Goal: Task Accomplishment & Management: Complete application form

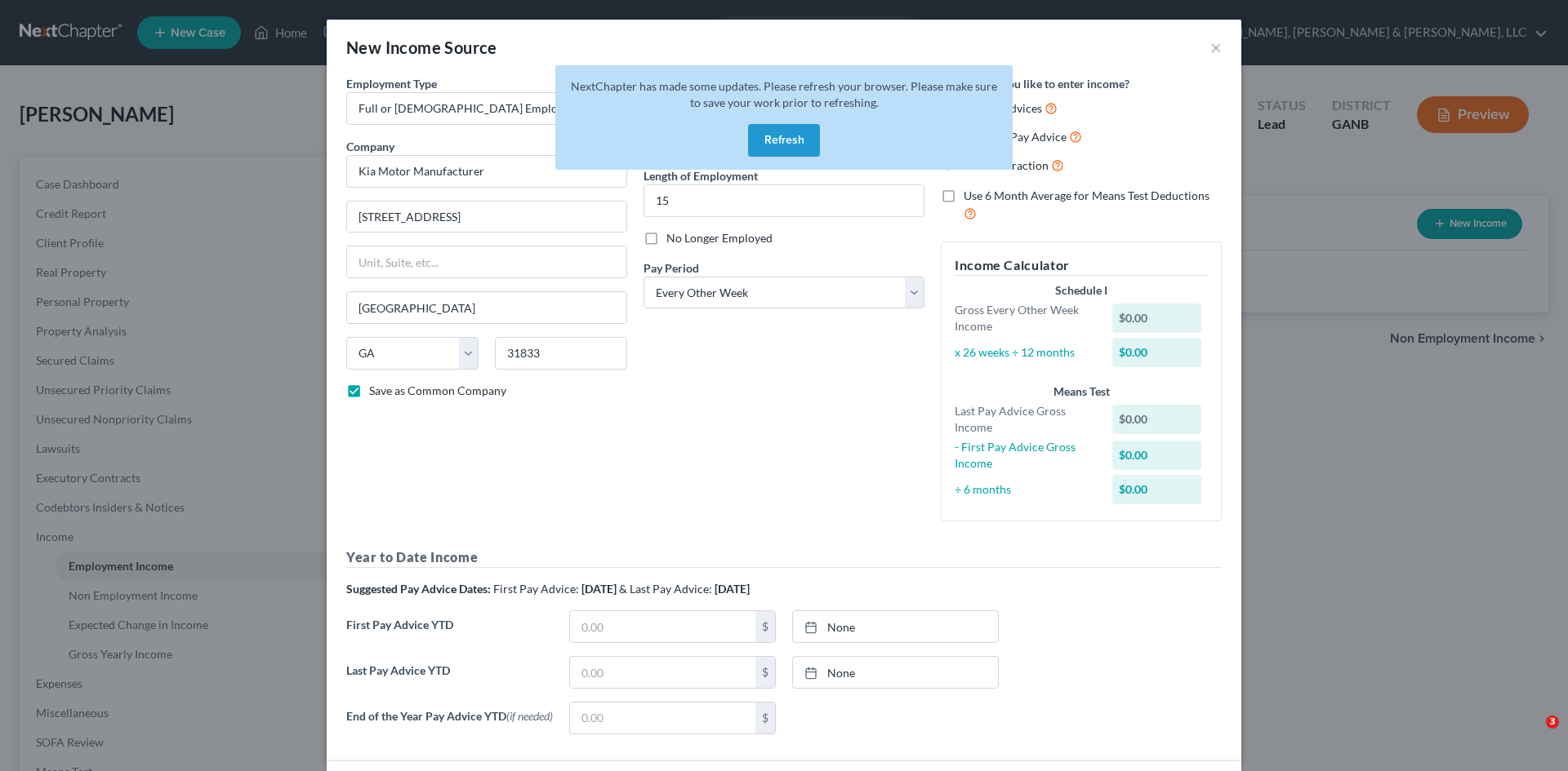
select select "0"
select select "10"
select select "2"
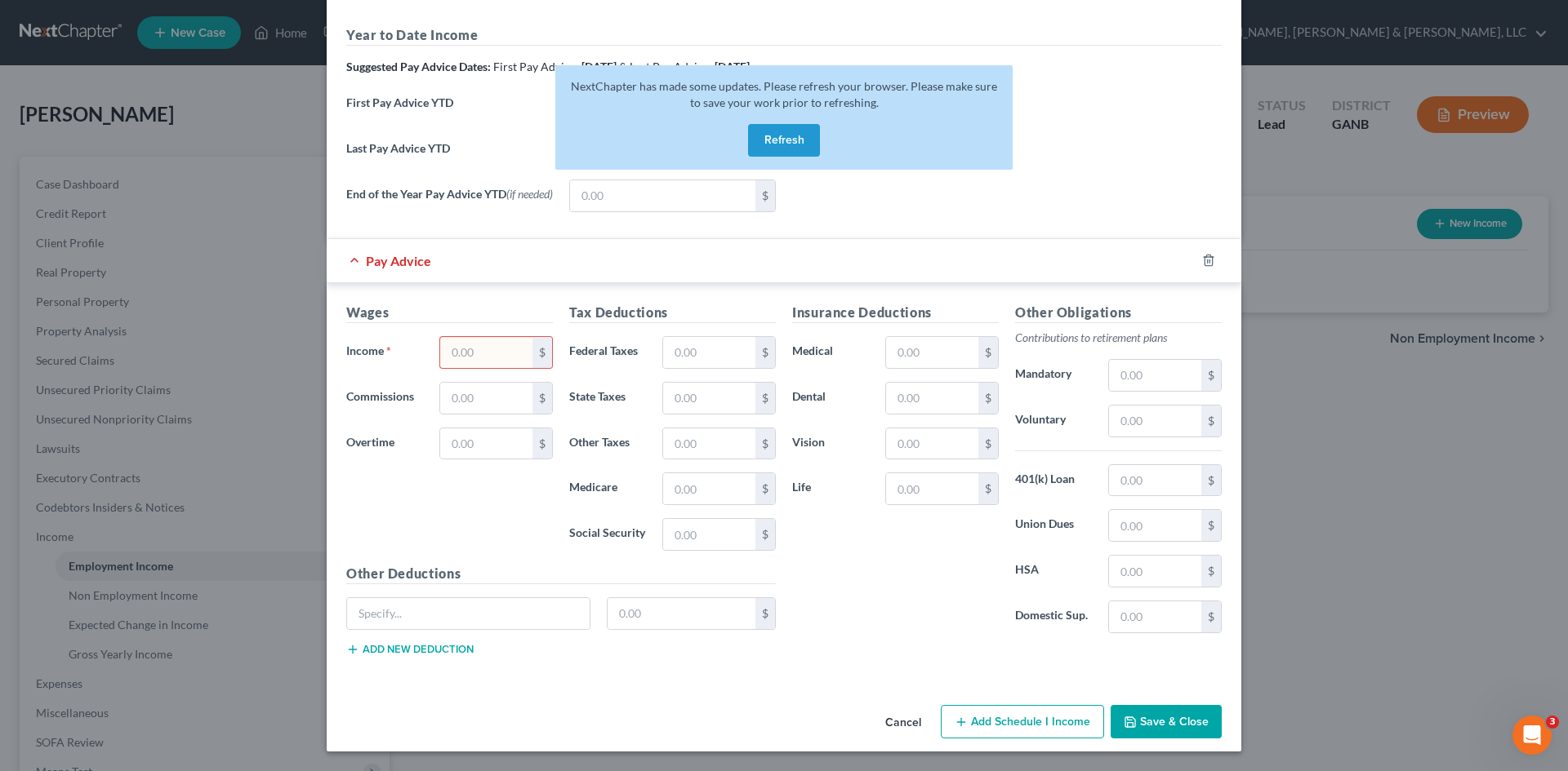
click at [1269, 180] on div "New Income Source × Employment Type * Select Full or Part Time Employment Self …" at bounding box center [784, 386] width 1568 height 771
drag, startPoint x: 242, startPoint y: 157, endPoint x: 233, endPoint y: 149, distance: 12.0
click at [241, 156] on div "New Income Source × Employment Type * Select Full or Part Time Employment Self …" at bounding box center [784, 386] width 1568 height 771
drag, startPoint x: 891, startPoint y: 701, endPoint x: 894, endPoint y: 711, distance: 10.4
click at [891, 700] on div "Cancel Add Schedule I Income Save & Close" at bounding box center [784, 726] width 915 height 54
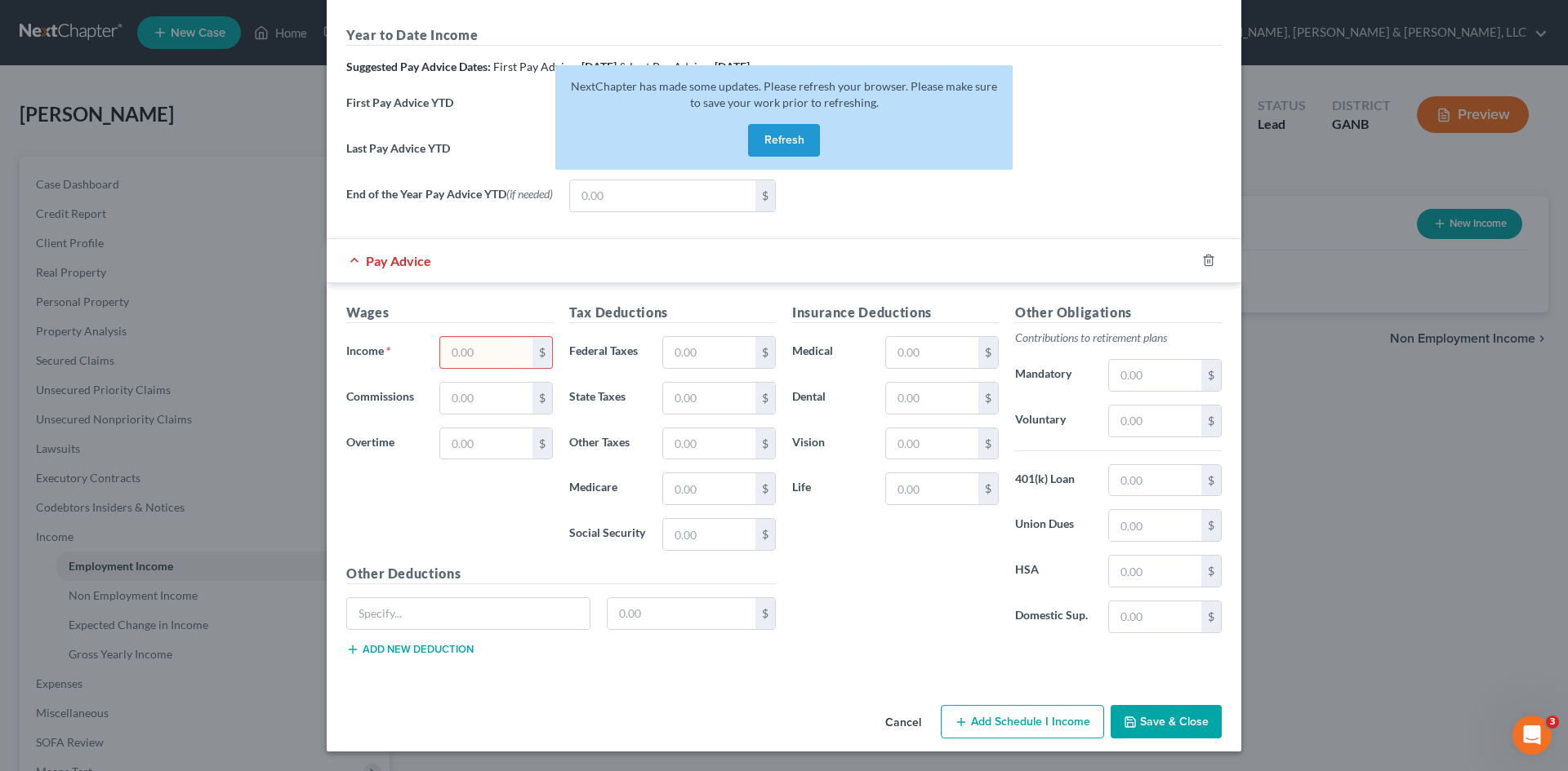
click at [896, 715] on button "Cancel" at bounding box center [903, 723] width 62 height 33
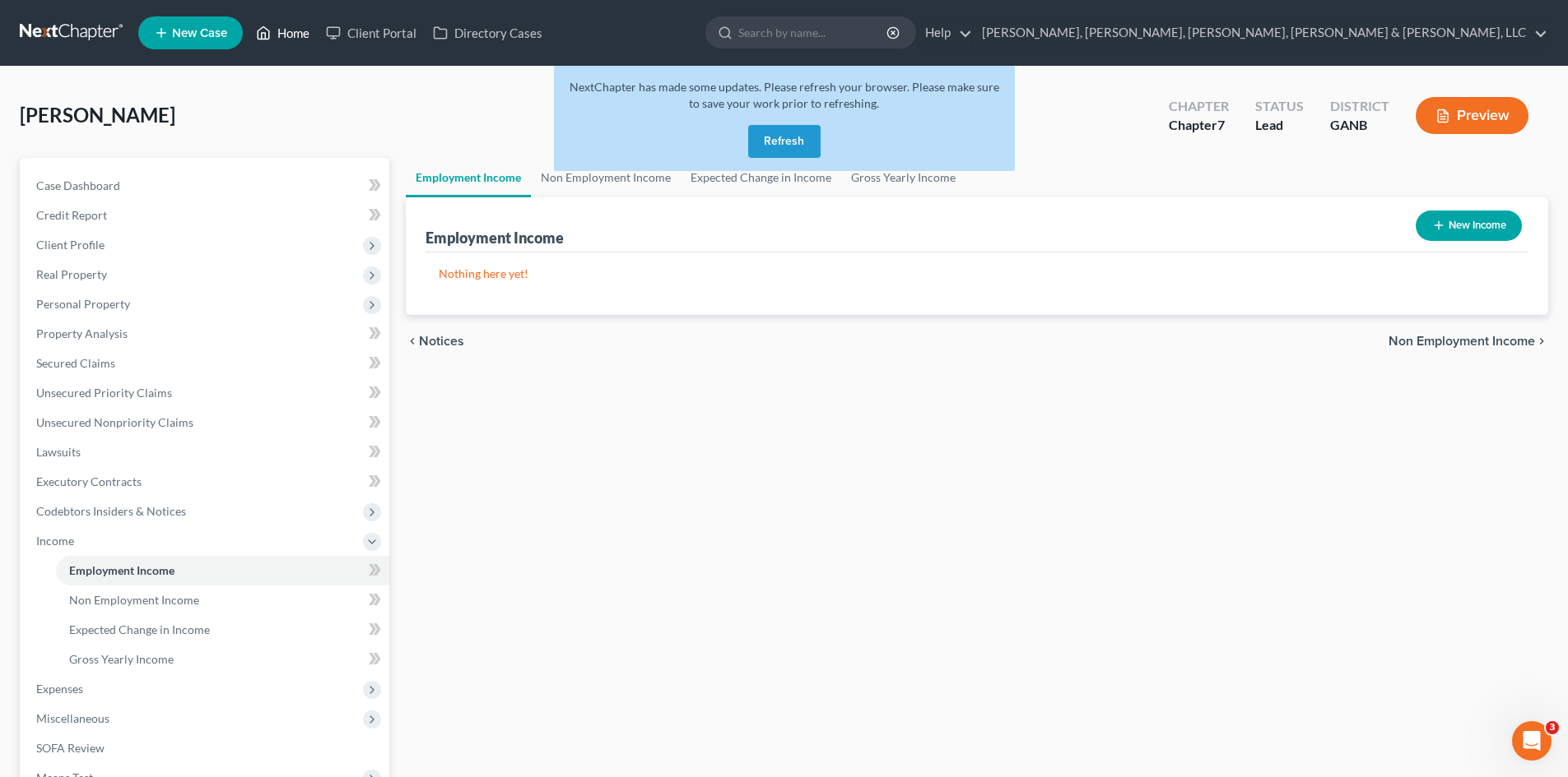
click at [305, 35] on link "Home" at bounding box center [283, 33] width 70 height 30
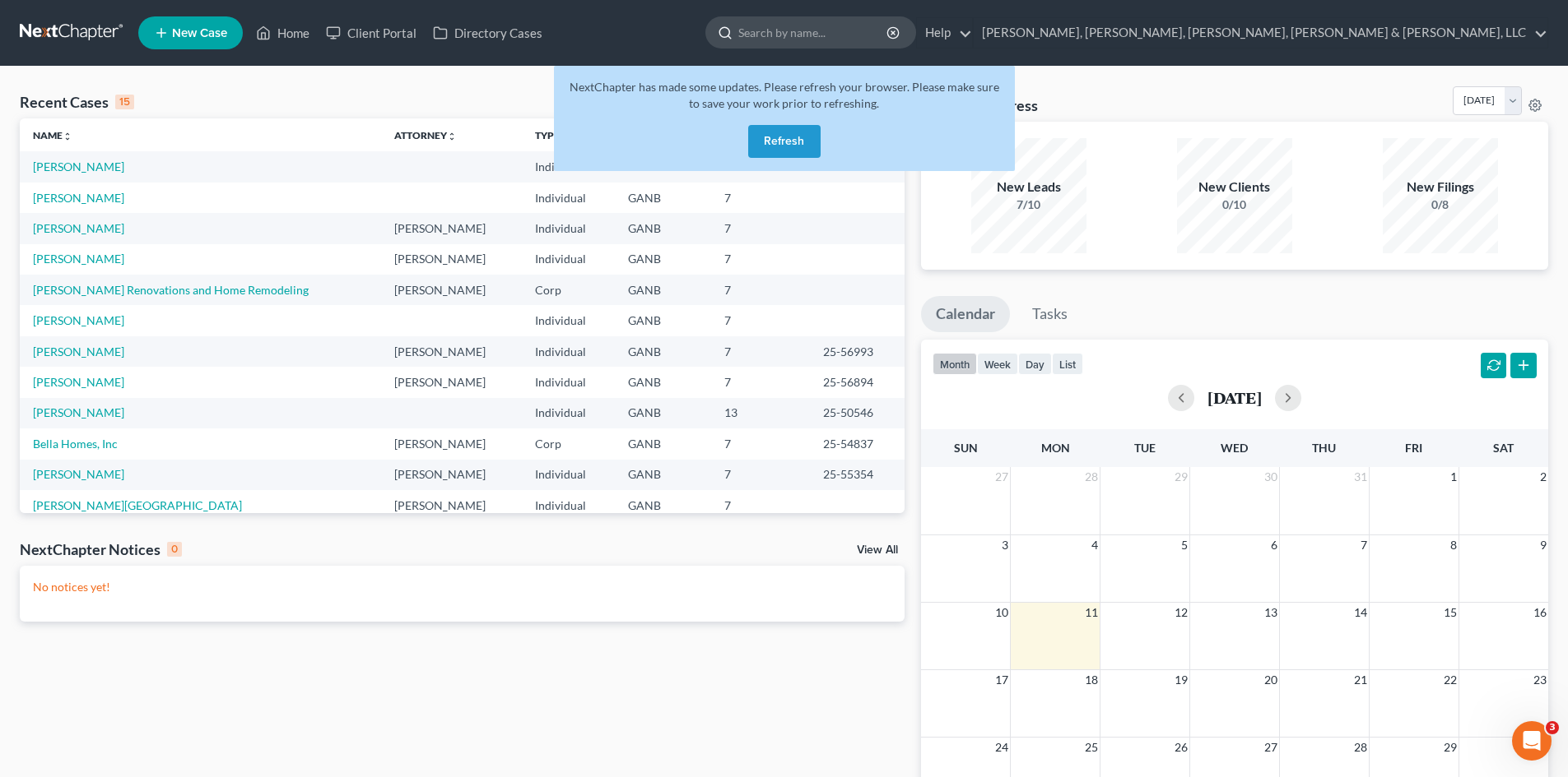
click at [889, 34] on input "search" at bounding box center [813, 32] width 151 height 31
type input "tyler me"
click at [177, 23] on link "New Case" at bounding box center [190, 33] width 104 height 33
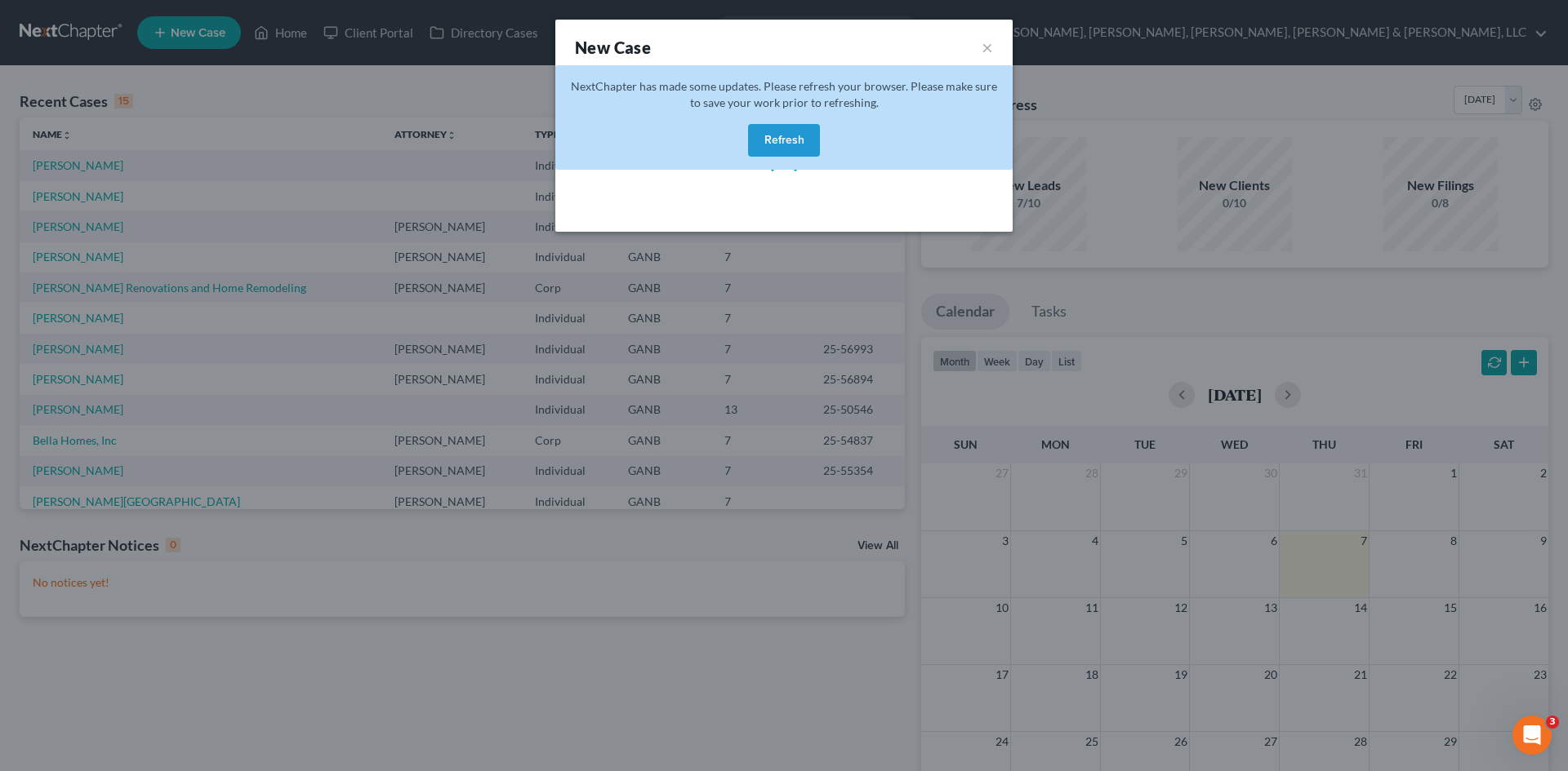
select select "19"
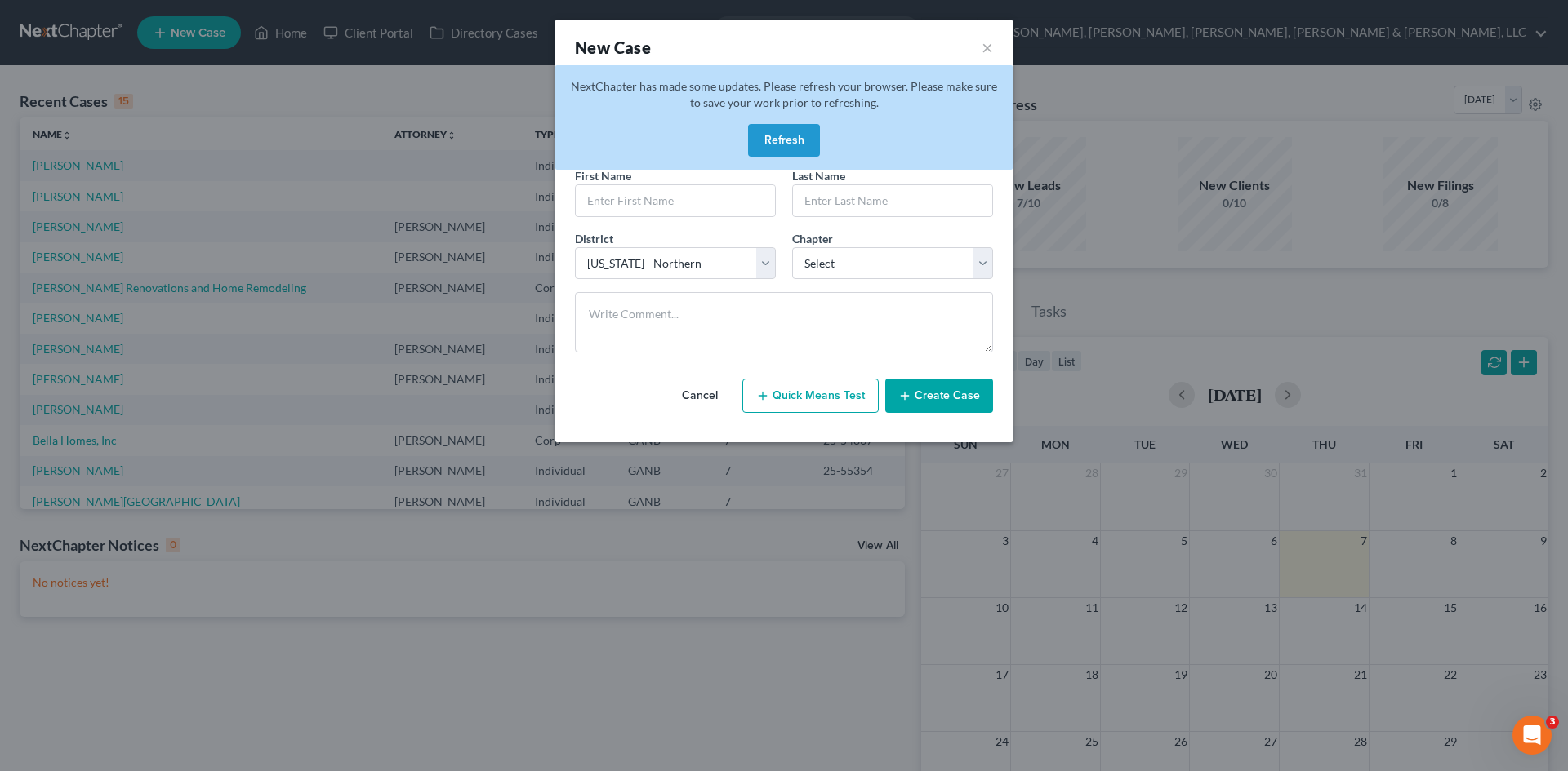
click at [772, 139] on button "Refresh" at bounding box center [784, 141] width 72 height 33
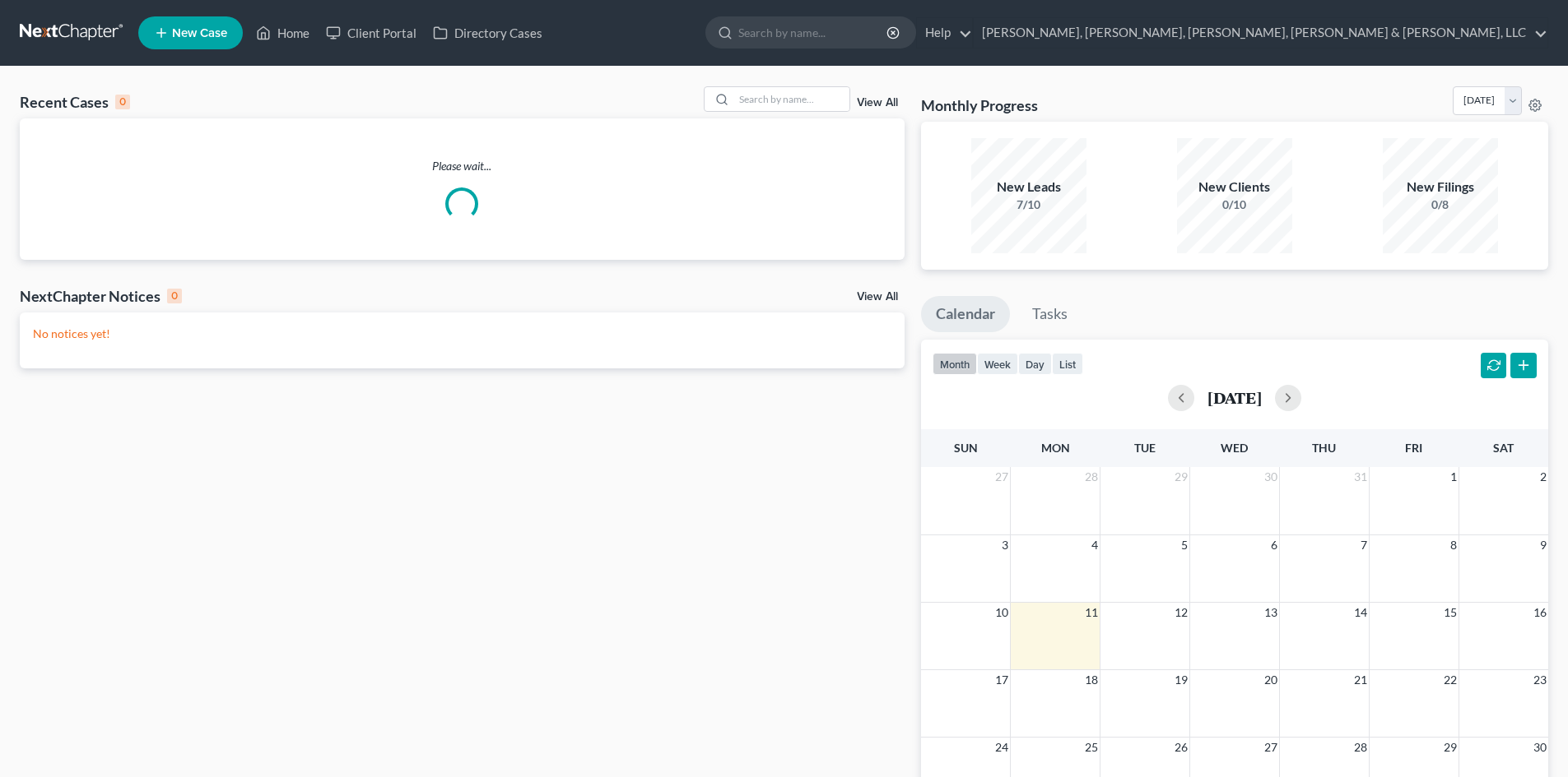
click at [203, 38] on span "New Case" at bounding box center [199, 33] width 55 height 12
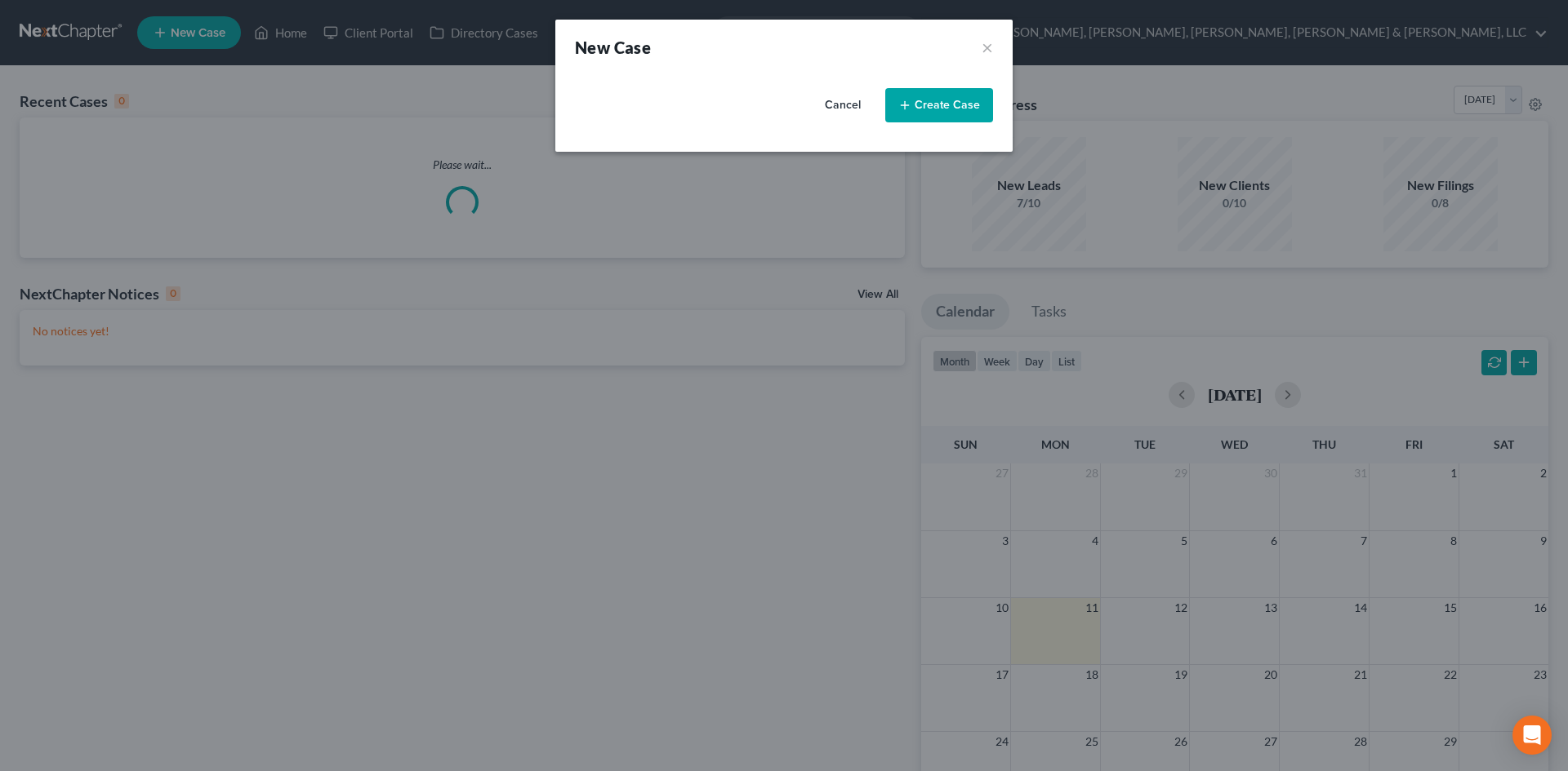
select select "19"
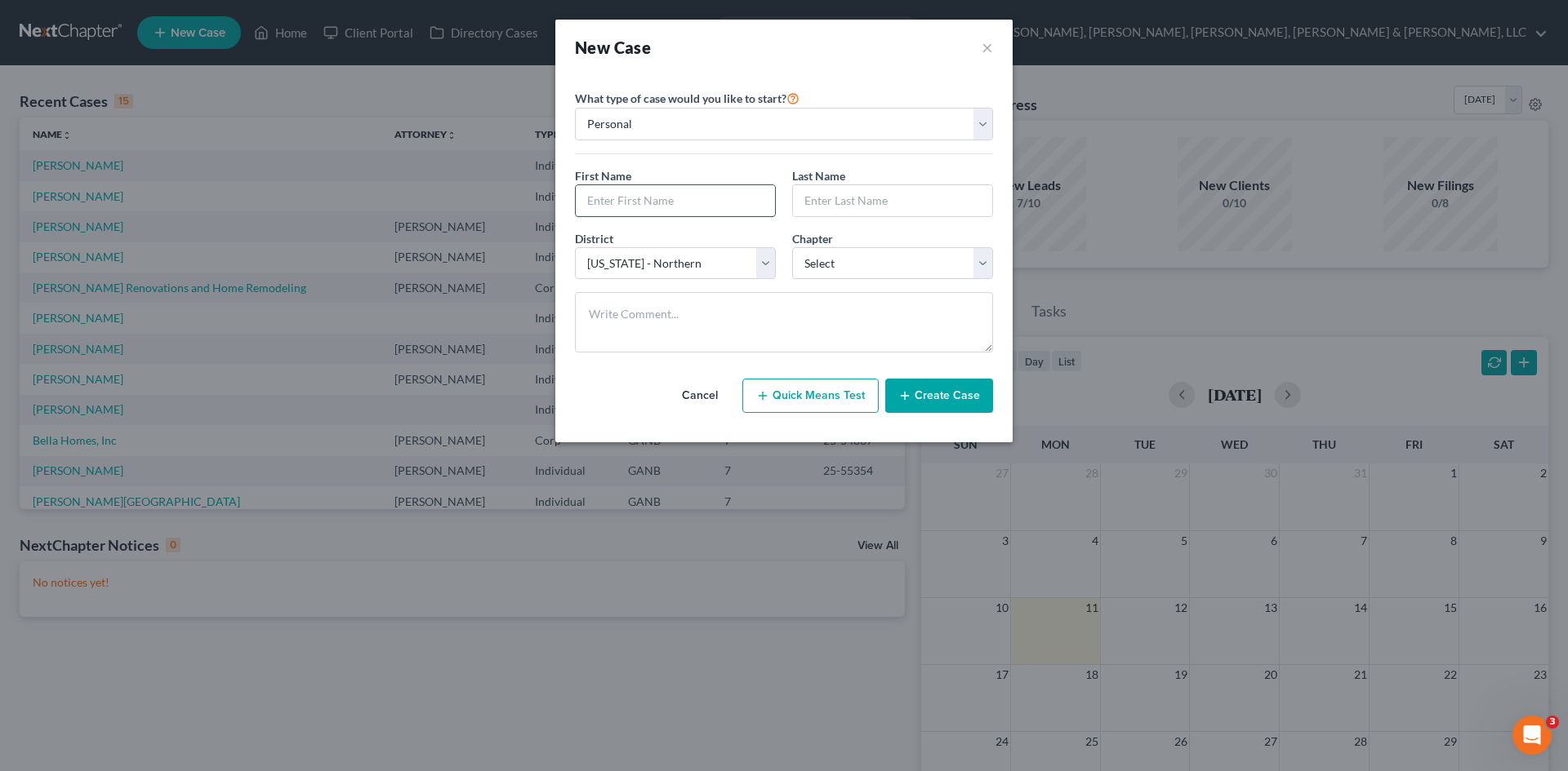
drag, startPoint x: 749, startPoint y: 199, endPoint x: 746, endPoint y: 208, distance: 9.5
click at [749, 199] on input "text" at bounding box center [675, 201] width 199 height 31
click at [705, 220] on div "First Name * Last Name *" at bounding box center [784, 199] width 434 height 63
click at [704, 211] on input "text" at bounding box center [675, 201] width 199 height 31
type input "[PERSON_NAME]"
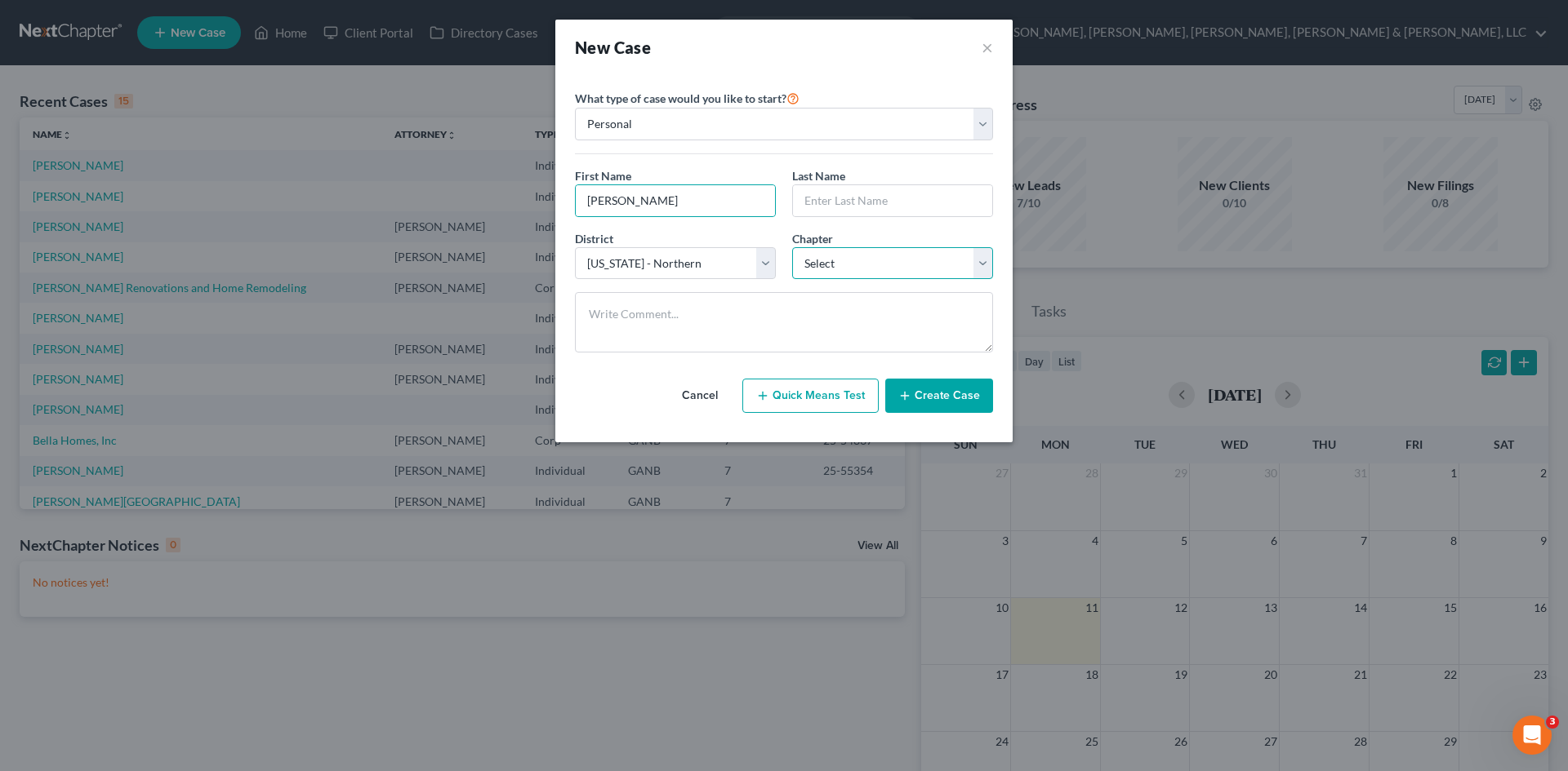
click at [888, 253] on select "Select 7 11 12 13" at bounding box center [892, 264] width 201 height 33
select select "0"
click at [792, 247] on select "Select 7 11 12 13" at bounding box center [892, 264] width 201 height 33
drag, startPoint x: 887, startPoint y: 212, endPoint x: 813, endPoint y: 211, distance: 74.0
click at [880, 203] on input "text" at bounding box center [892, 201] width 199 height 31
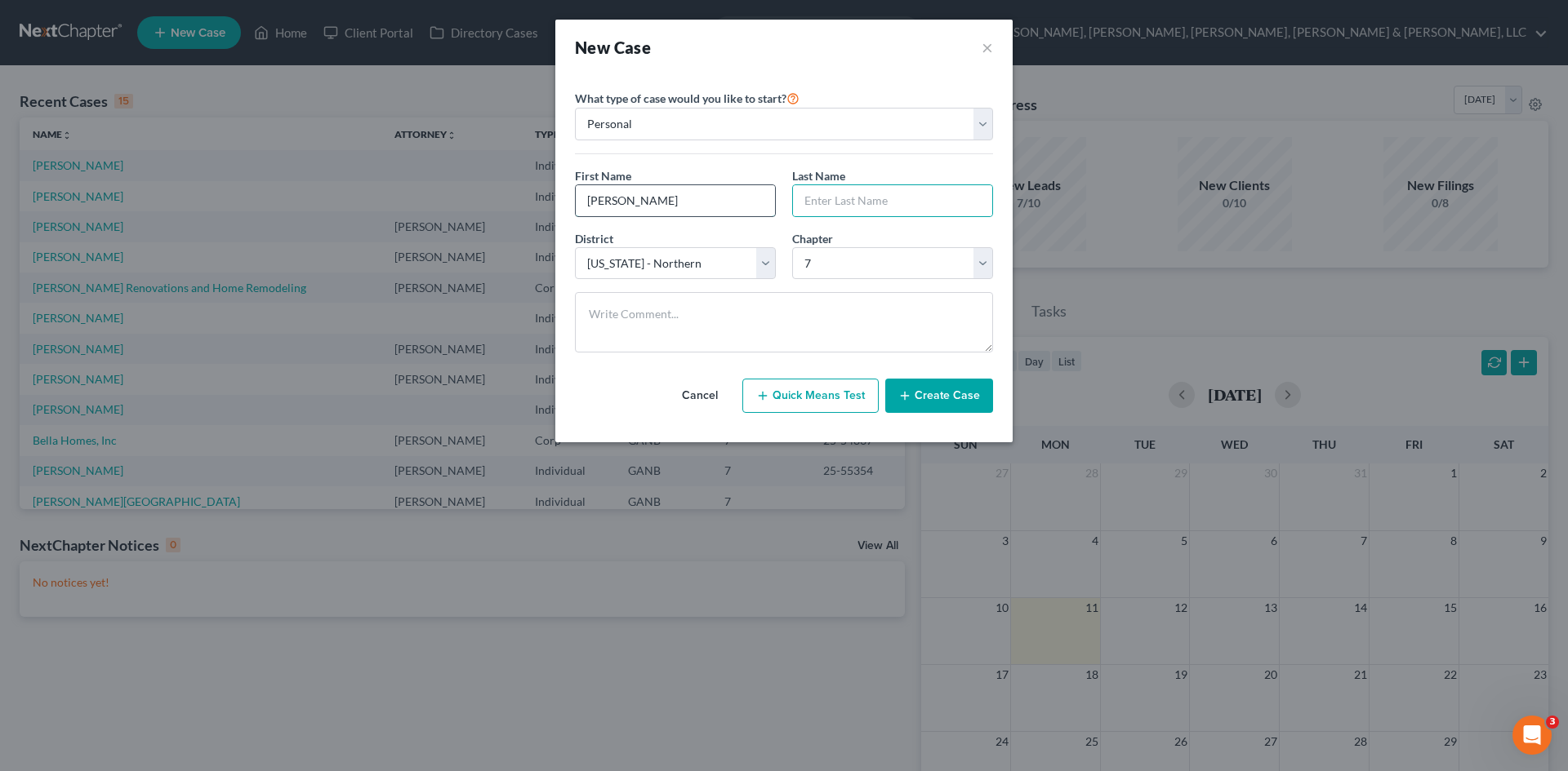
click at [701, 207] on input "[PERSON_NAME]" at bounding box center [675, 201] width 199 height 31
drag, startPoint x: 701, startPoint y: 207, endPoint x: 625, endPoint y: 212, distance: 76.2
click at [625, 212] on input "[PERSON_NAME]" at bounding box center [675, 201] width 199 height 31
type input "[PERSON_NAME]"
click at [810, 196] on input "text" at bounding box center [892, 201] width 199 height 31
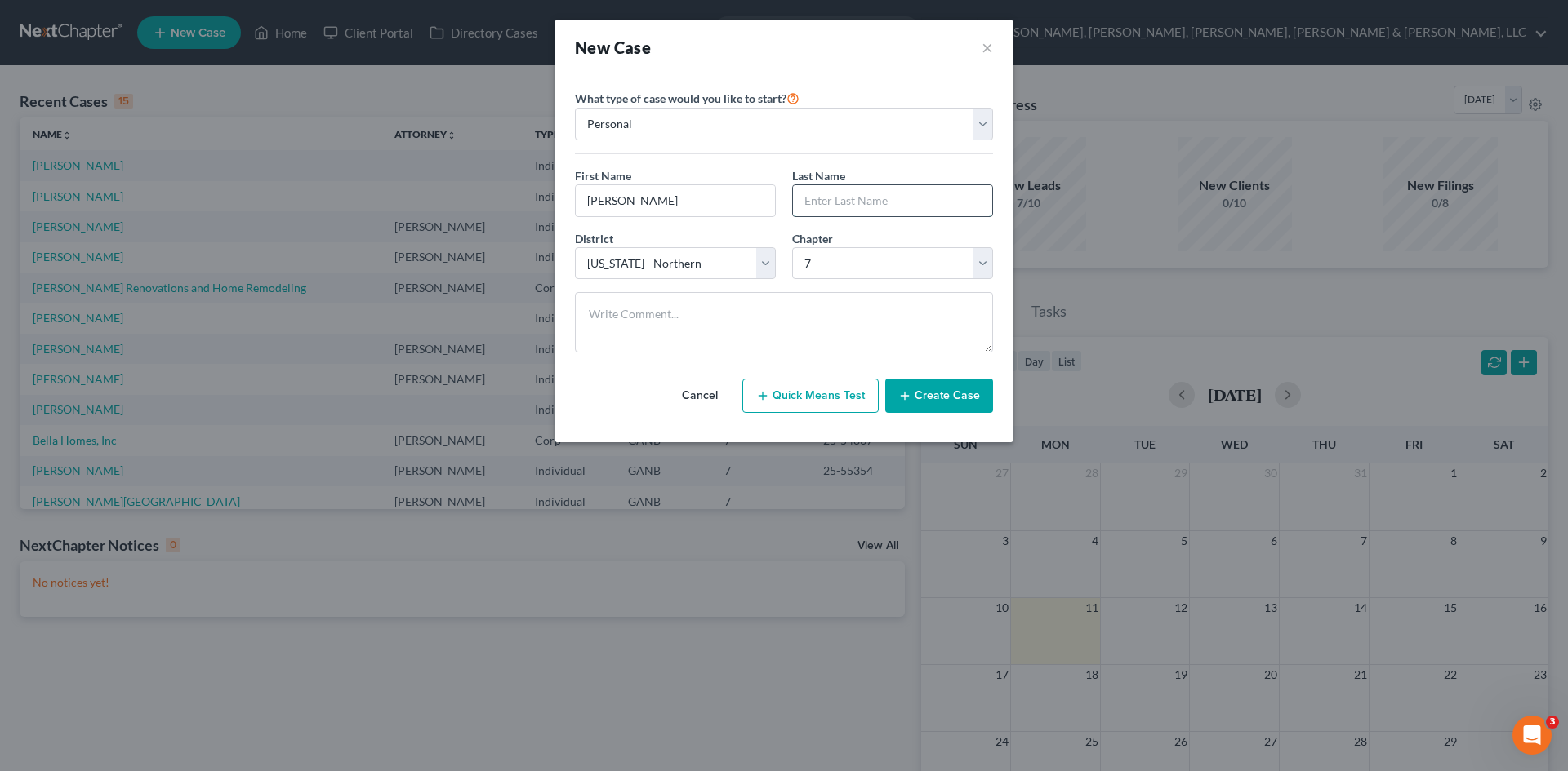
paste input "Meiguez"
type input "Meiguez"
click at [902, 387] on button "Create Case" at bounding box center [939, 395] width 108 height 34
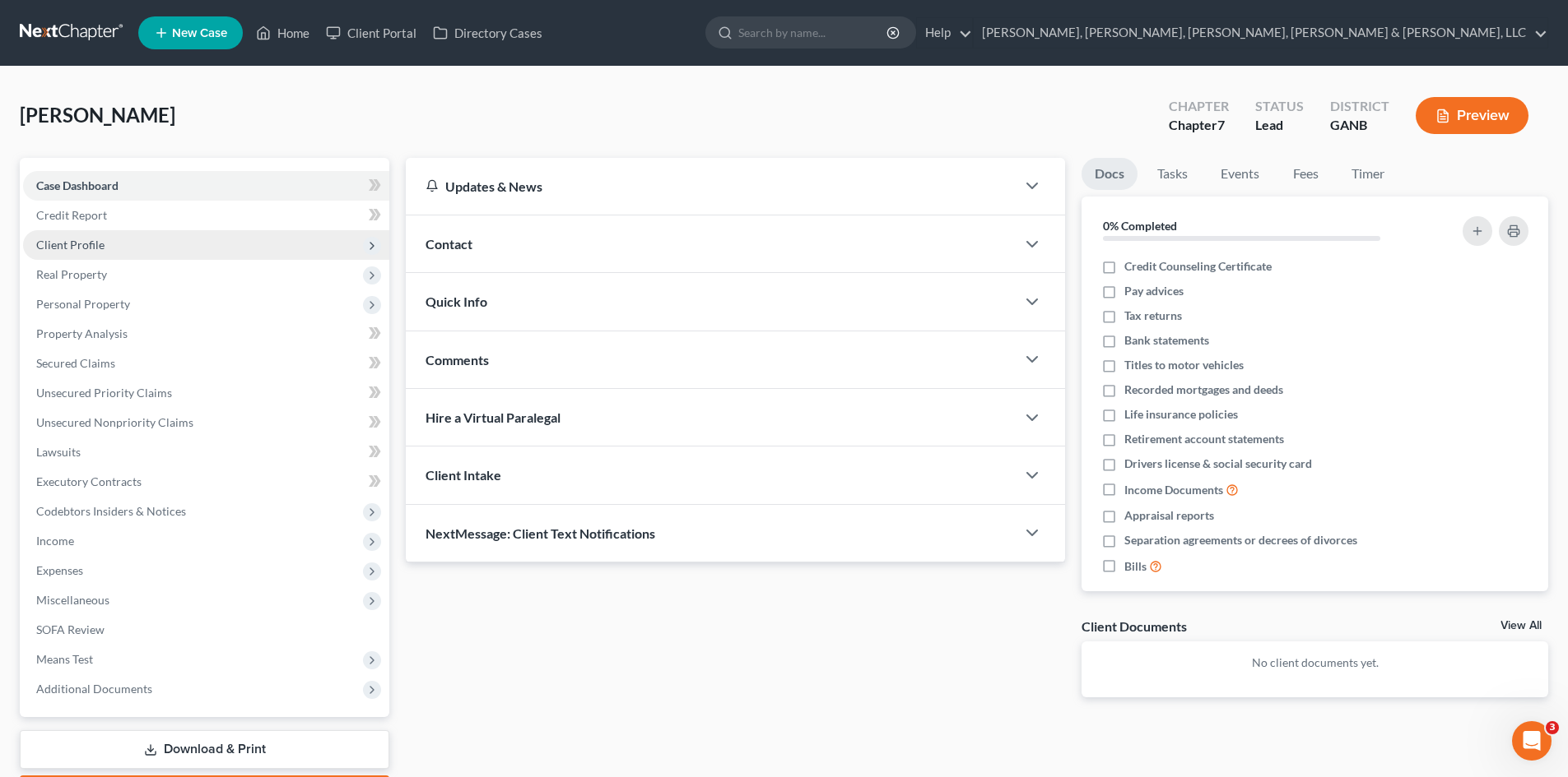
click at [268, 234] on span "Client Profile" at bounding box center [206, 245] width 366 height 30
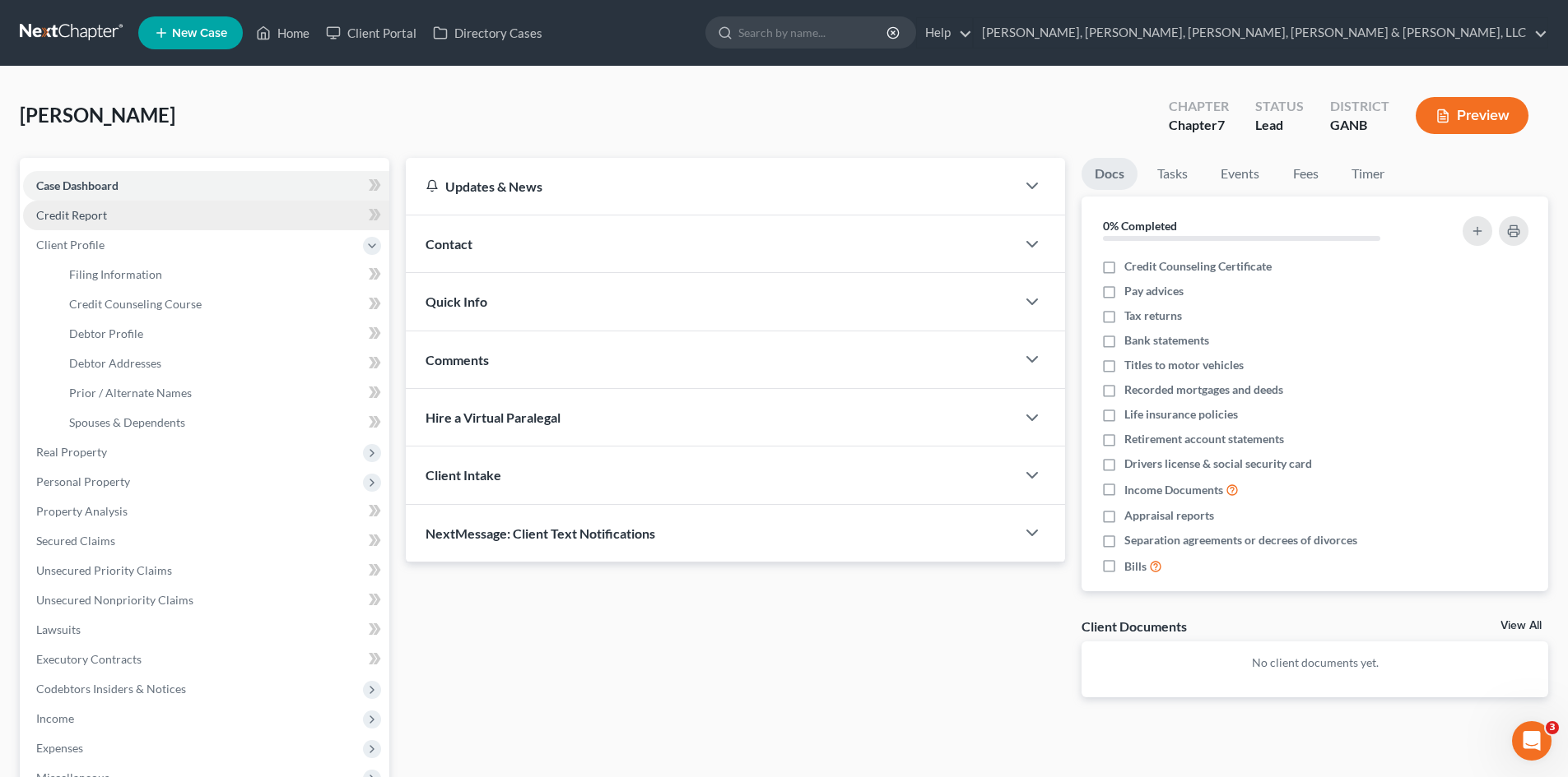
click at [268, 205] on link "Credit Report" at bounding box center [206, 215] width 366 height 30
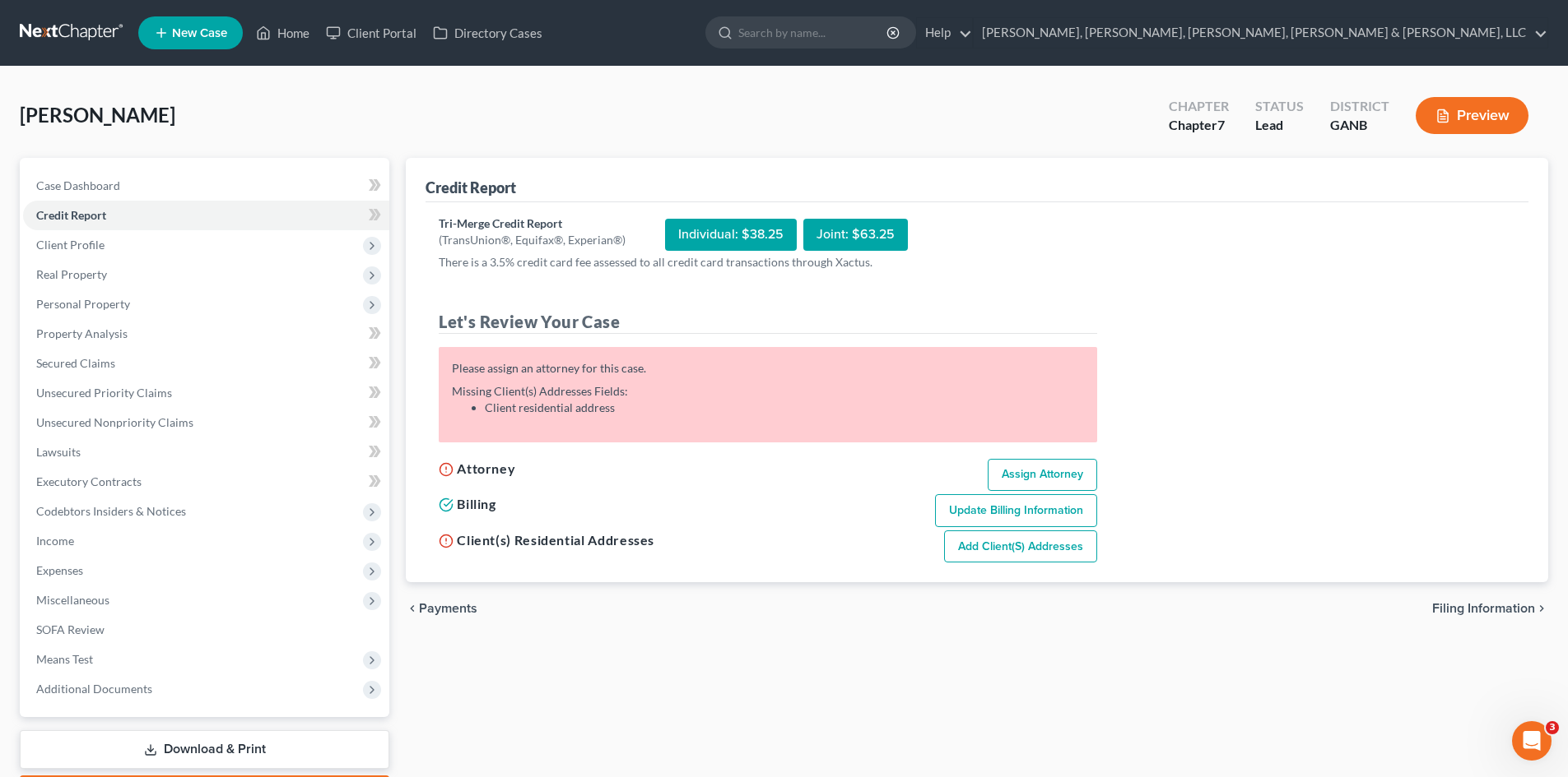
click at [733, 238] on div "Individual: $38.25" at bounding box center [731, 234] width 131 height 32
click at [1065, 480] on link "Assign Attorney" at bounding box center [1042, 476] width 109 height 33
select select "1"
select select "0"
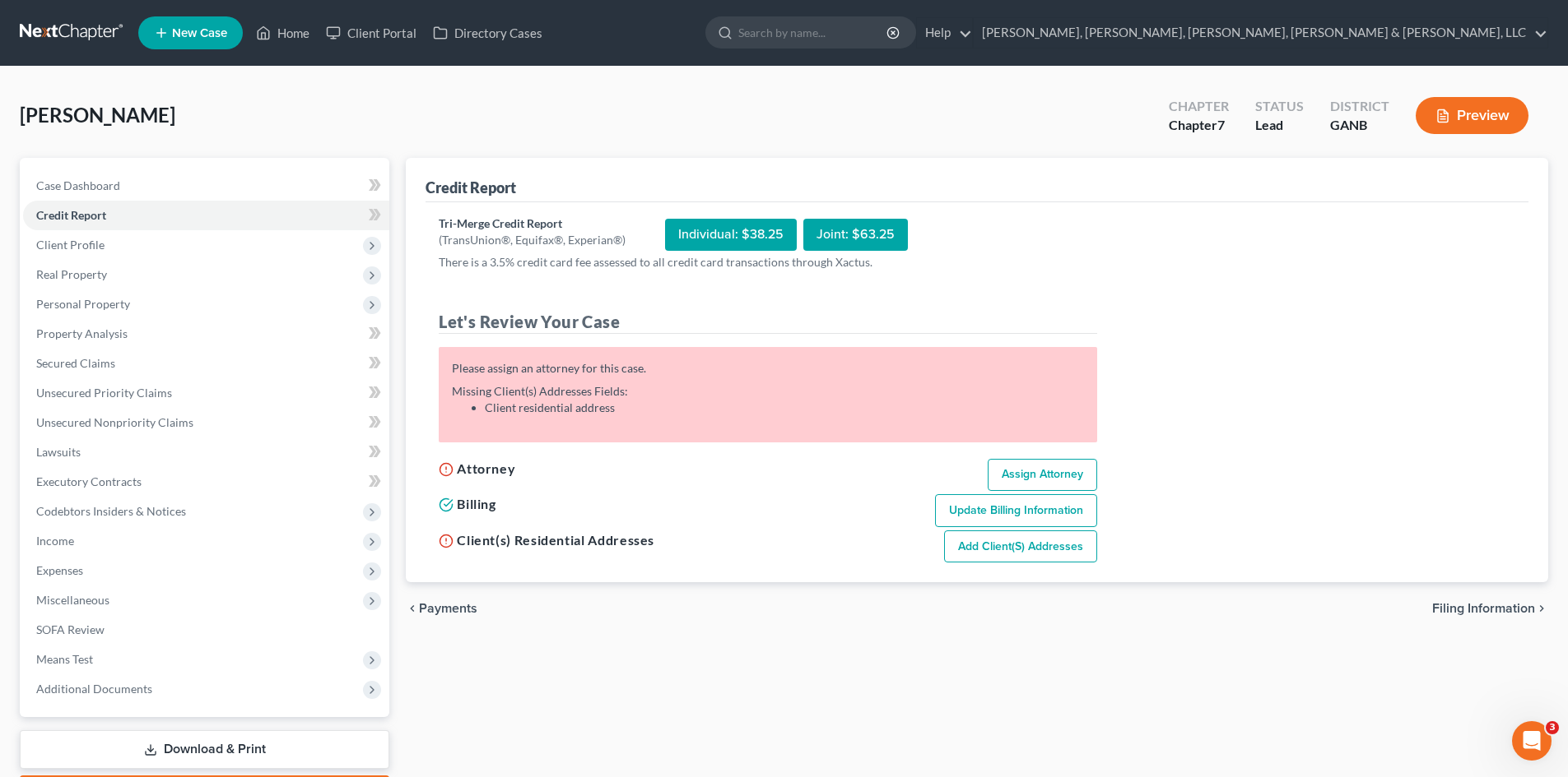
select select "19"
select select "10"
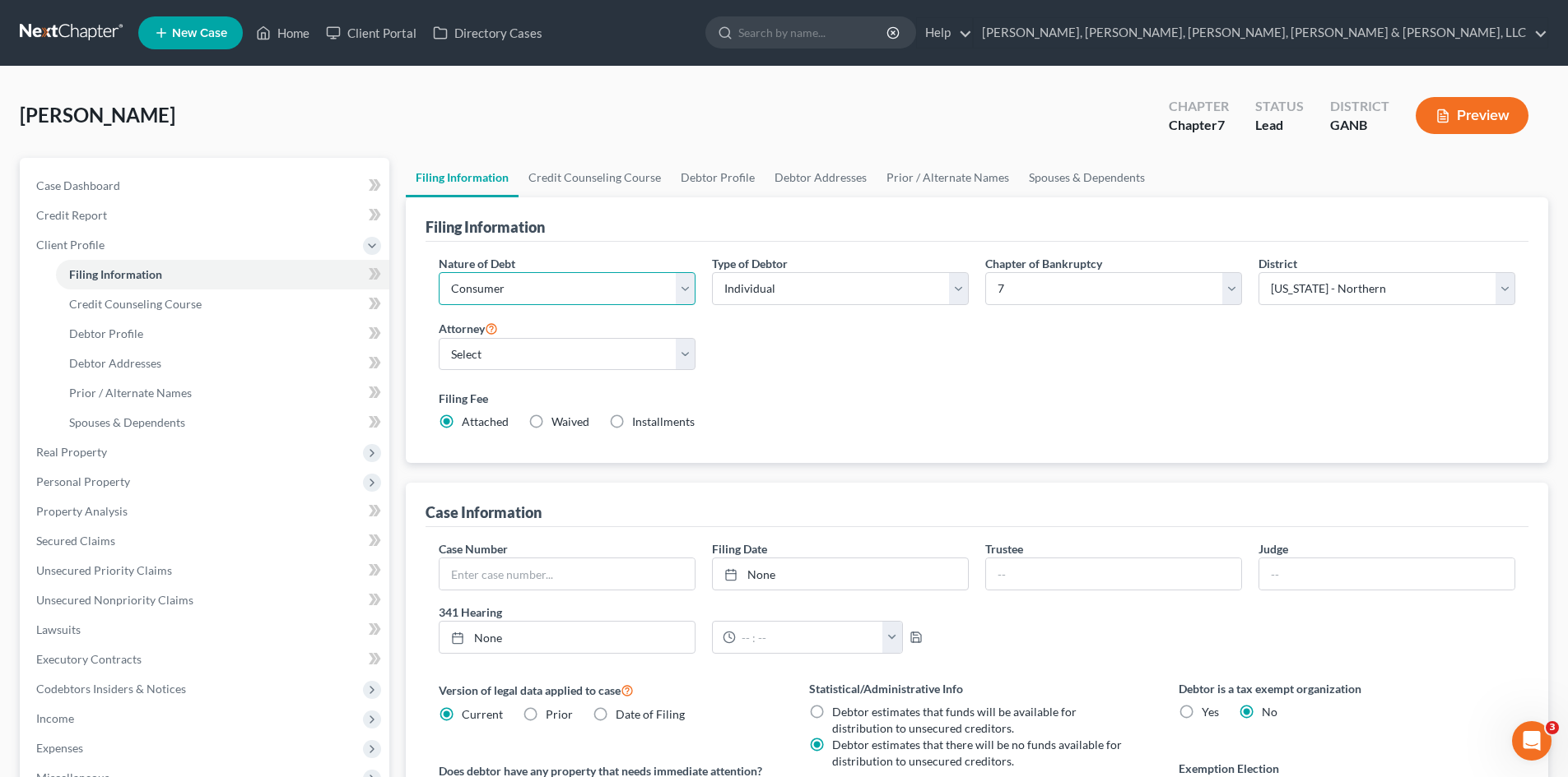
click at [581, 291] on select "Select Business Consumer Other" at bounding box center [566, 289] width 257 height 33
click at [893, 280] on select "Select Individual Joint" at bounding box center [840, 289] width 257 height 33
drag, startPoint x: 443, startPoint y: 346, endPoint x: 453, endPoint y: 358, distance: 15.6
click at [443, 346] on select "Select [PERSON_NAME] - GANB [PERSON_NAME] [PERSON_NAME] - GANB [PERSON_NAME] [P…" at bounding box center [566, 354] width 257 height 33
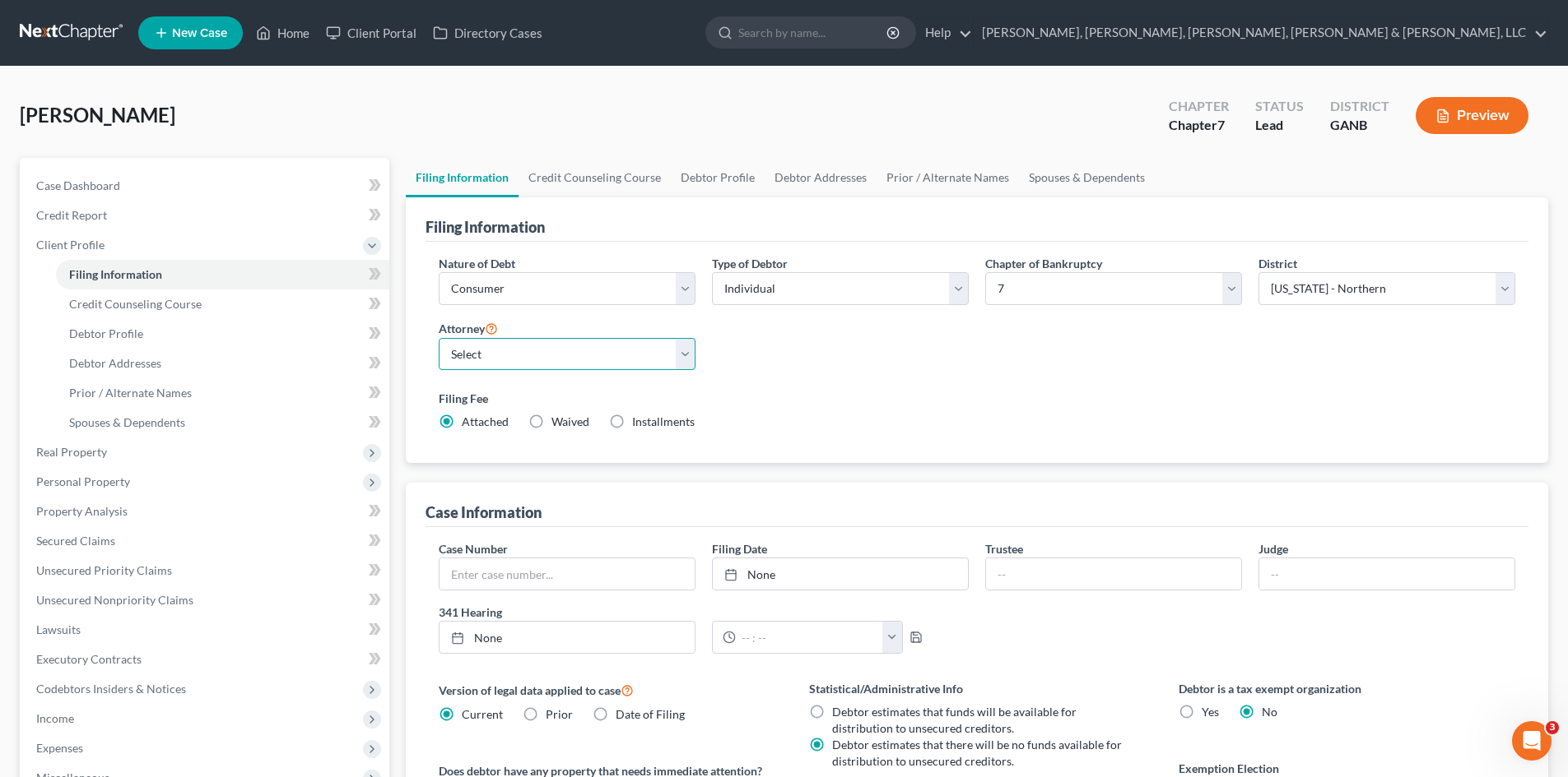
select select "5"
click at [439, 338] on select "Select [PERSON_NAME] - GANB [PERSON_NAME] [PERSON_NAME] - GANB [PERSON_NAME] [P…" at bounding box center [566, 354] width 257 height 33
click at [262, 227] on link "Credit Report" at bounding box center [206, 215] width 366 height 30
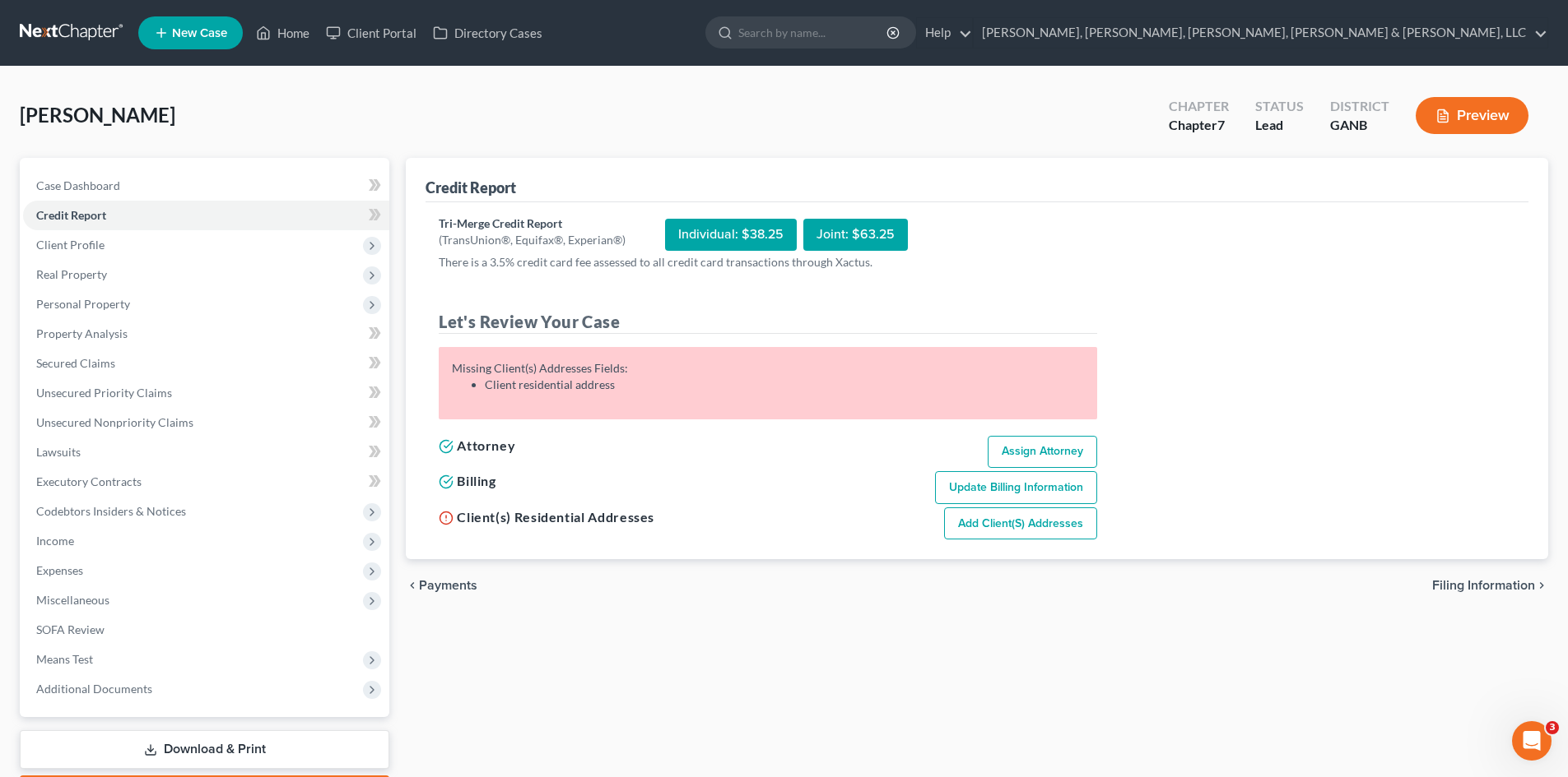
click at [735, 238] on div "Individual: $38.25" at bounding box center [731, 234] width 131 height 32
click at [1003, 530] on link "Add Client(s) Addresses" at bounding box center [1020, 524] width 153 height 33
select select "0"
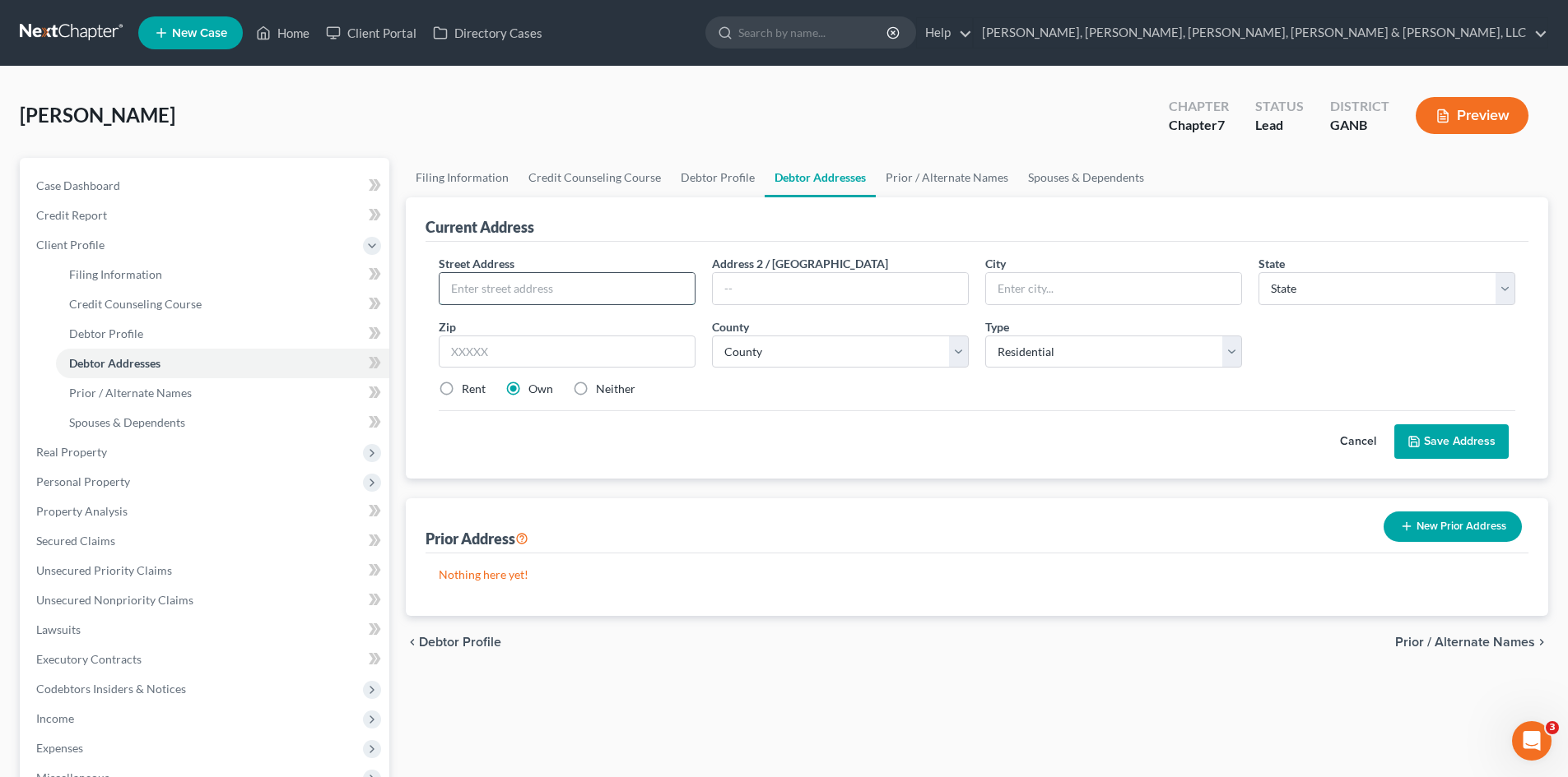
click at [541, 287] on input "text" at bounding box center [566, 289] width 255 height 32
type input "1220 Colony Trail"
type input "Fairburn"
select select "10"
type input "30213"
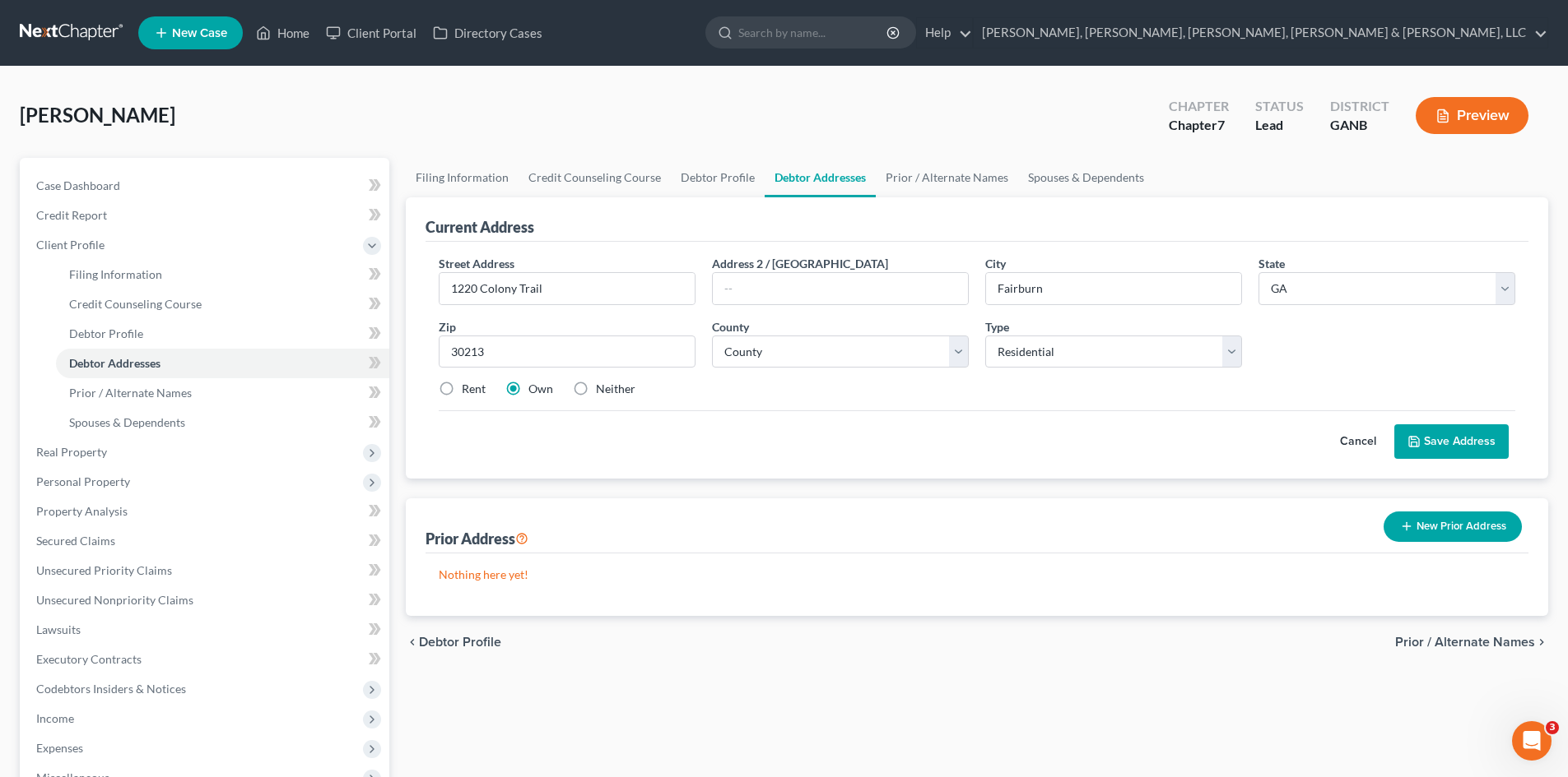
click at [850, 385] on div "Rent Own Neither" at bounding box center [977, 388] width 1093 height 17
click at [842, 354] on select "County [GEOGRAPHIC_DATA] [GEOGRAPHIC_DATA] [GEOGRAPHIC_DATA] [GEOGRAPHIC_DATA] …" at bounding box center [840, 353] width 257 height 33
select select "59"
click at [712, 336] on select "County [GEOGRAPHIC_DATA] [GEOGRAPHIC_DATA] [GEOGRAPHIC_DATA] [GEOGRAPHIC_DATA] …" at bounding box center [840, 353] width 257 height 33
click at [603, 380] on div "Street Address * 1220 Colony Trail Address 2 / [GEOGRAPHIC_DATA] * [GEOGRAPHIC_…" at bounding box center [977, 332] width 1093 height 157
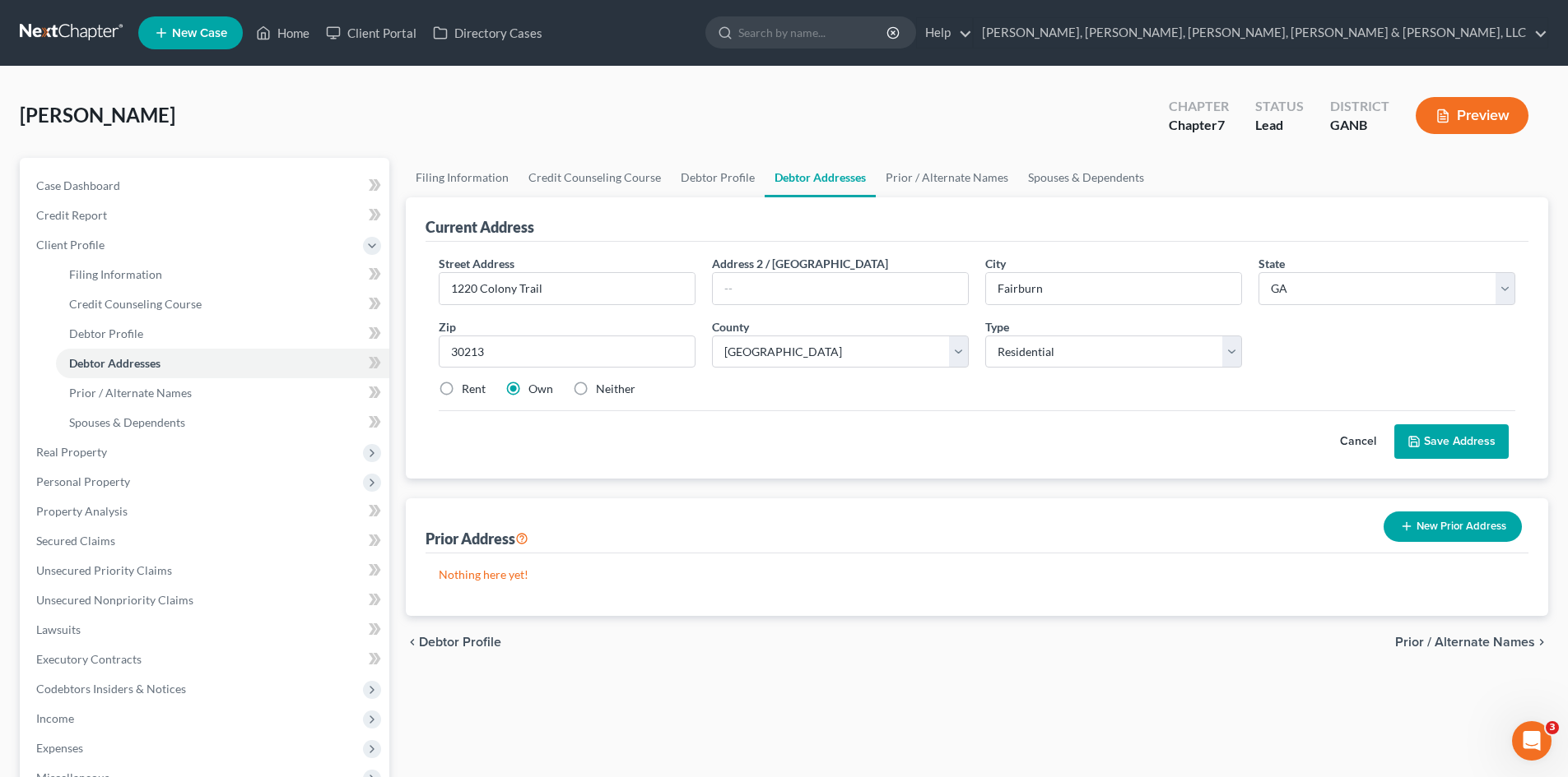
click at [596, 383] on label "Neither" at bounding box center [615, 388] width 39 height 17
click at [602, 383] on input "Neither" at bounding box center [608, 386] width 11 height 10
radio input "true"
click at [1428, 440] on button "Save Address" at bounding box center [1452, 441] width 115 height 34
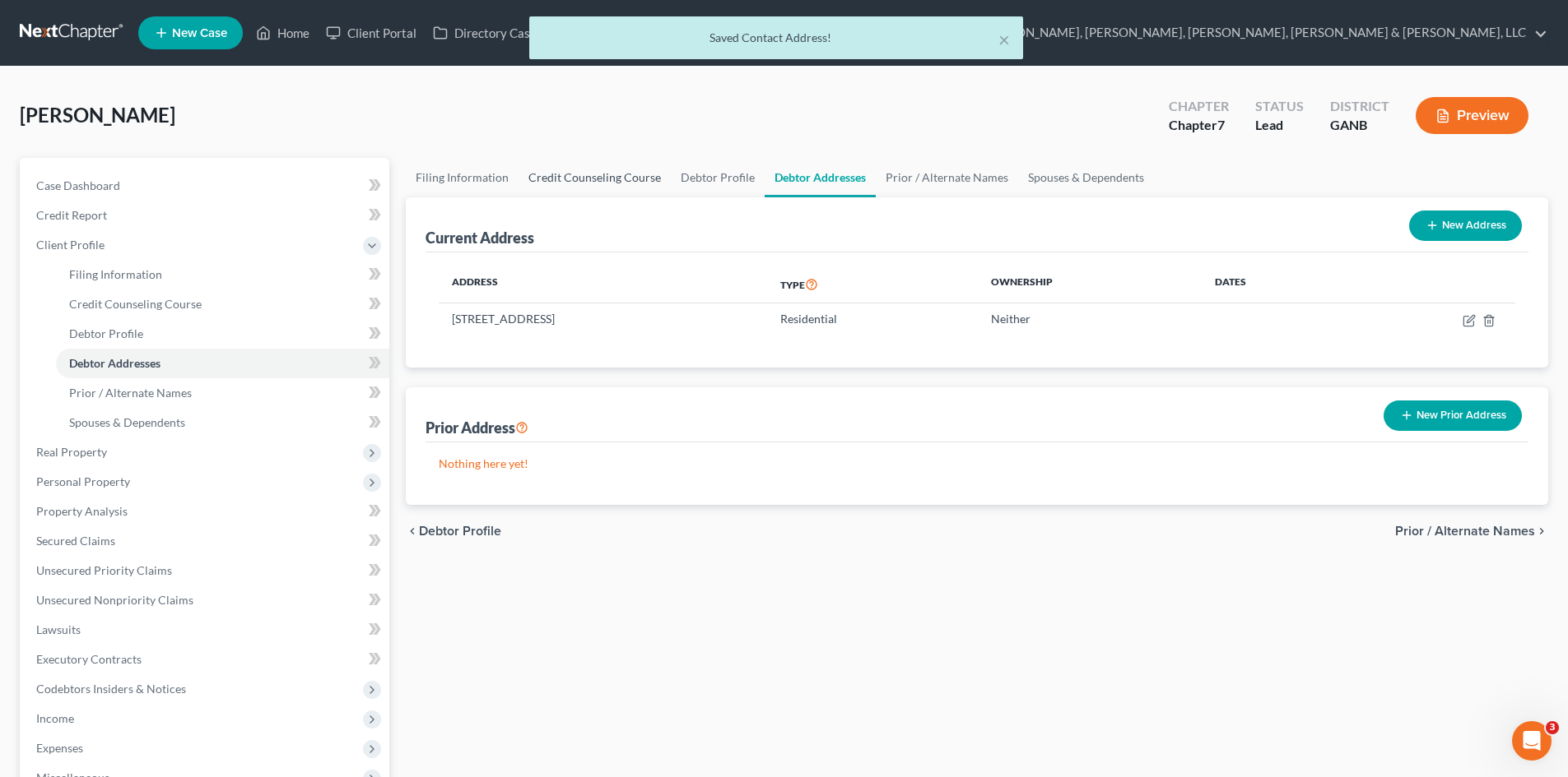
click at [623, 189] on link "Credit Counseling Course" at bounding box center [594, 178] width 152 height 39
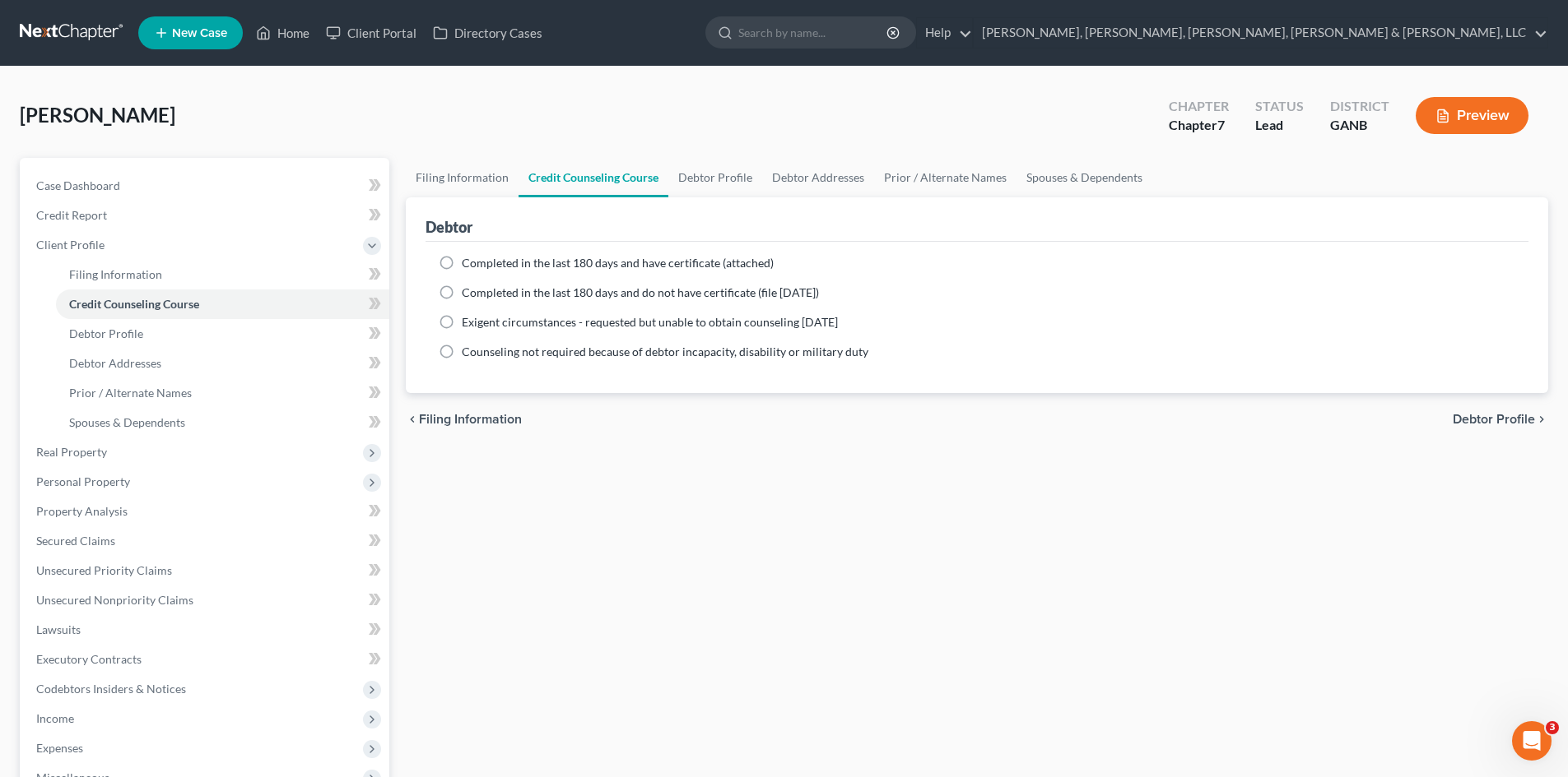
click at [620, 292] on span "Completed in the last 180 days and do not have certificate (file [DATE])" at bounding box center [640, 292] width 357 height 14
click at [479, 292] on input "Completed in the last 180 days and do not have certificate (file [DATE])" at bounding box center [474, 290] width 11 height 10
radio input "true"
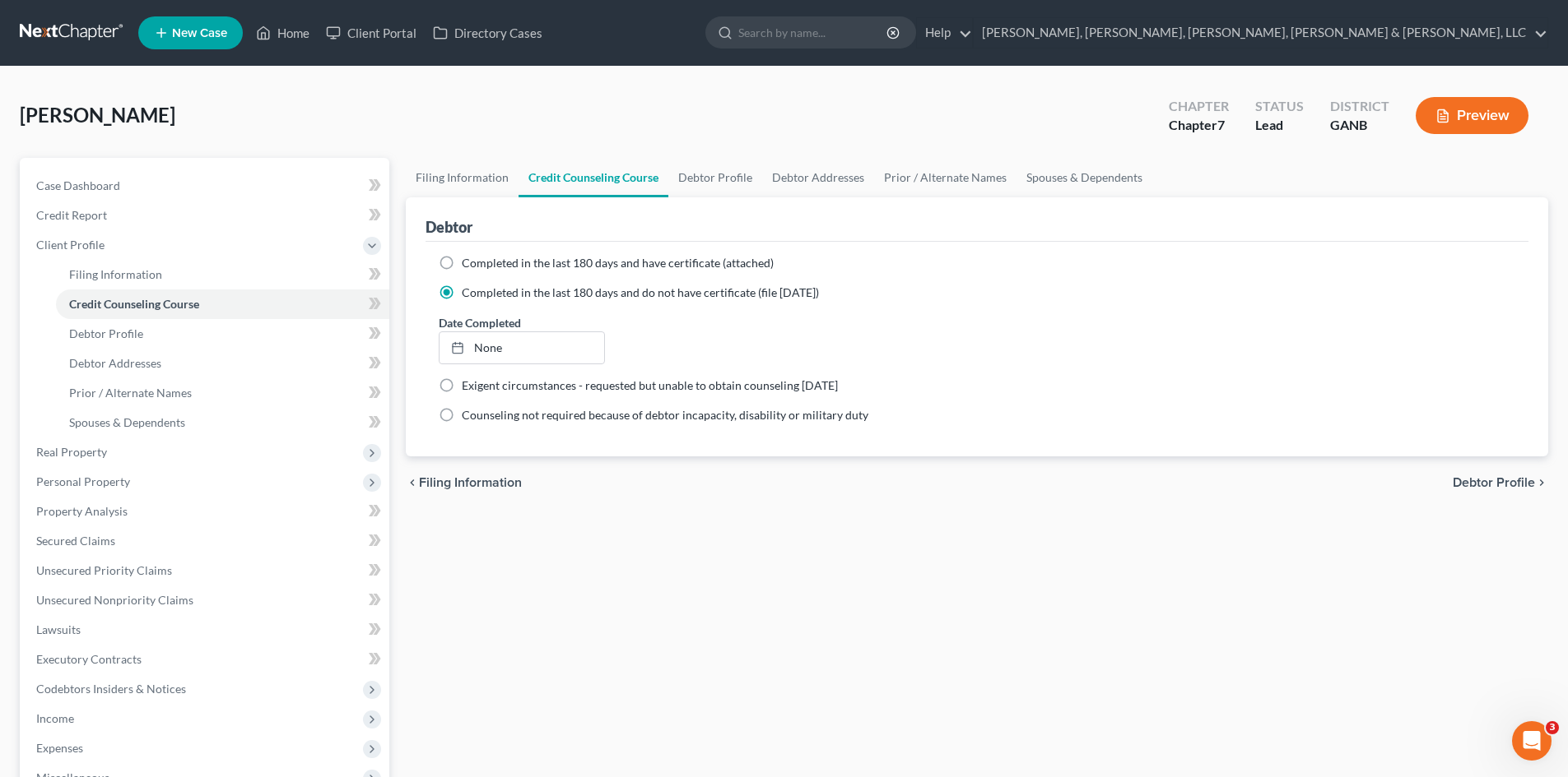
click at [611, 253] on div "Completed in the last 180 days and have certificate (attached) Date Completed N…" at bounding box center [977, 348] width 1103 height 214
click at [608, 267] on span "Completed in the last 180 days and have certificate (attached)" at bounding box center [617, 262] width 312 height 14
click at [479, 266] on input "Completed in the last 180 days and have certificate (attached)" at bounding box center [474, 260] width 11 height 10
radio input "true"
radio input "false"
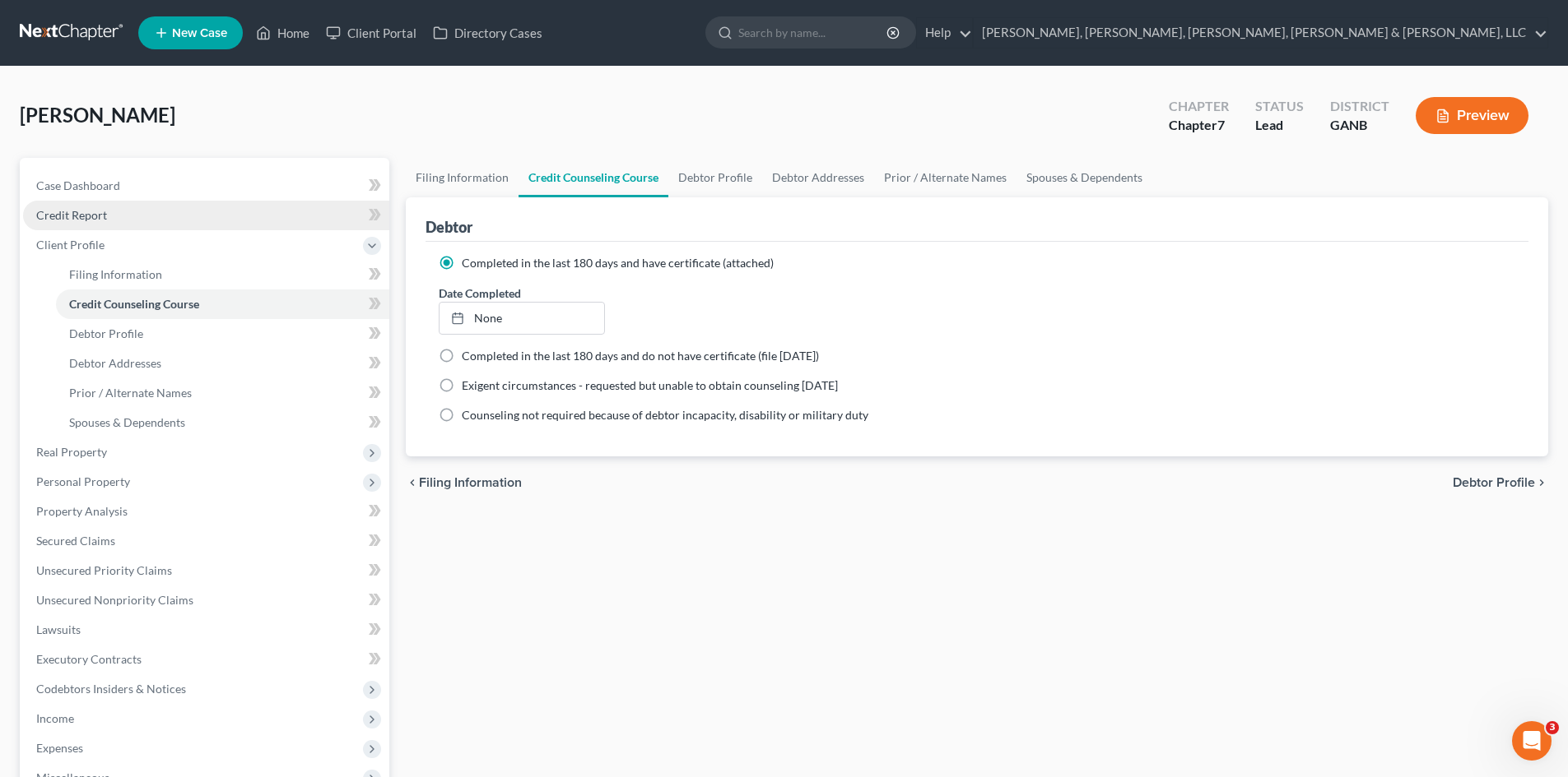
click at [243, 211] on link "Credit Report" at bounding box center [206, 215] width 366 height 30
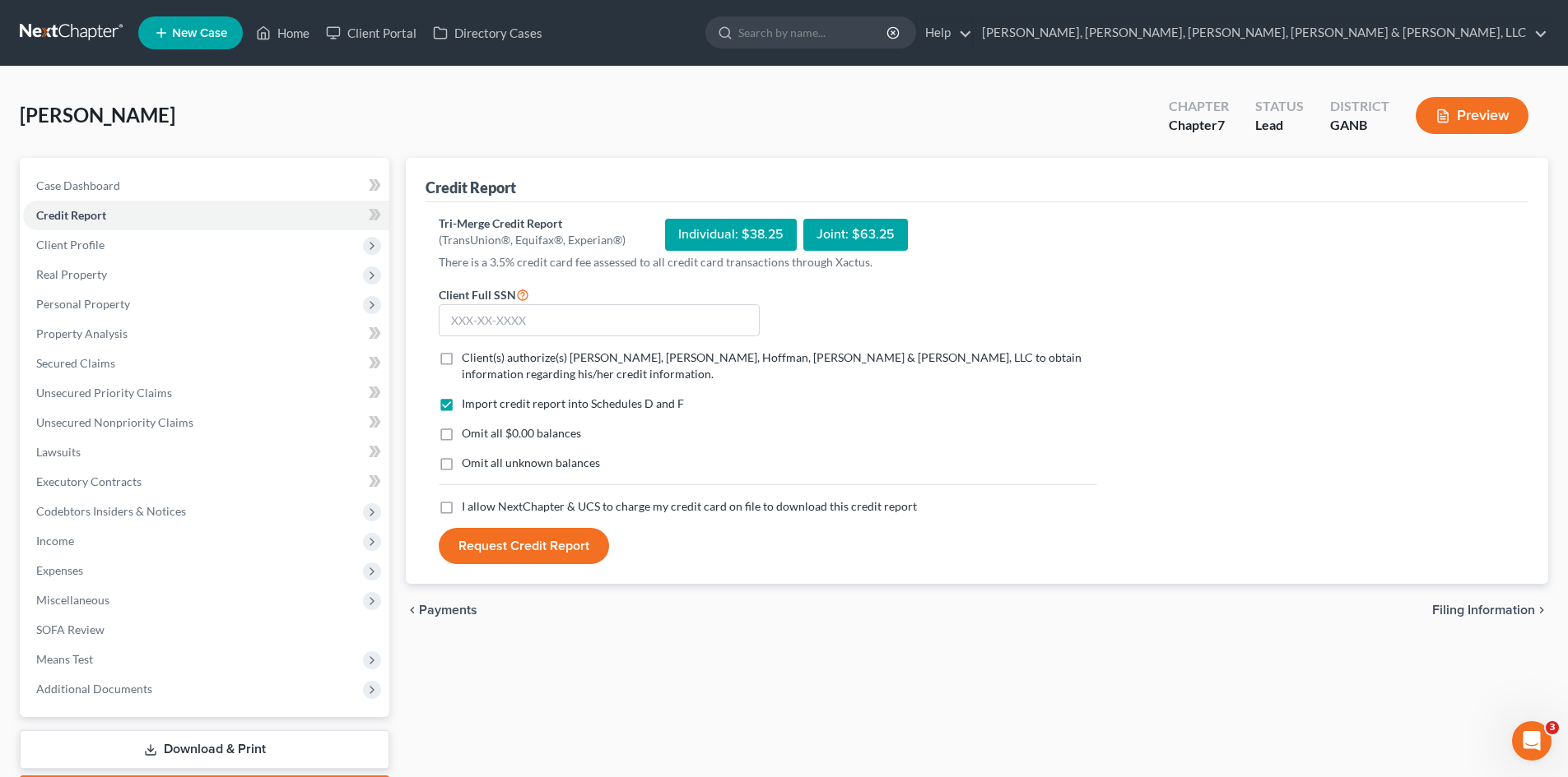
click at [493, 466] on span "Omit all unknown balances" at bounding box center [531, 463] width 138 height 14
click at [479, 466] on input "Omit all unknown balances" at bounding box center [474, 460] width 11 height 10
click at [489, 505] on span "I allow NextChapter & UCS to charge my credit card on file to download this cre…" at bounding box center [689, 507] width 455 height 14
click at [482, 466] on span "Omit all unknown balances" at bounding box center [531, 463] width 138 height 14
click at [479, 466] on input "Omit all unknown balances" at bounding box center [474, 460] width 11 height 10
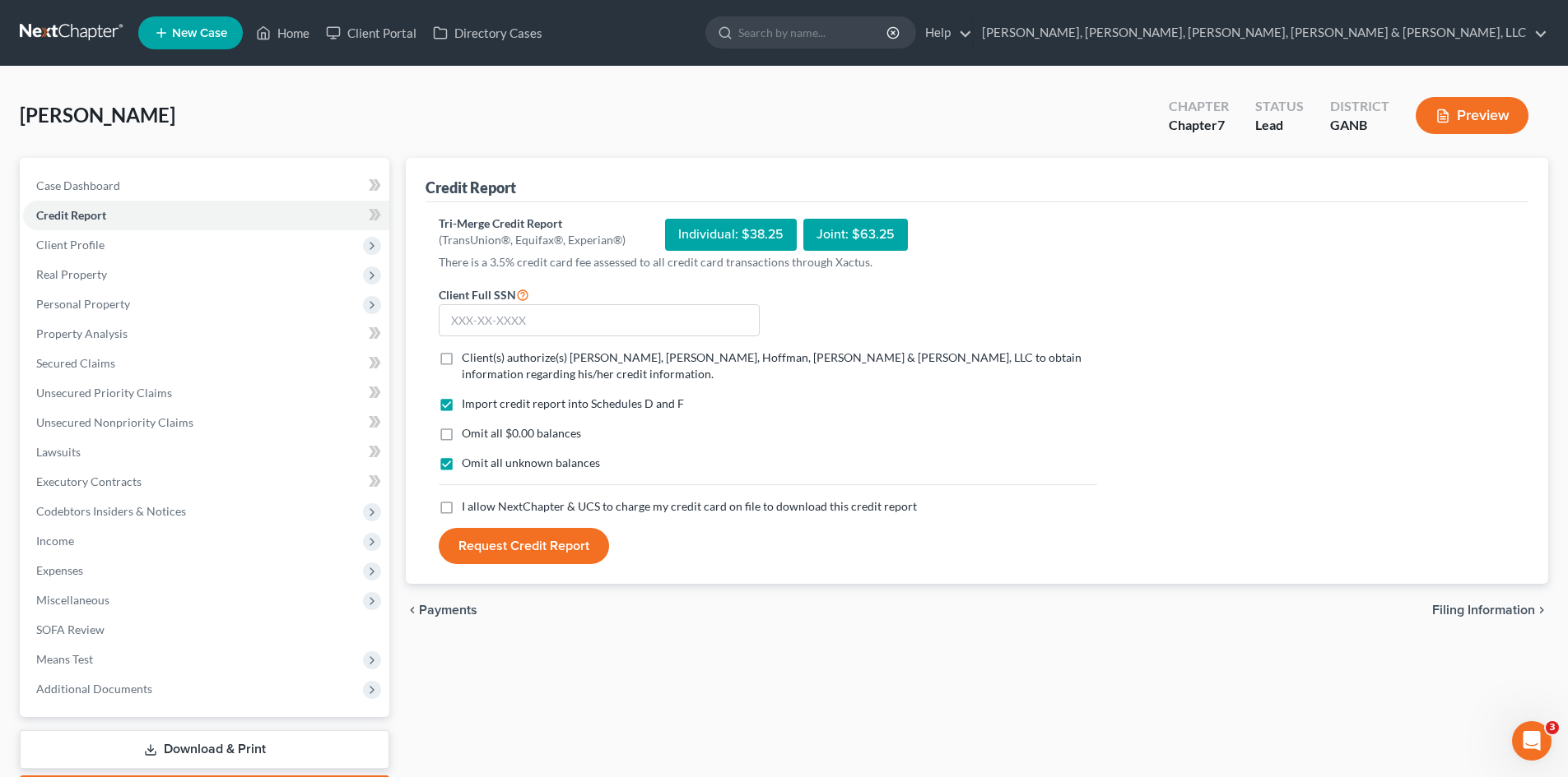
checkbox input "false"
click at [514, 365] on label "Client(s) authorize(s) [PERSON_NAME], [PERSON_NAME], Hoffman, [PERSON_NAME] & […" at bounding box center [779, 367] width 636 height 33
click at [479, 360] on input "Client(s) authorize(s) [PERSON_NAME], [PERSON_NAME], Hoffman, [PERSON_NAME] & […" at bounding box center [474, 355] width 11 height 10
checkbox input "true"
click at [531, 500] on span "I allow NextChapter & UCS to charge my credit card on file to download this cre…" at bounding box center [689, 507] width 455 height 14
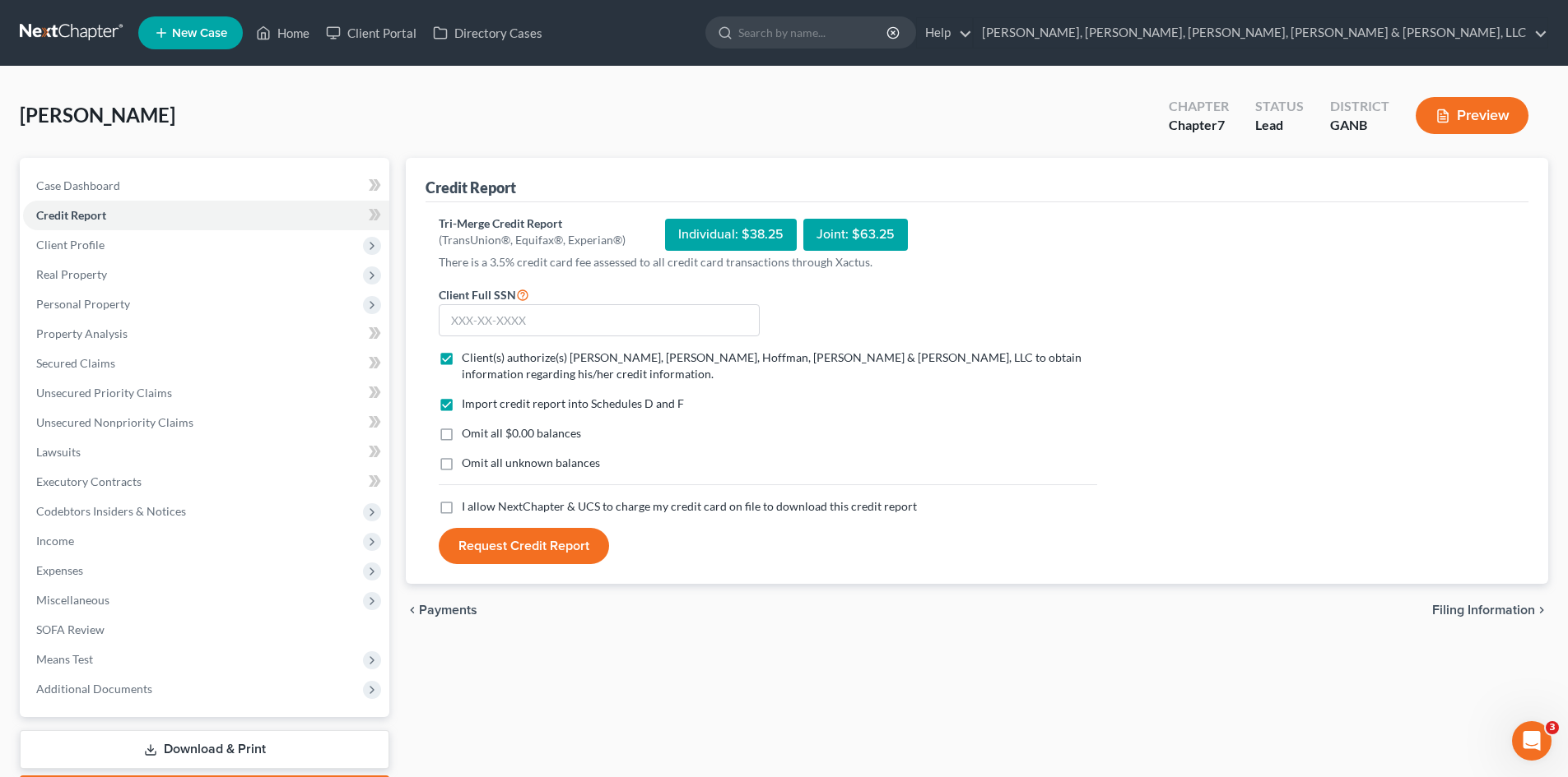
click at [479, 500] on input "I allow NextChapter & UCS to charge my credit card on file to download this cre…" at bounding box center [474, 504] width 11 height 10
checkbox input "true"
click at [593, 300] on div "Client Full SSN *" at bounding box center [599, 311] width 337 height 52
click at [594, 322] on input "text" at bounding box center [599, 321] width 321 height 33
type input "671-09-9106"
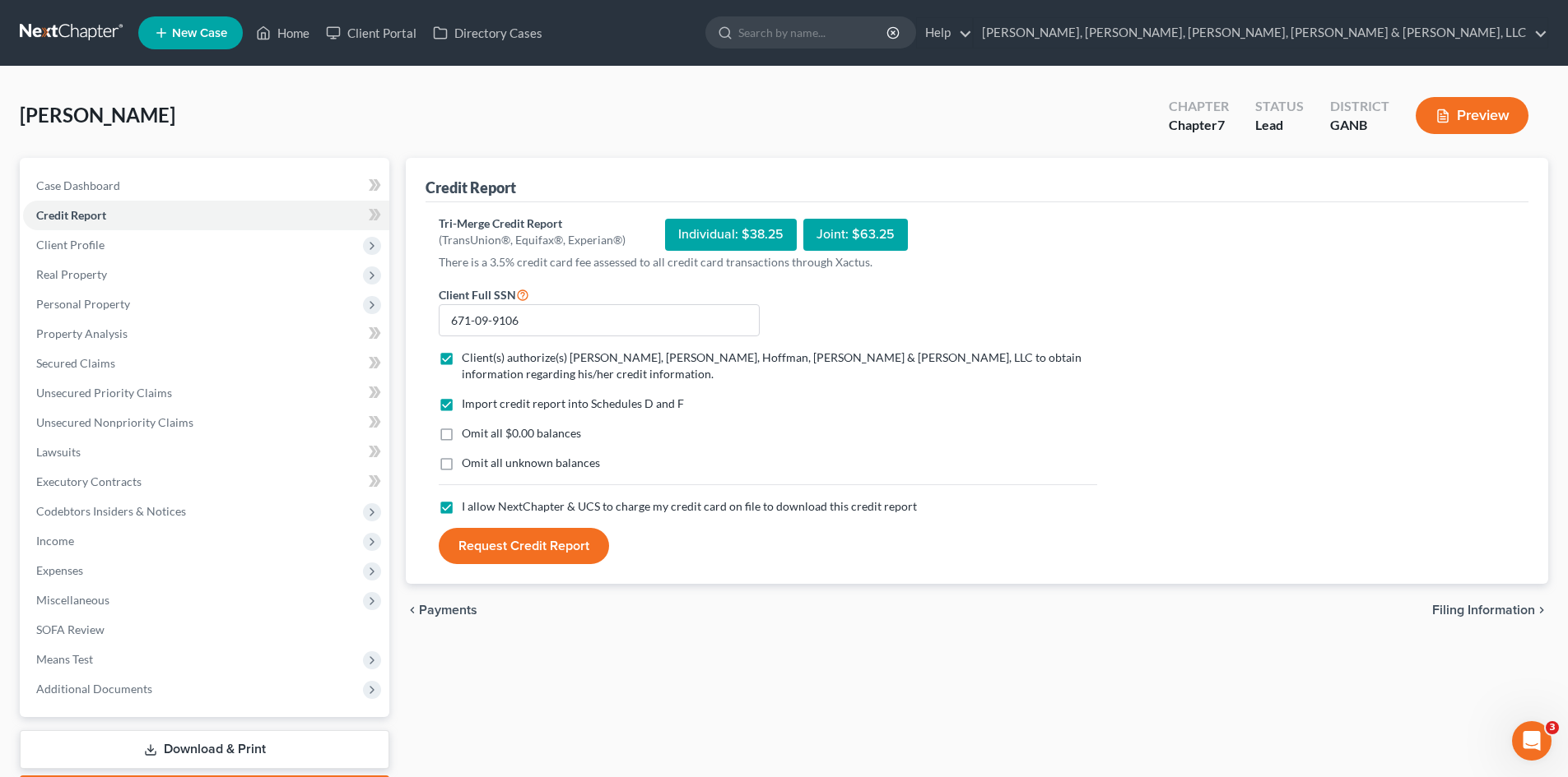
click at [561, 538] on button "Request Credit Report" at bounding box center [524, 546] width 171 height 36
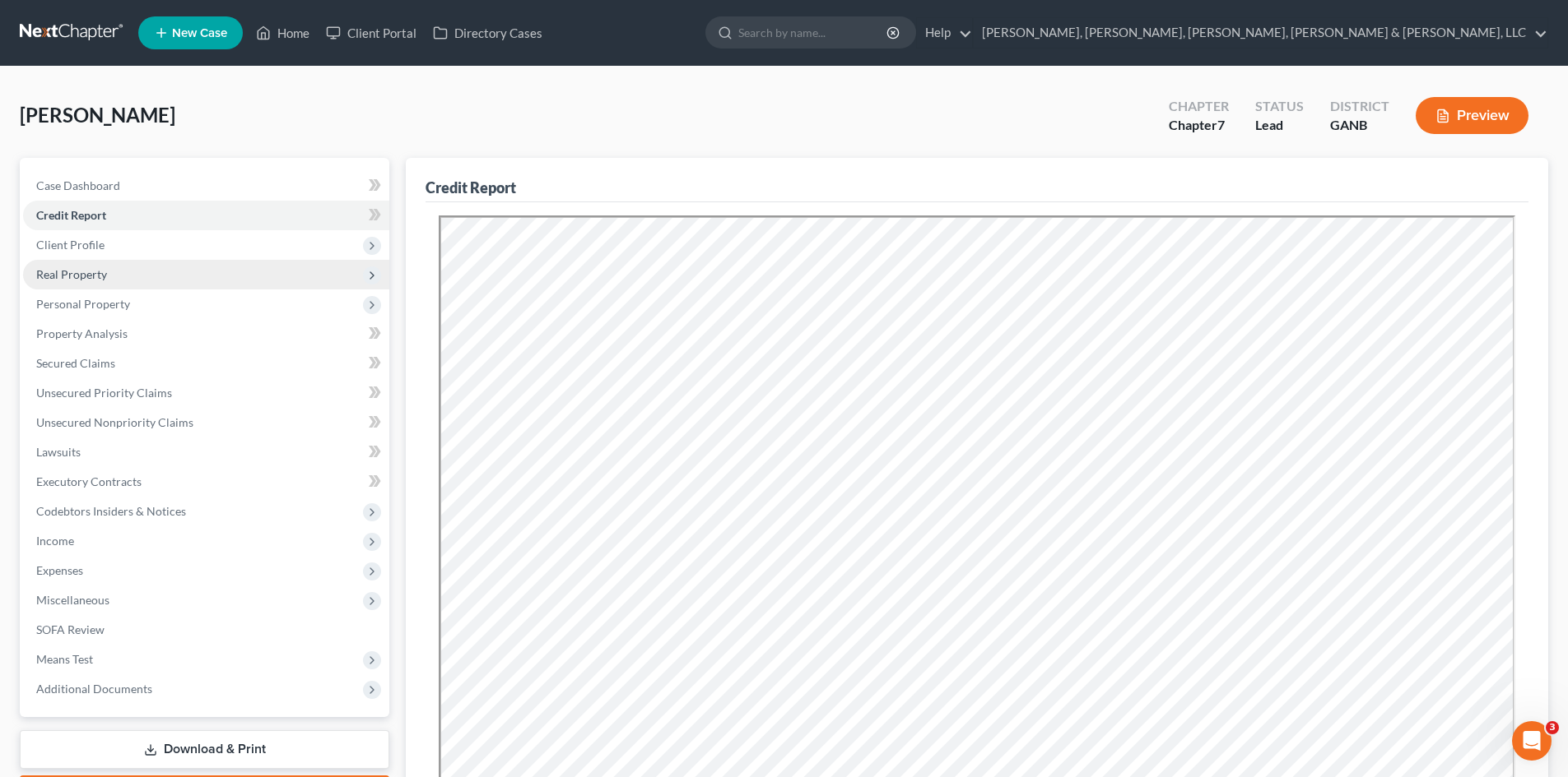
click at [81, 271] on span "Real Property" at bounding box center [71, 275] width 71 height 14
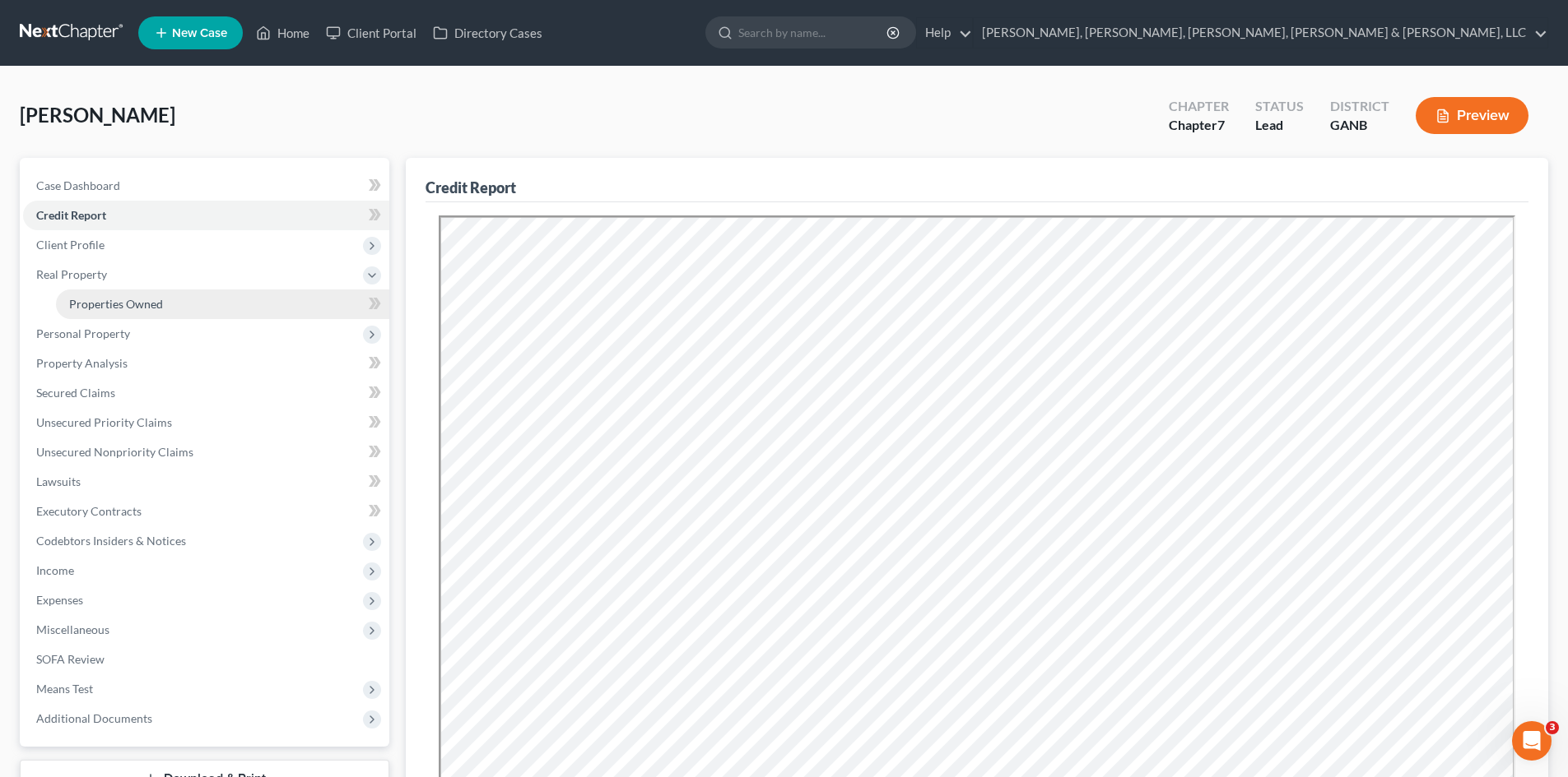
click at [89, 290] on link "Properties Owned" at bounding box center [222, 304] width 334 height 30
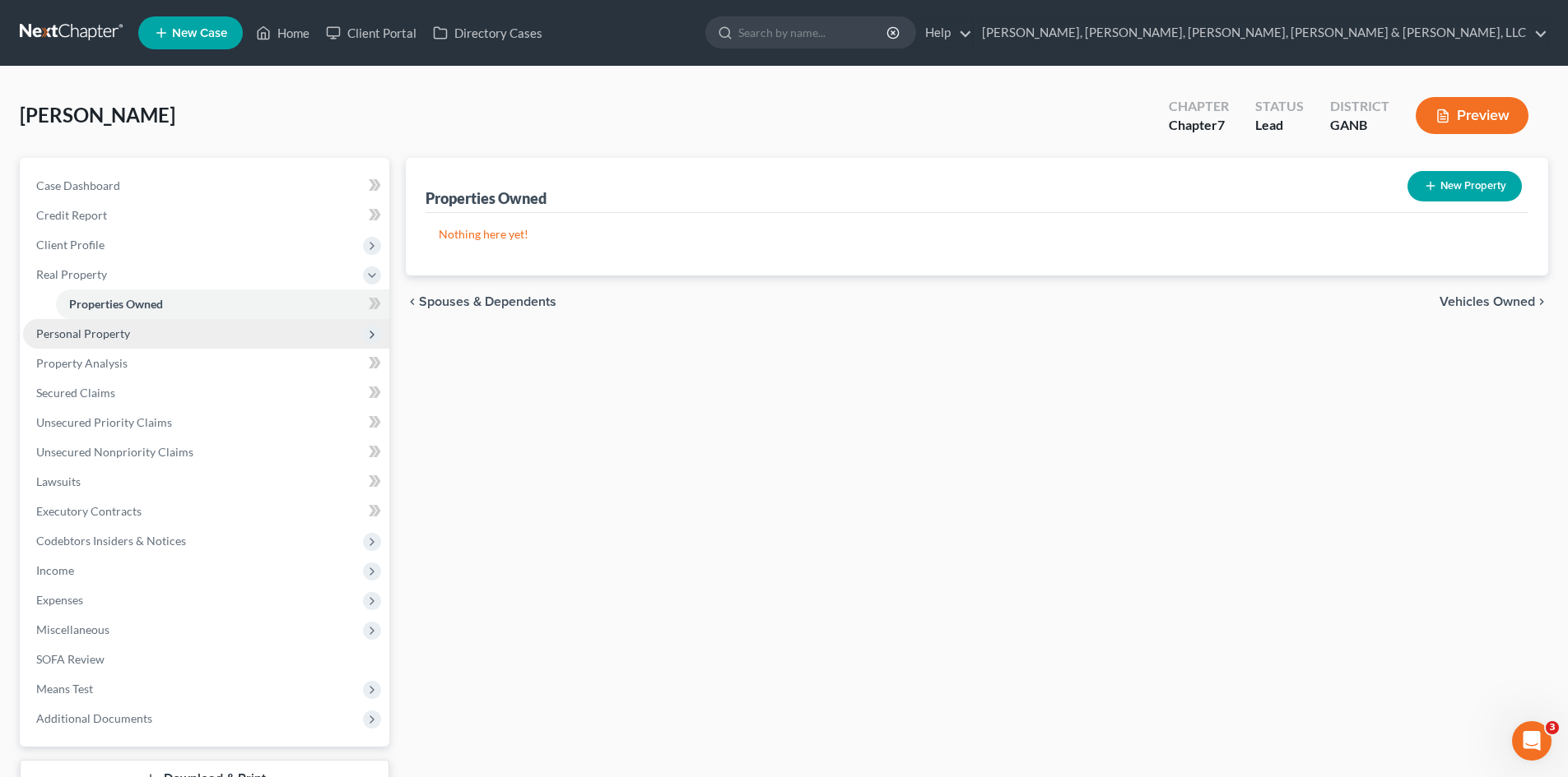
click at [84, 341] on span "Personal Property" at bounding box center [206, 334] width 366 height 30
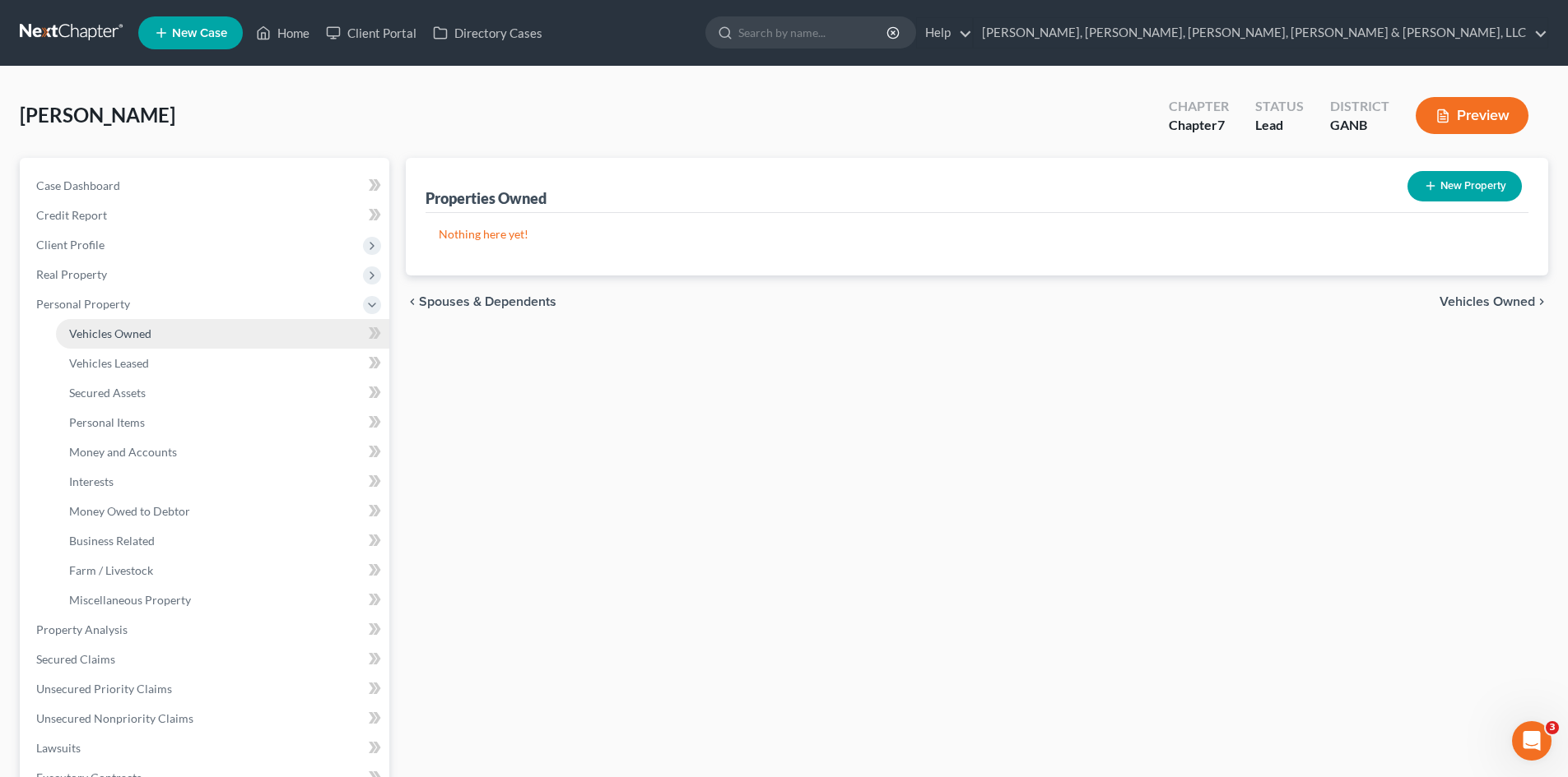
click at [99, 346] on link "Vehicles Owned" at bounding box center [222, 334] width 334 height 30
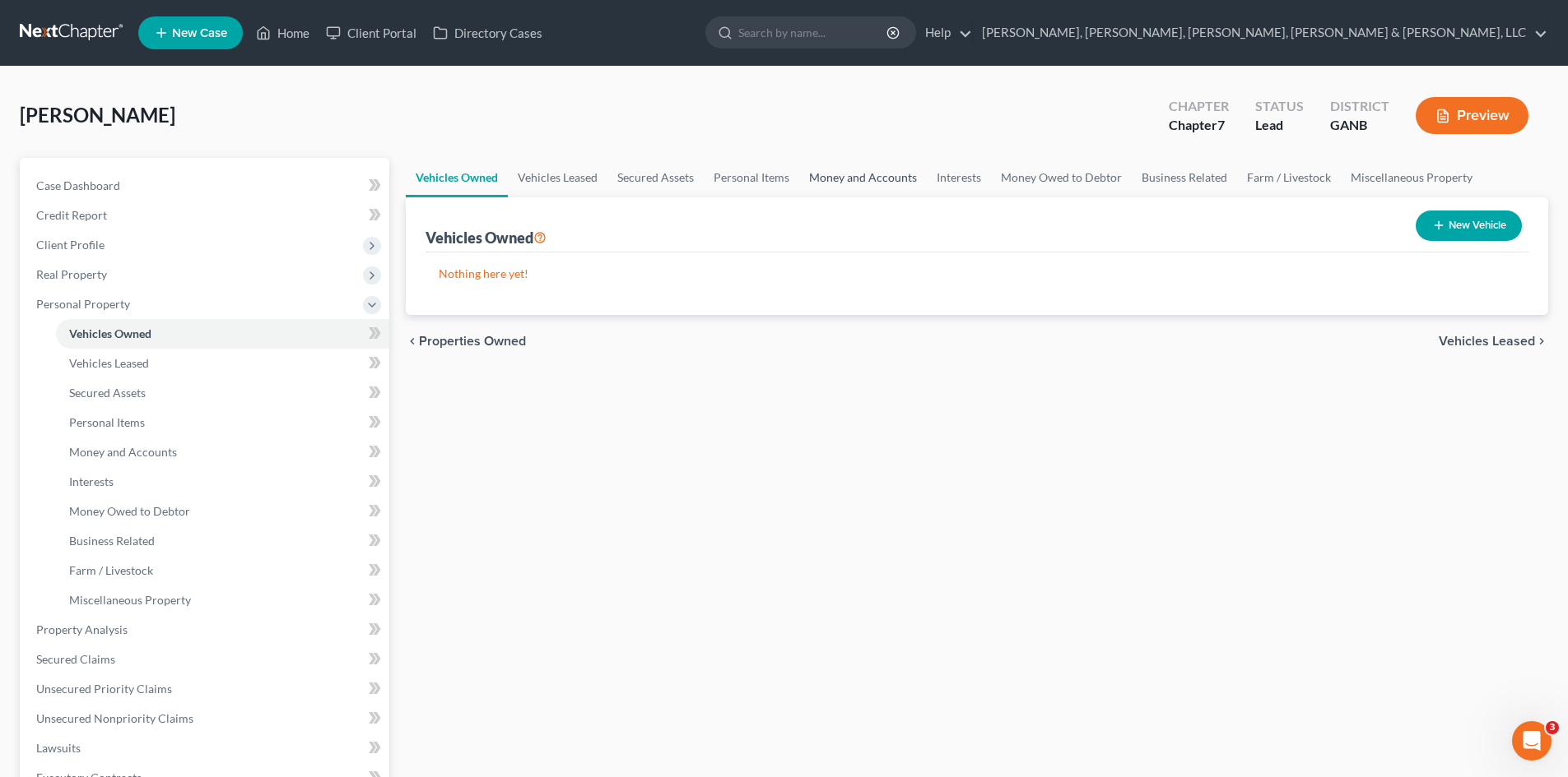
click at [900, 179] on link "Money and Accounts" at bounding box center [863, 178] width 128 height 39
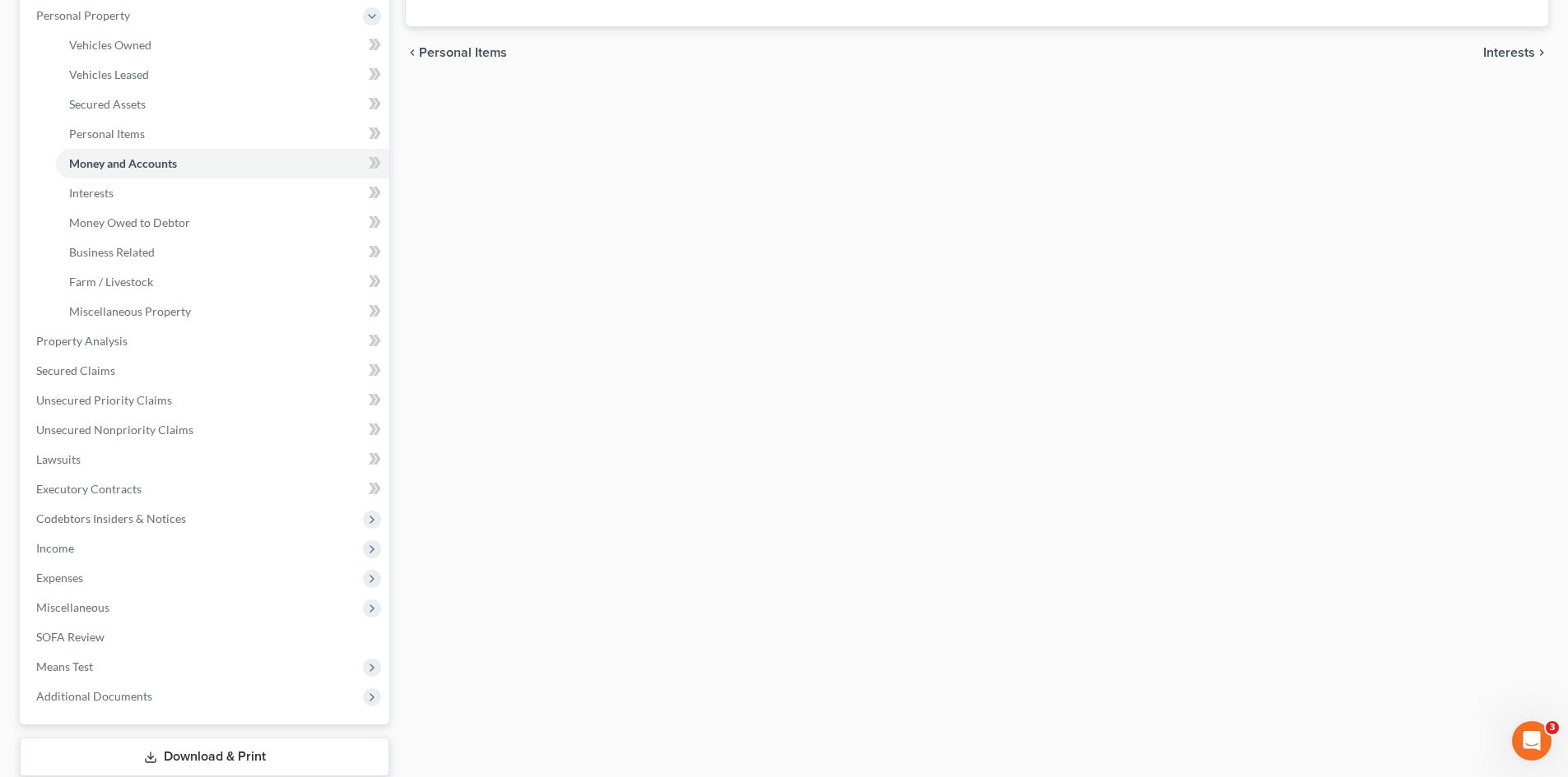
scroll to position [303, 0]
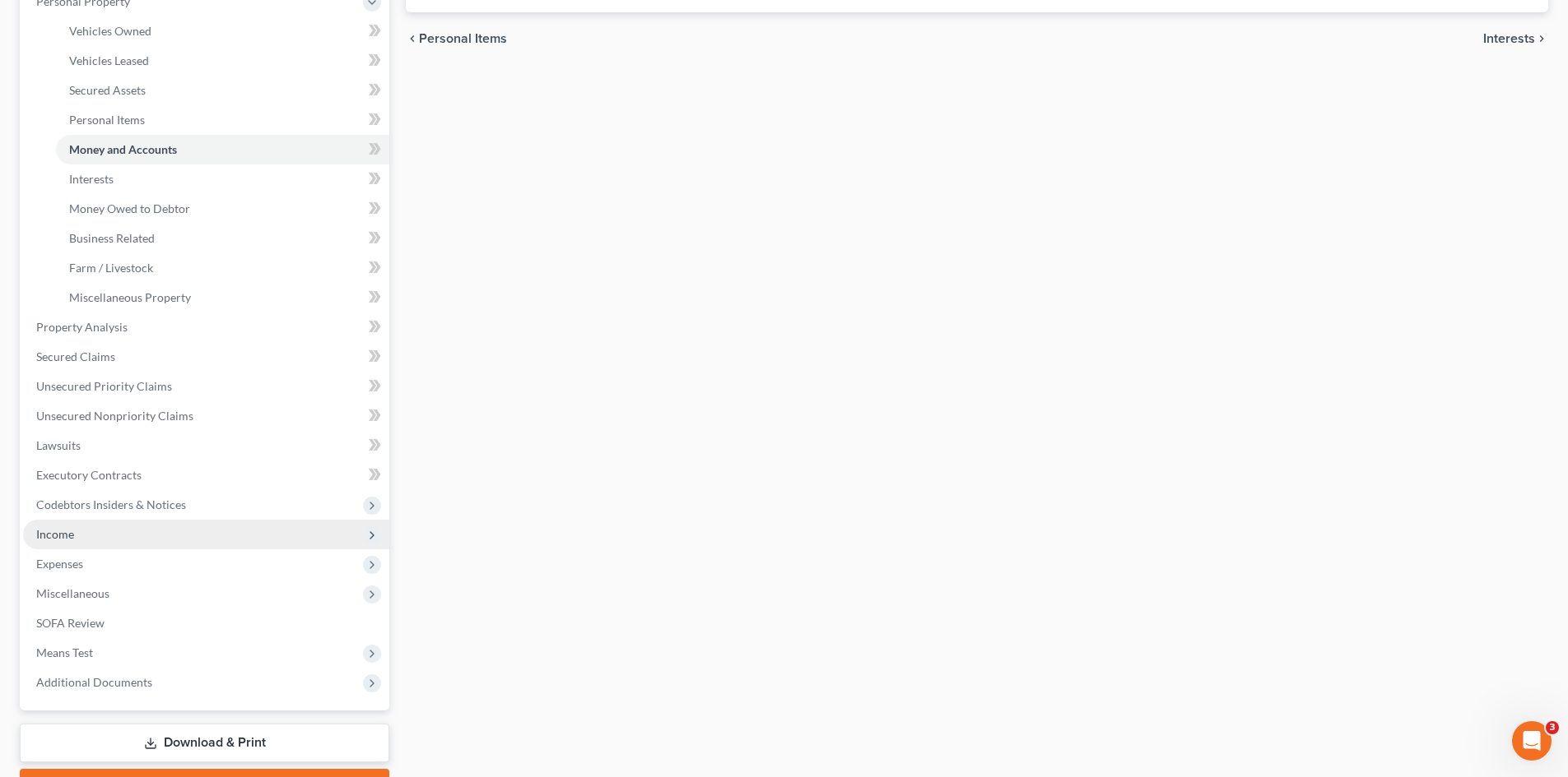
click at [193, 544] on span "Income" at bounding box center [206, 535] width 366 height 30
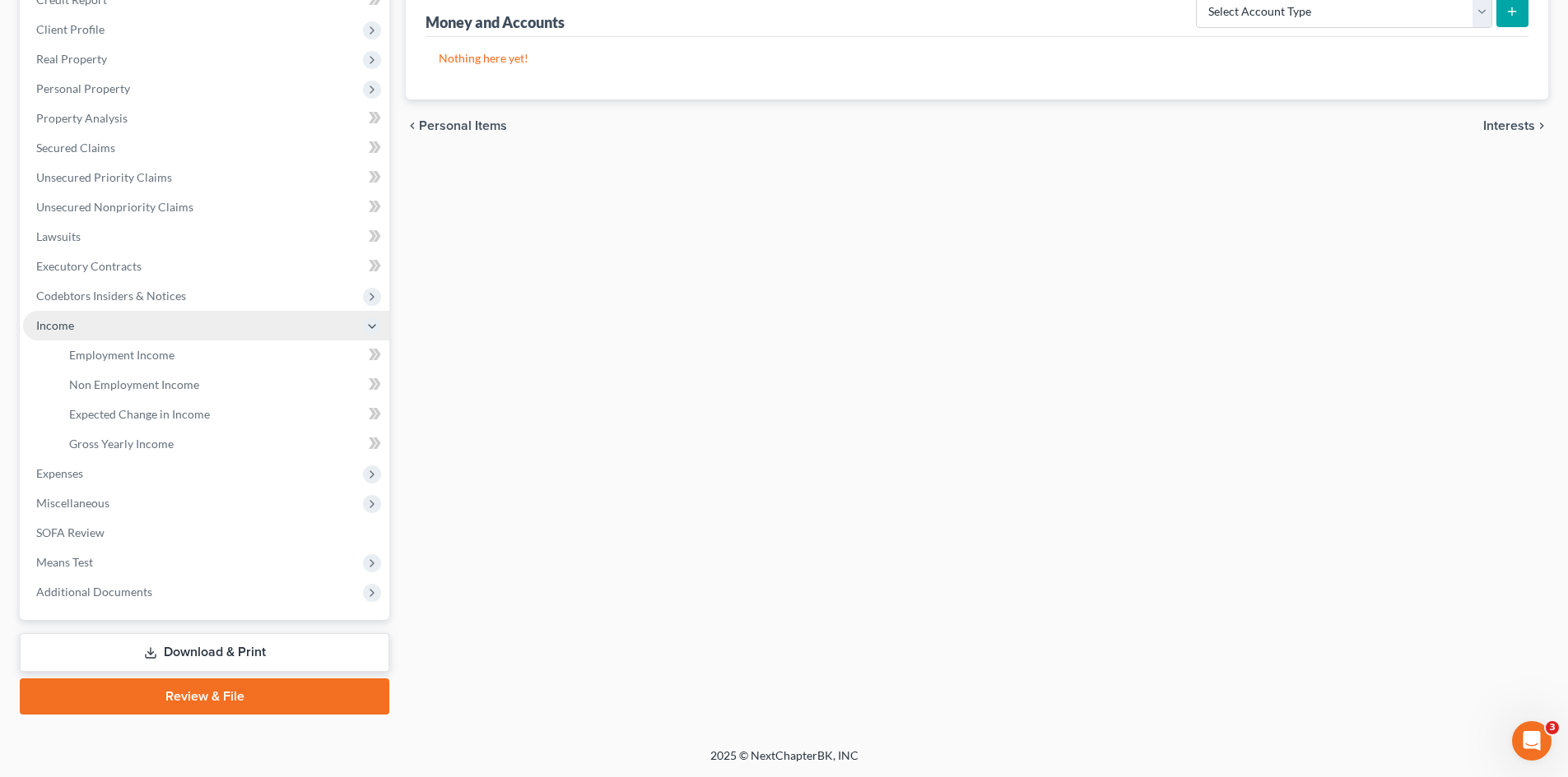
scroll to position [215, 0]
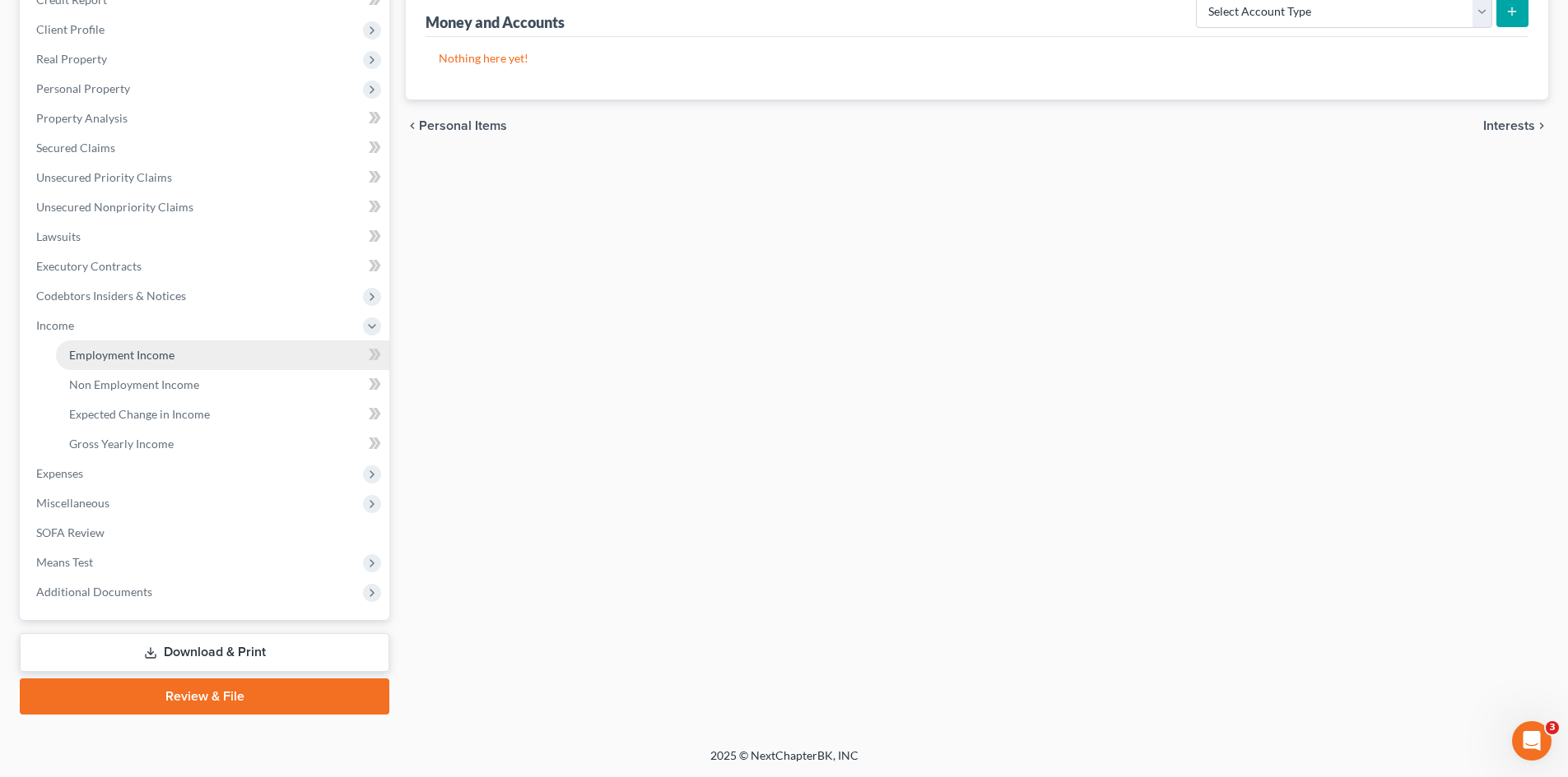
click at [174, 364] on link "Employment Income" at bounding box center [222, 355] width 334 height 30
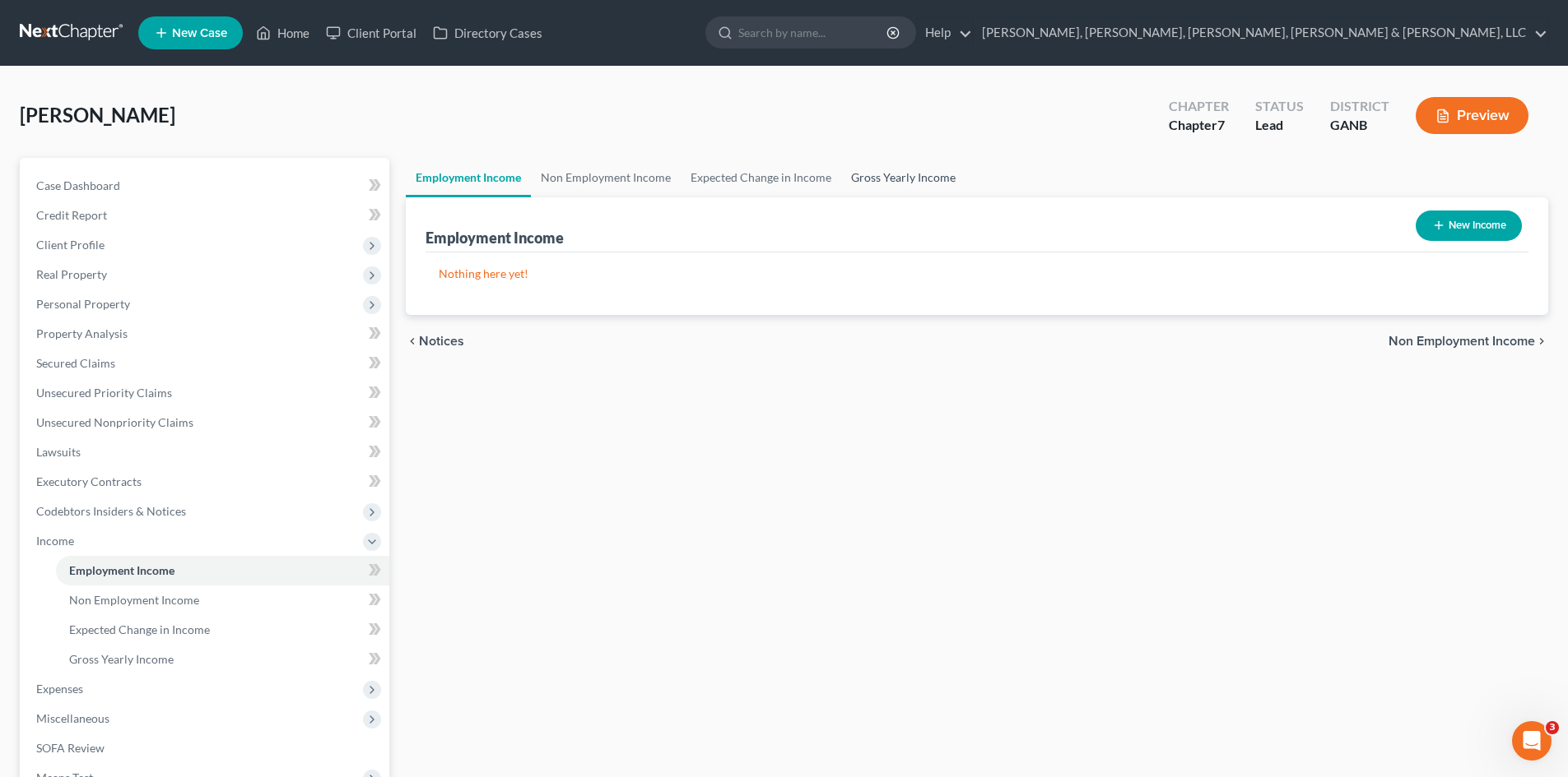
click at [867, 185] on link "Gross Yearly Income" at bounding box center [904, 178] width 124 height 39
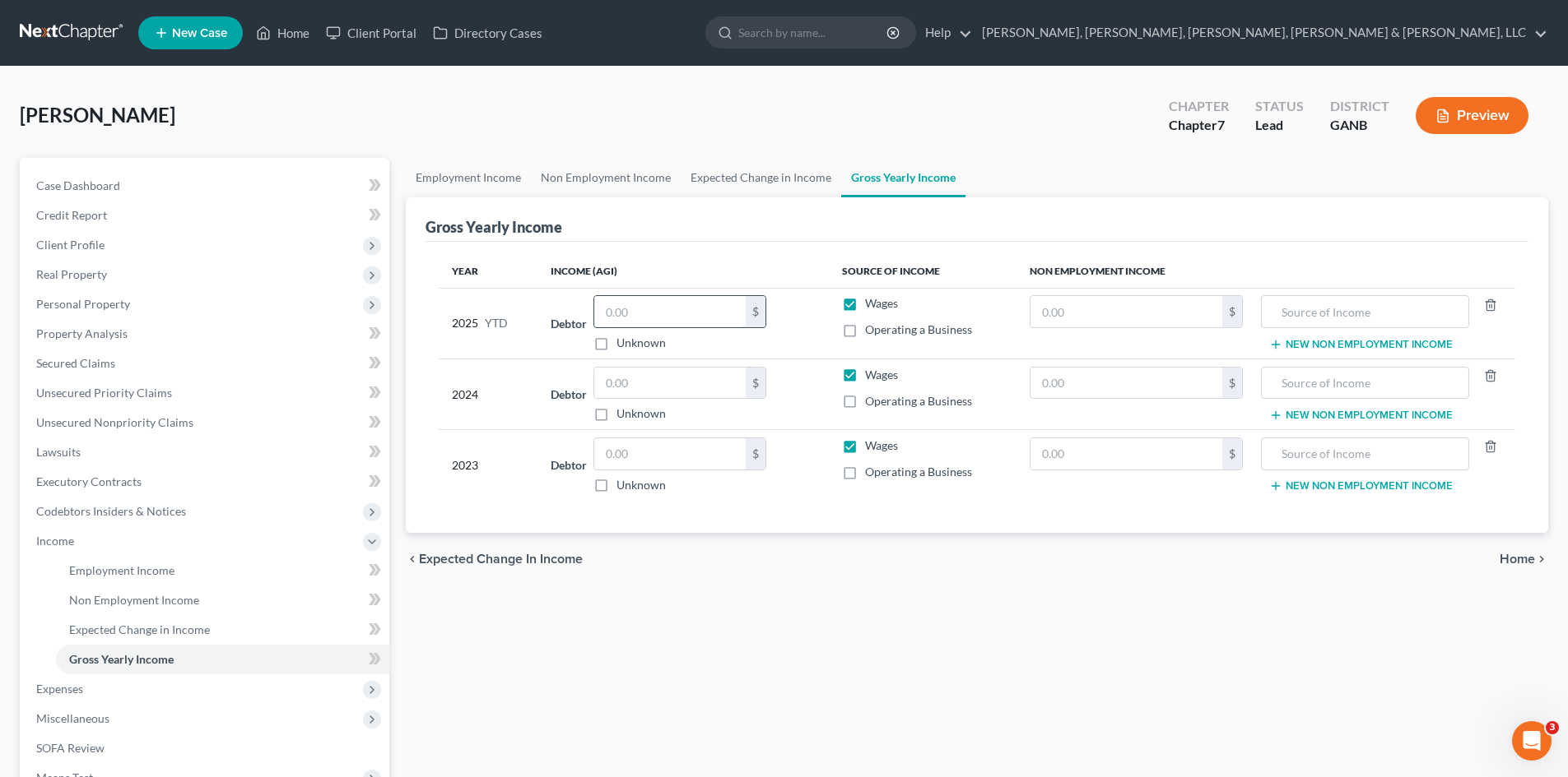
click at [671, 304] on input "text" at bounding box center [670, 312] width 151 height 32
type input "16,304.46"
click at [634, 390] on input "text" at bounding box center [670, 383] width 151 height 32
type input "41,652"
click at [653, 454] on input "text" at bounding box center [670, 454] width 151 height 32
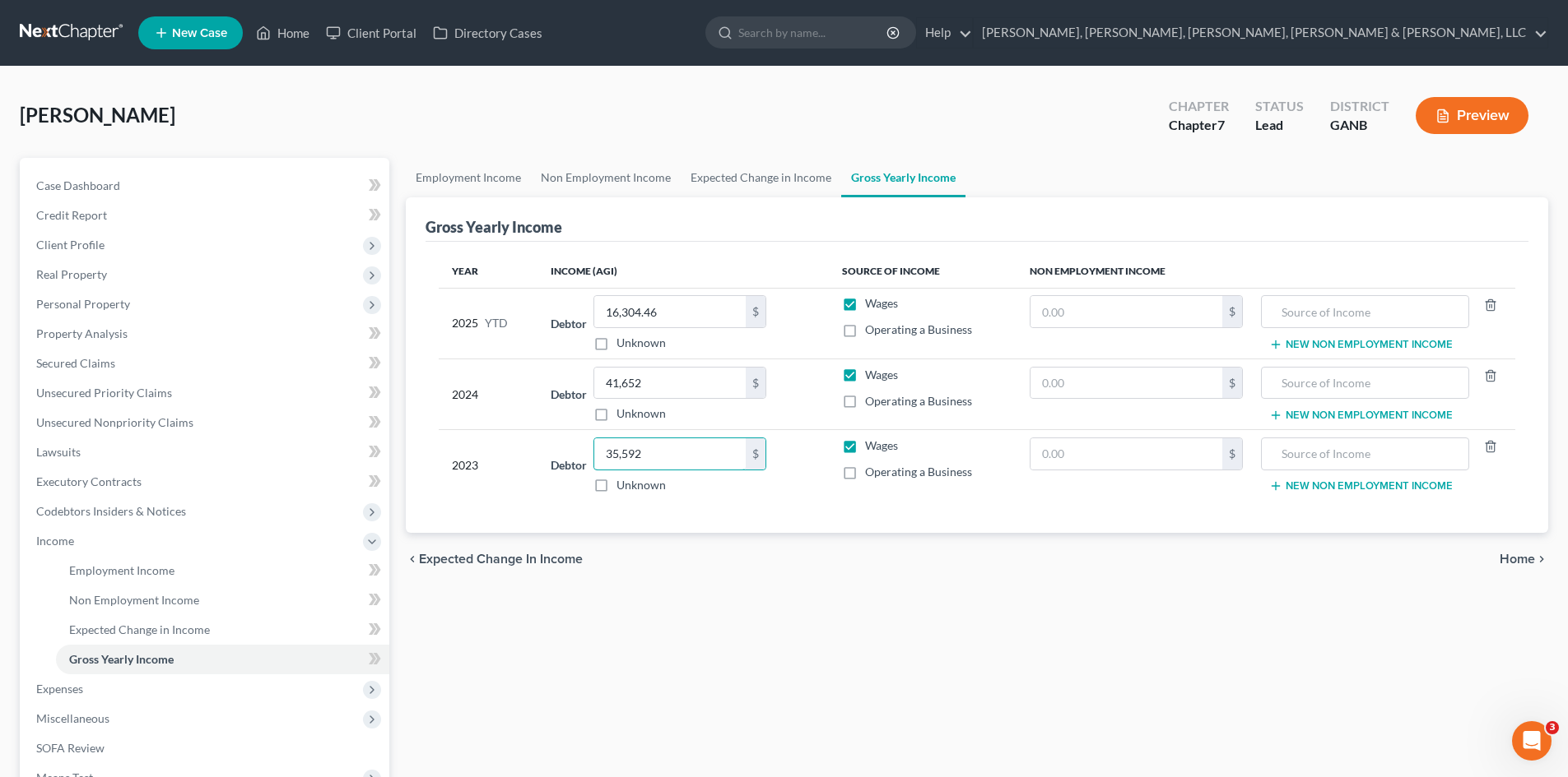
type input "35,592"
click at [897, 643] on div "Employment Income Non Employment Income Expected Change in Income Gross Yearly …" at bounding box center [977, 544] width 1159 height 773
click at [519, 176] on link "Employment Income" at bounding box center [468, 178] width 125 height 39
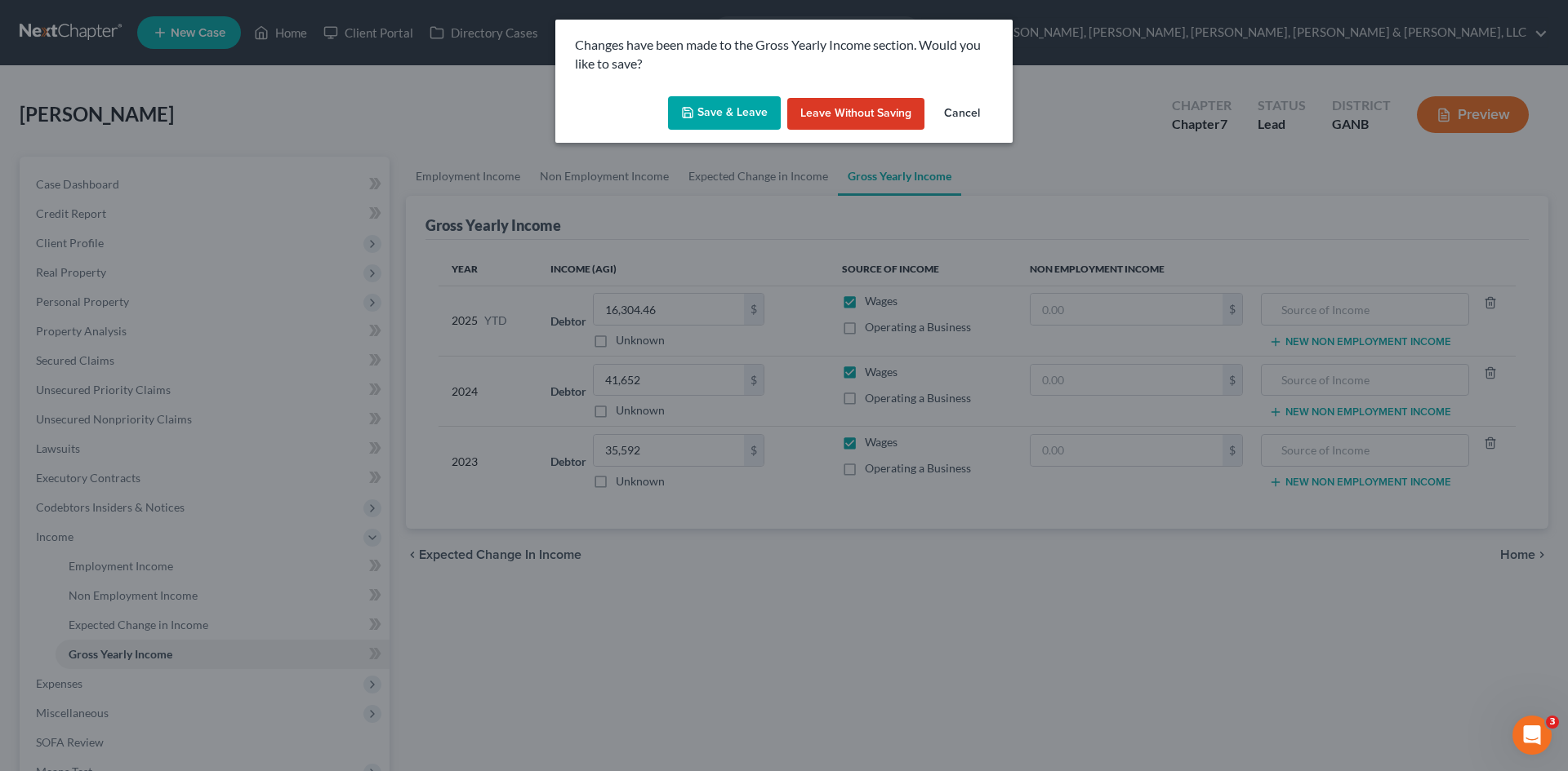
click at [731, 110] on button "Save & Leave" at bounding box center [724, 113] width 113 height 34
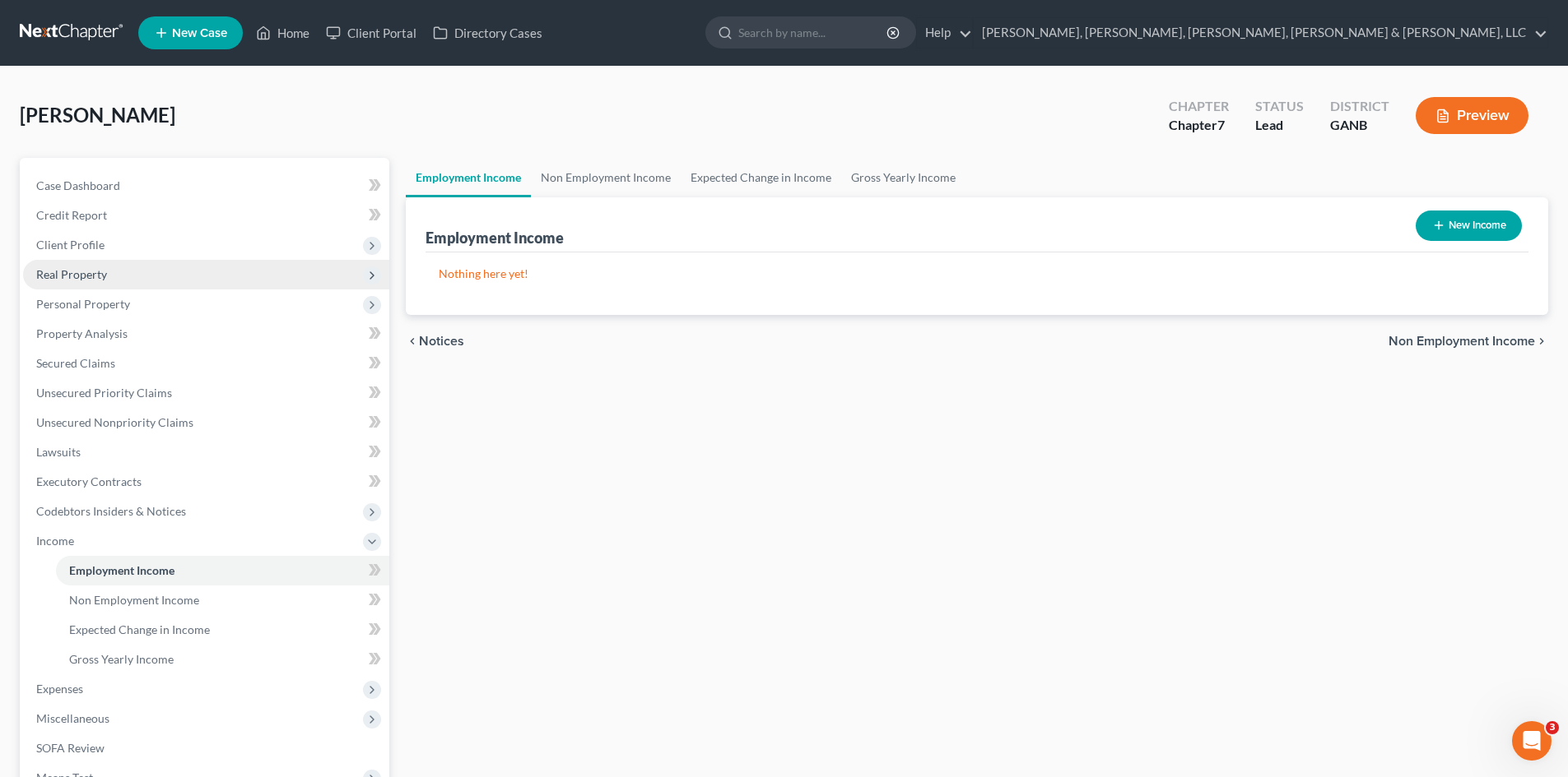
click at [245, 263] on span "Real Property" at bounding box center [206, 275] width 366 height 30
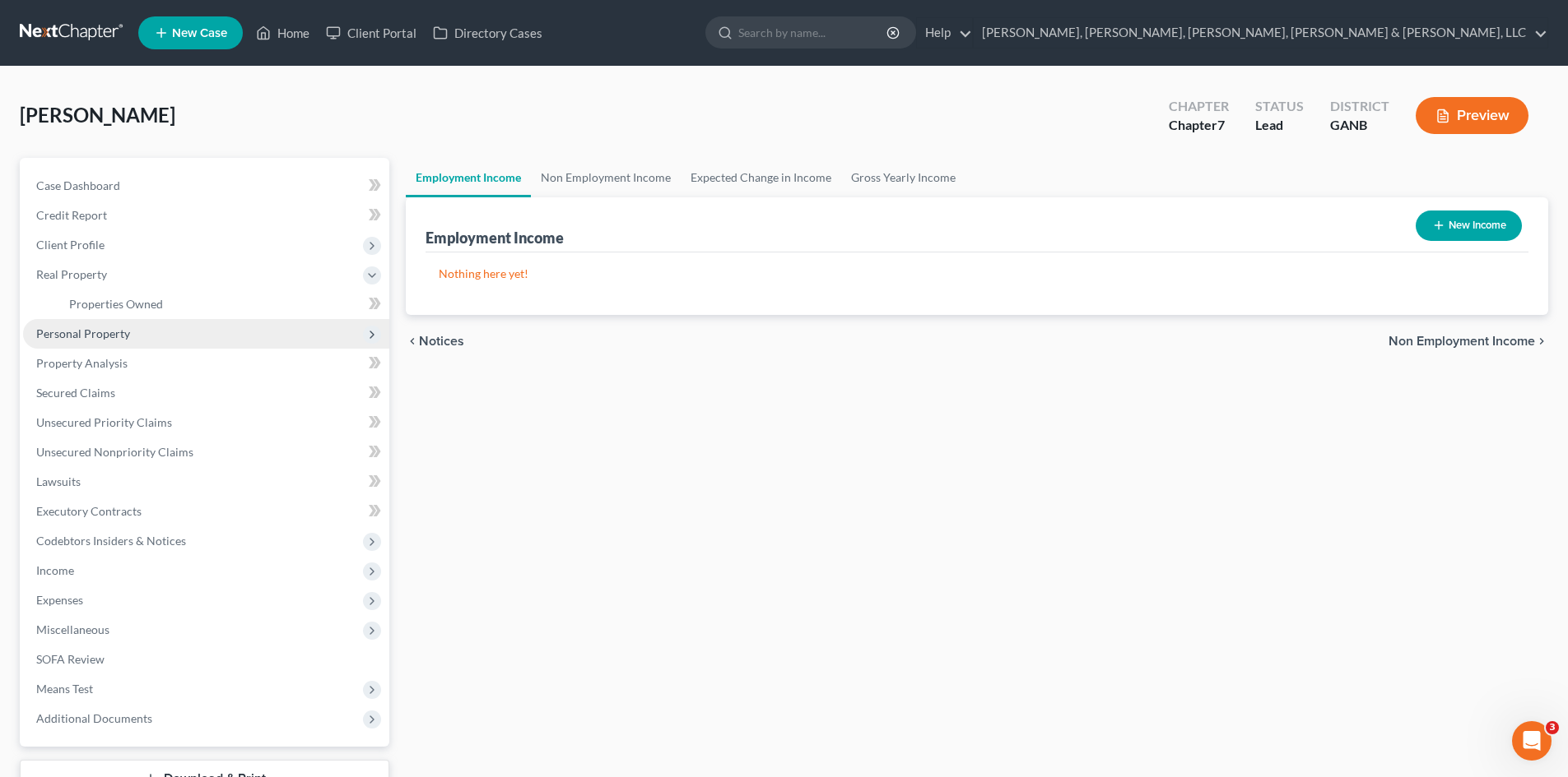
click at [241, 329] on span "Personal Property" at bounding box center [206, 334] width 366 height 30
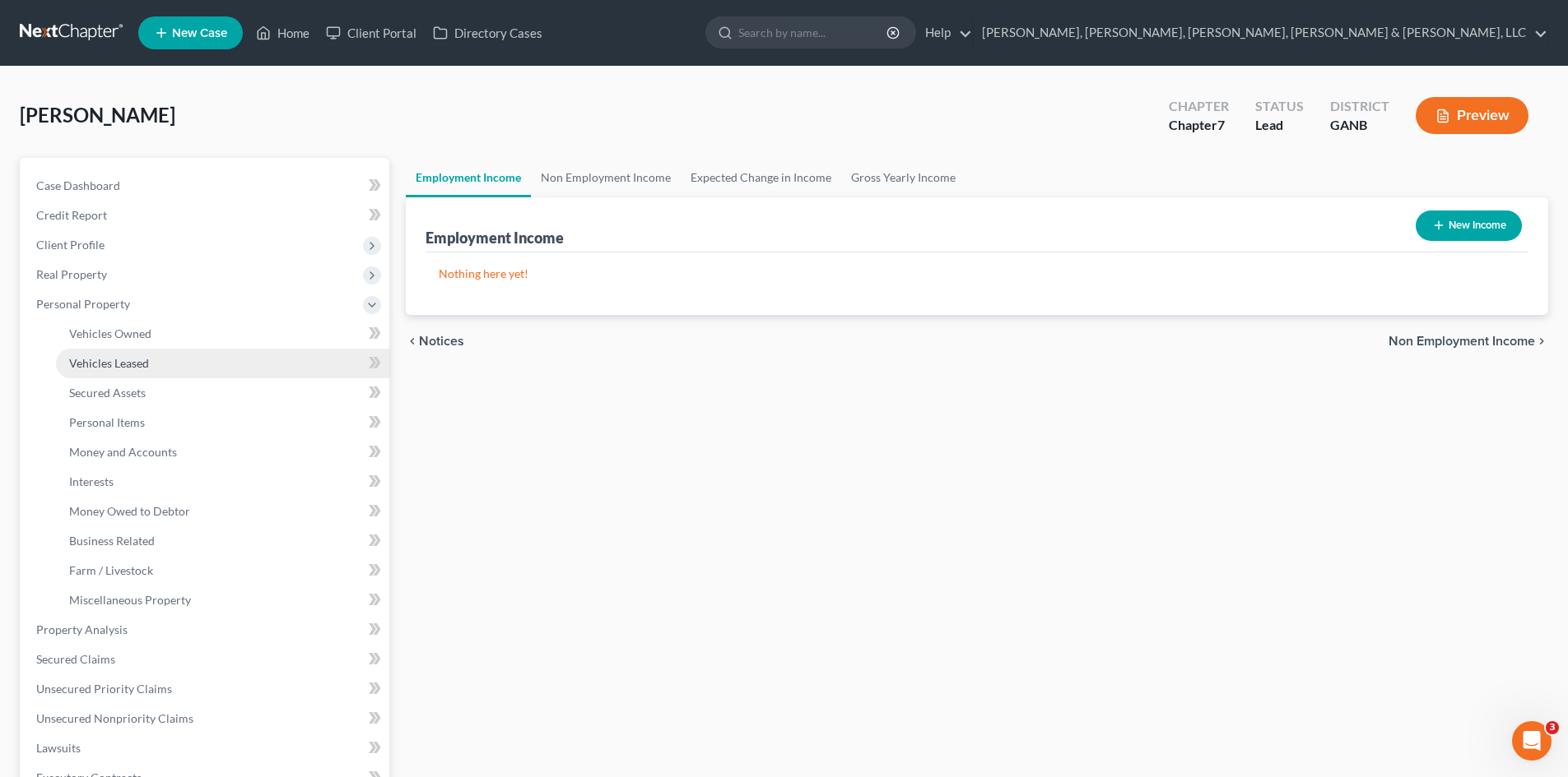
drag, startPoint x: 240, startPoint y: 329, endPoint x: 142, endPoint y: 368, distance: 105.5
click at [143, 369] on span "Vehicles Leased" at bounding box center [109, 363] width 80 height 14
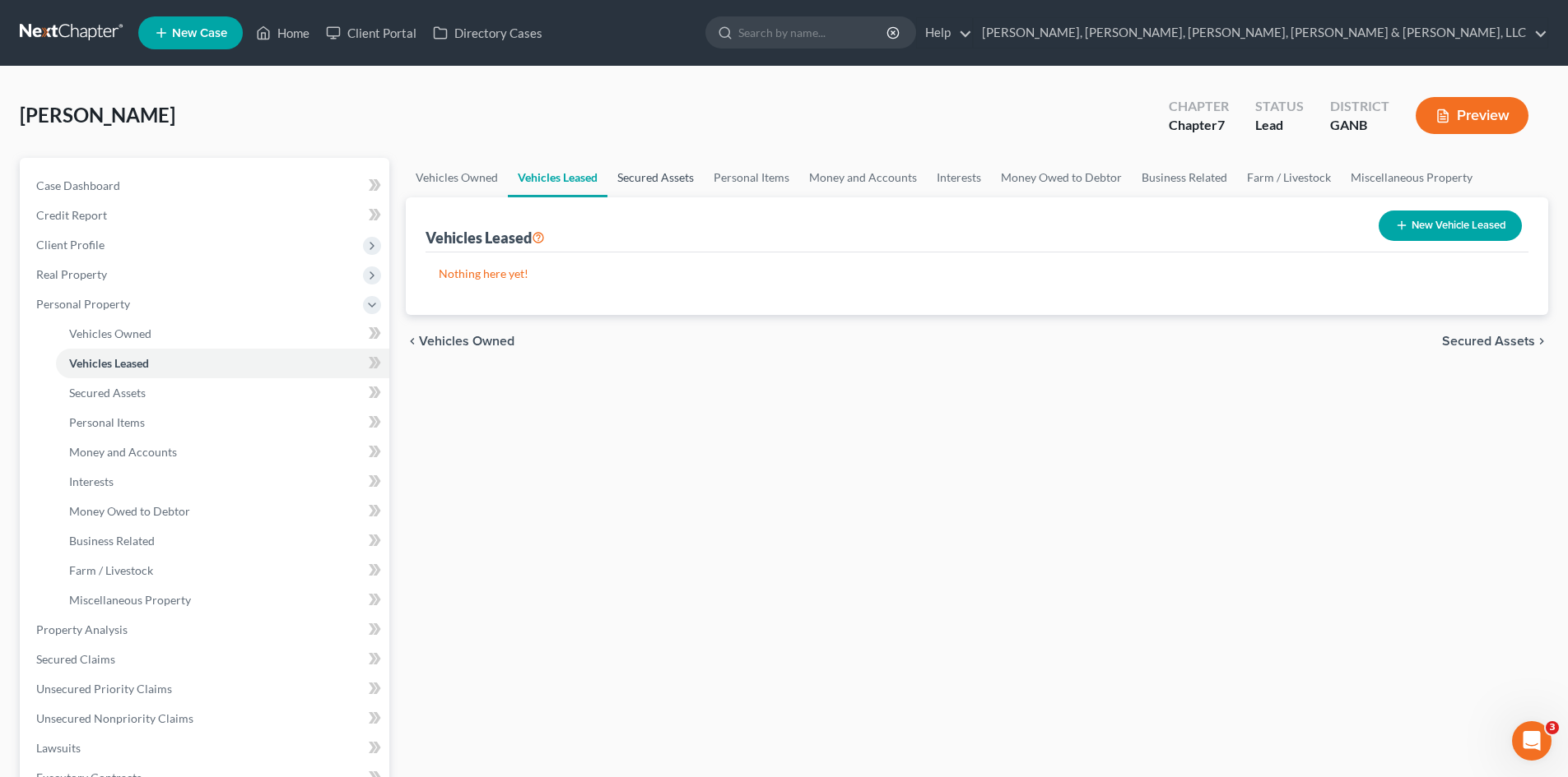
click at [642, 172] on link "Secured Assets" at bounding box center [656, 178] width 96 height 39
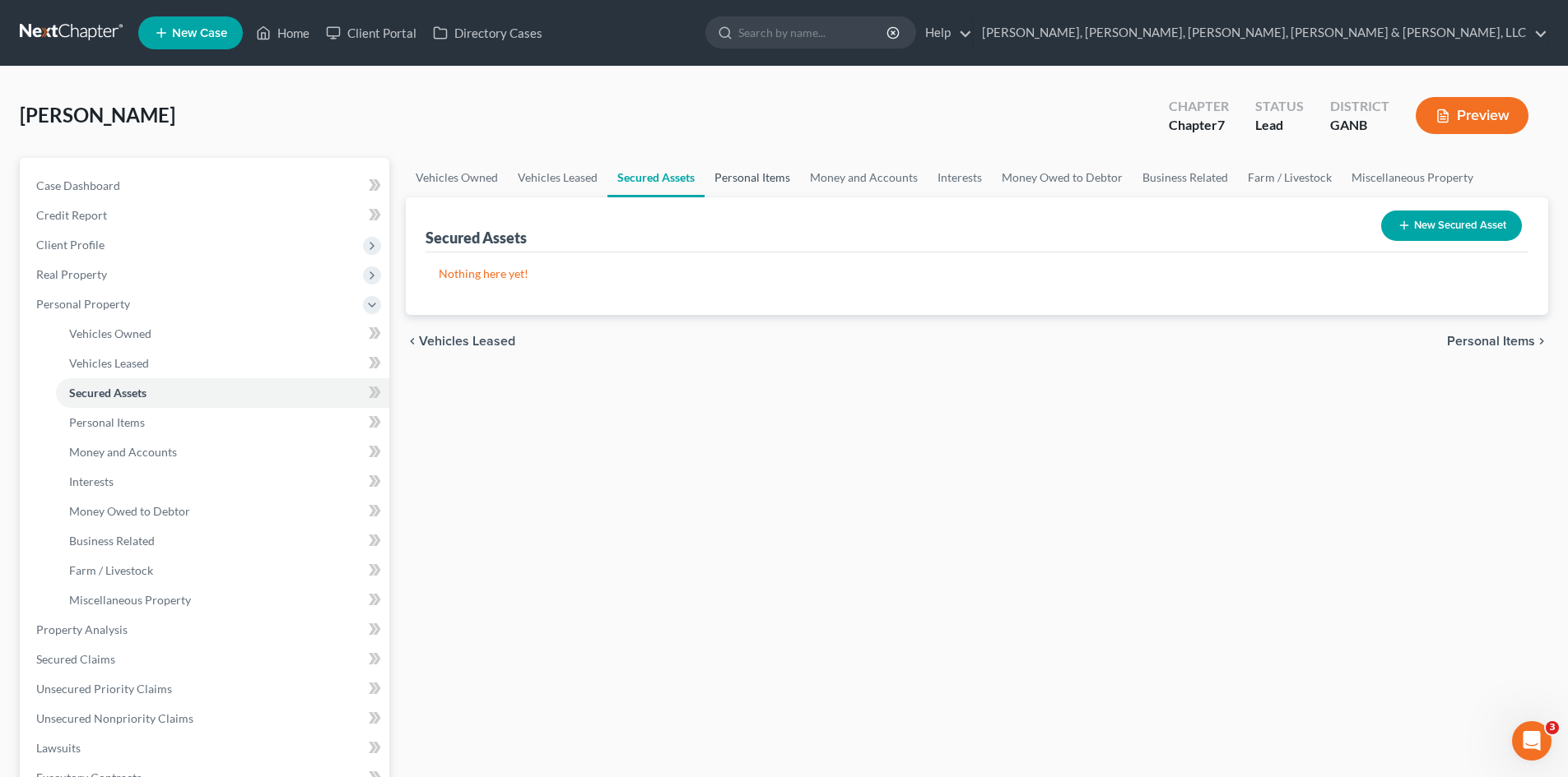
click at [745, 182] on link "Personal Items" at bounding box center [752, 178] width 95 height 39
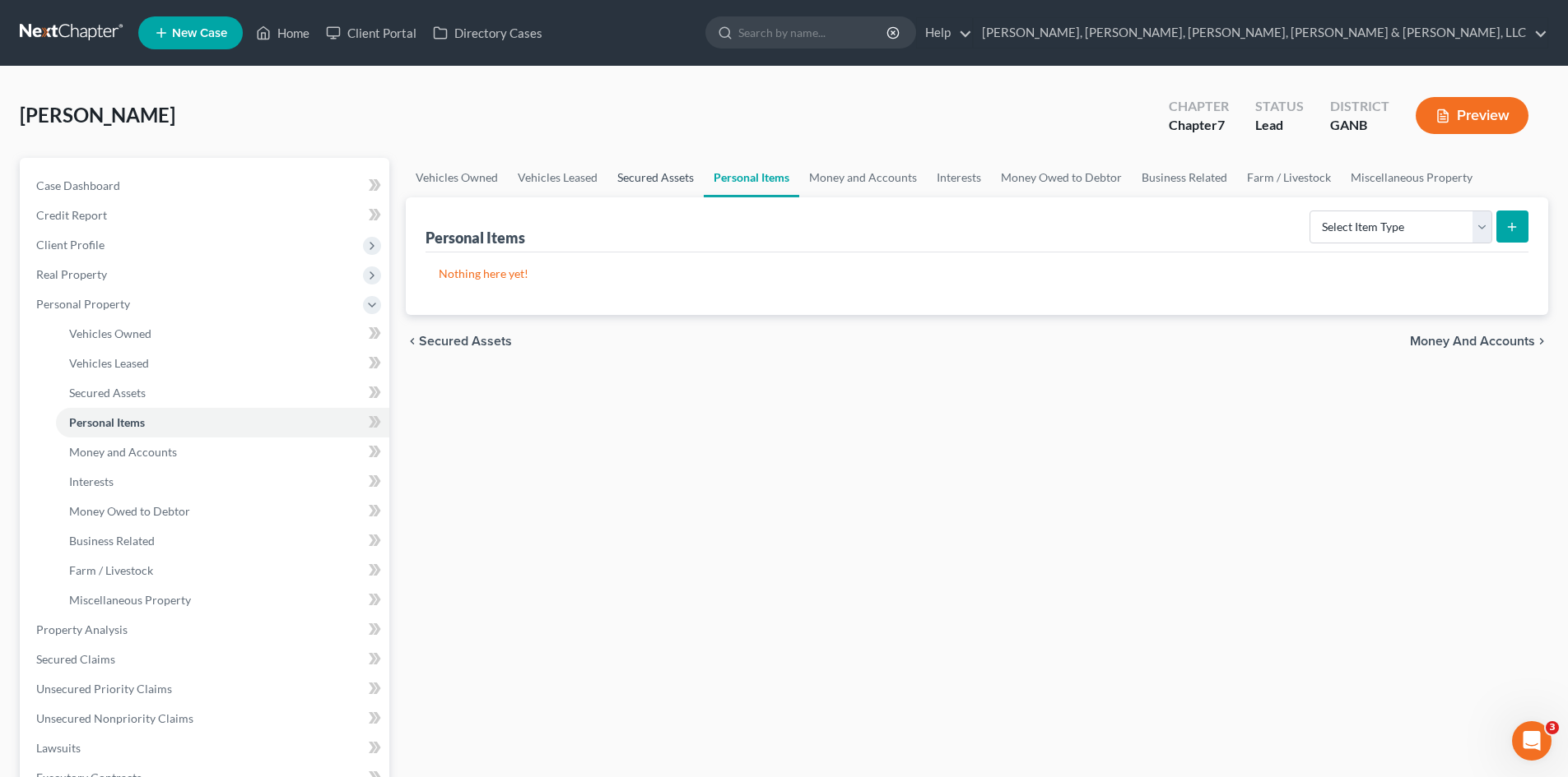
click at [648, 188] on link "Secured Assets" at bounding box center [656, 178] width 96 height 39
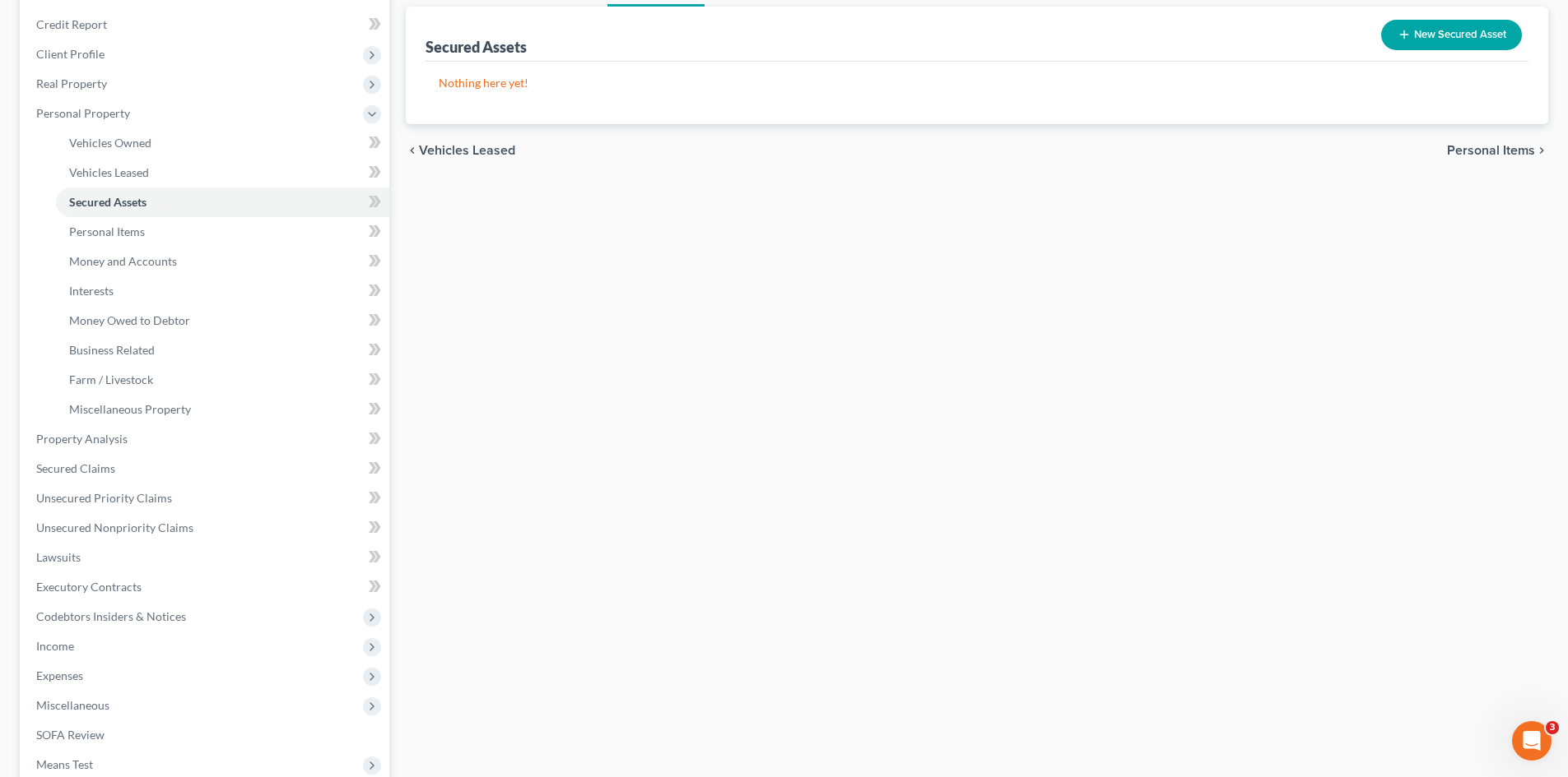
scroll to position [214, 0]
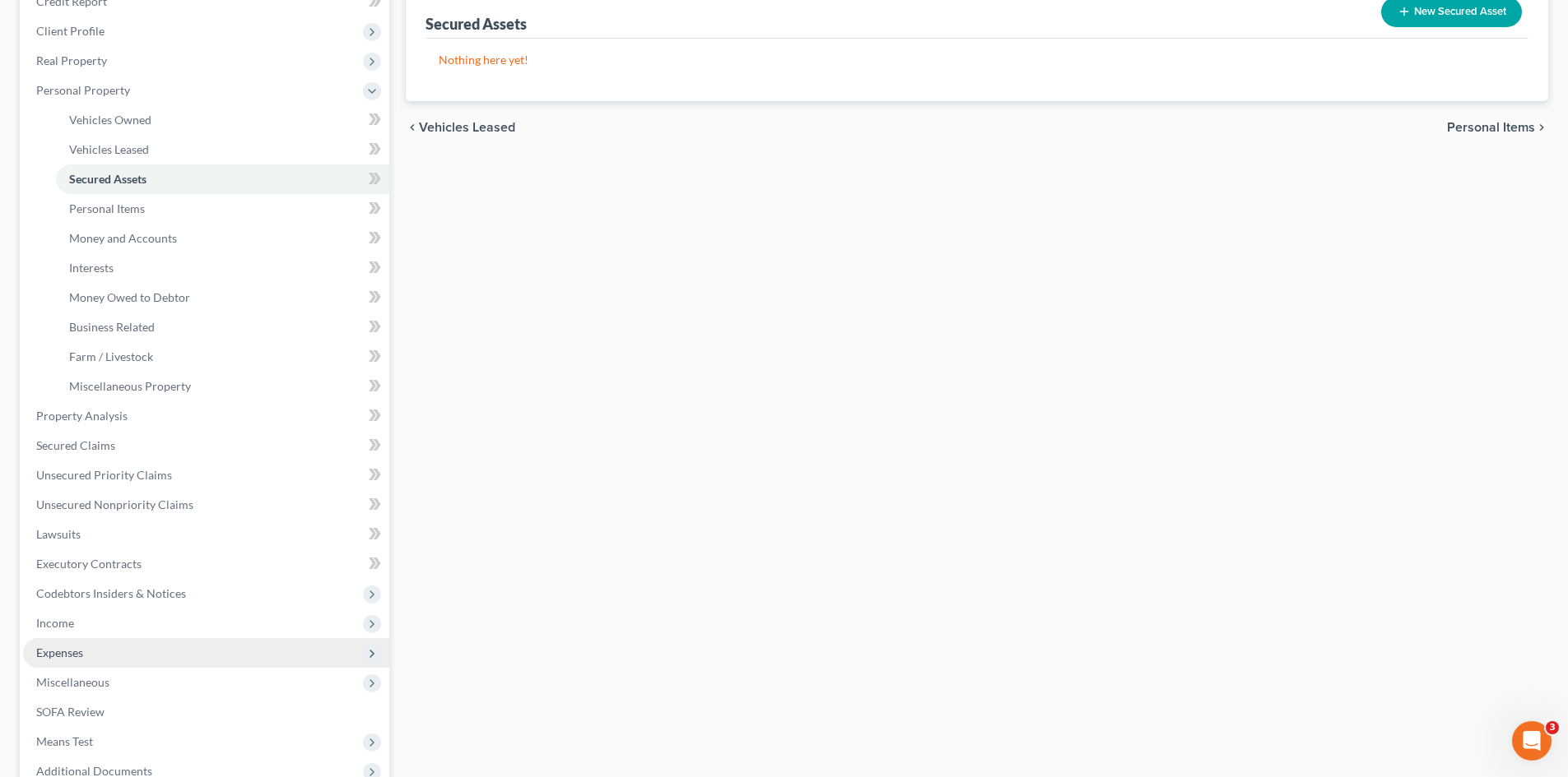
click at [304, 639] on span "Expenses" at bounding box center [206, 654] width 366 height 30
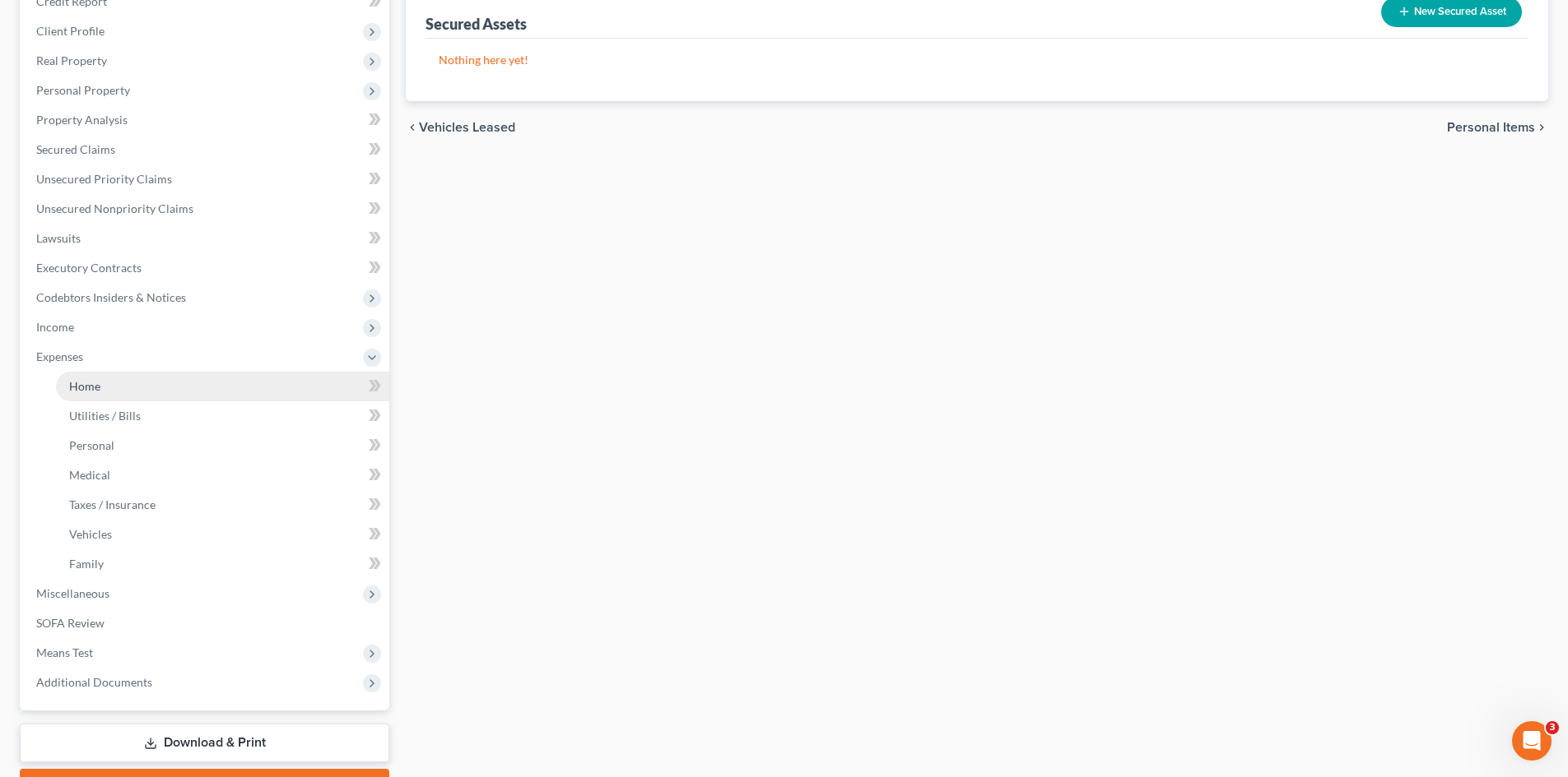
click at [295, 394] on link "Home" at bounding box center [222, 387] width 334 height 30
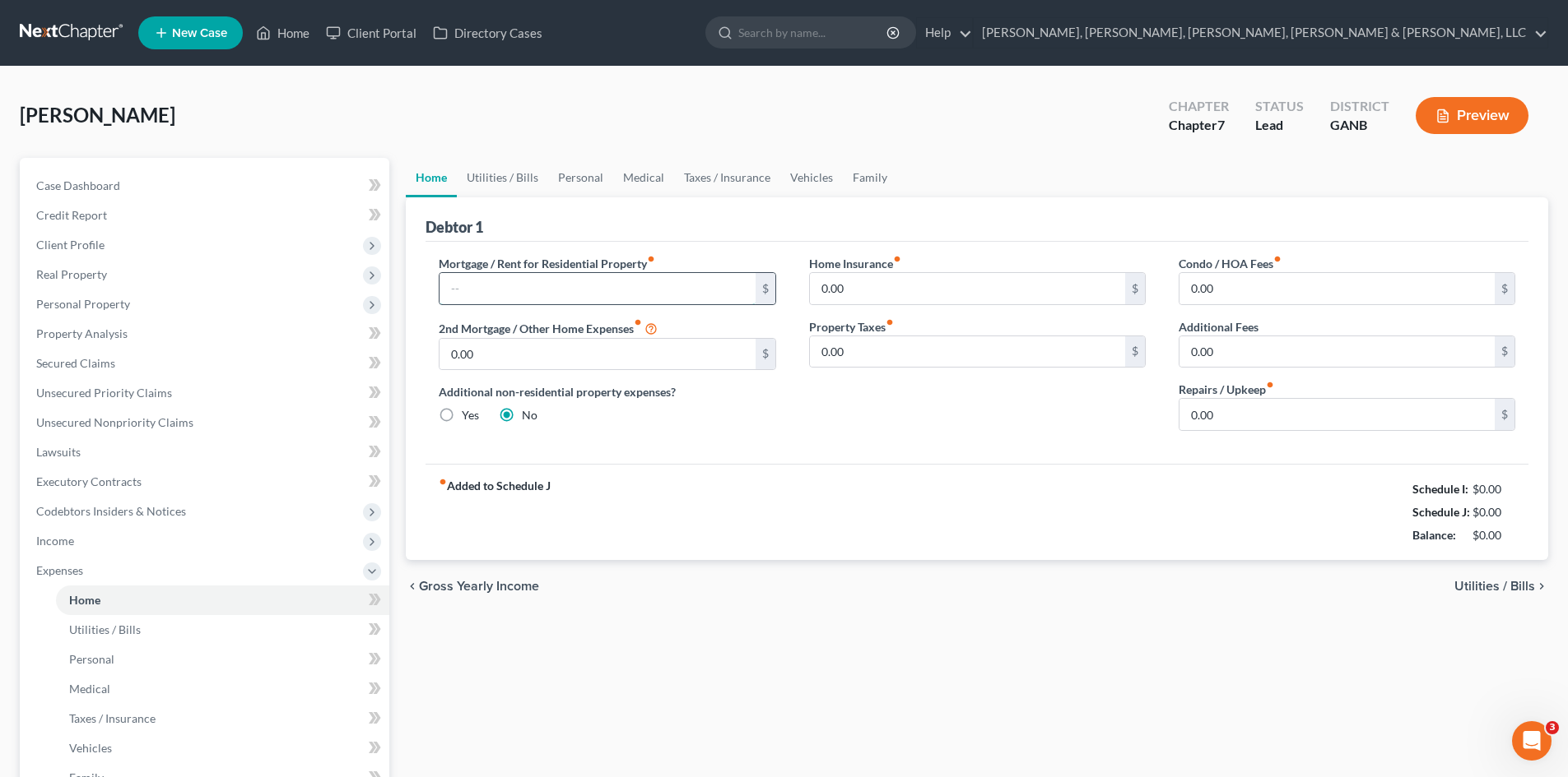
click at [515, 286] on input "text" at bounding box center [597, 289] width 315 height 32
type input "325"
click at [514, 190] on link "Utilities / Bills" at bounding box center [503, 178] width 91 height 39
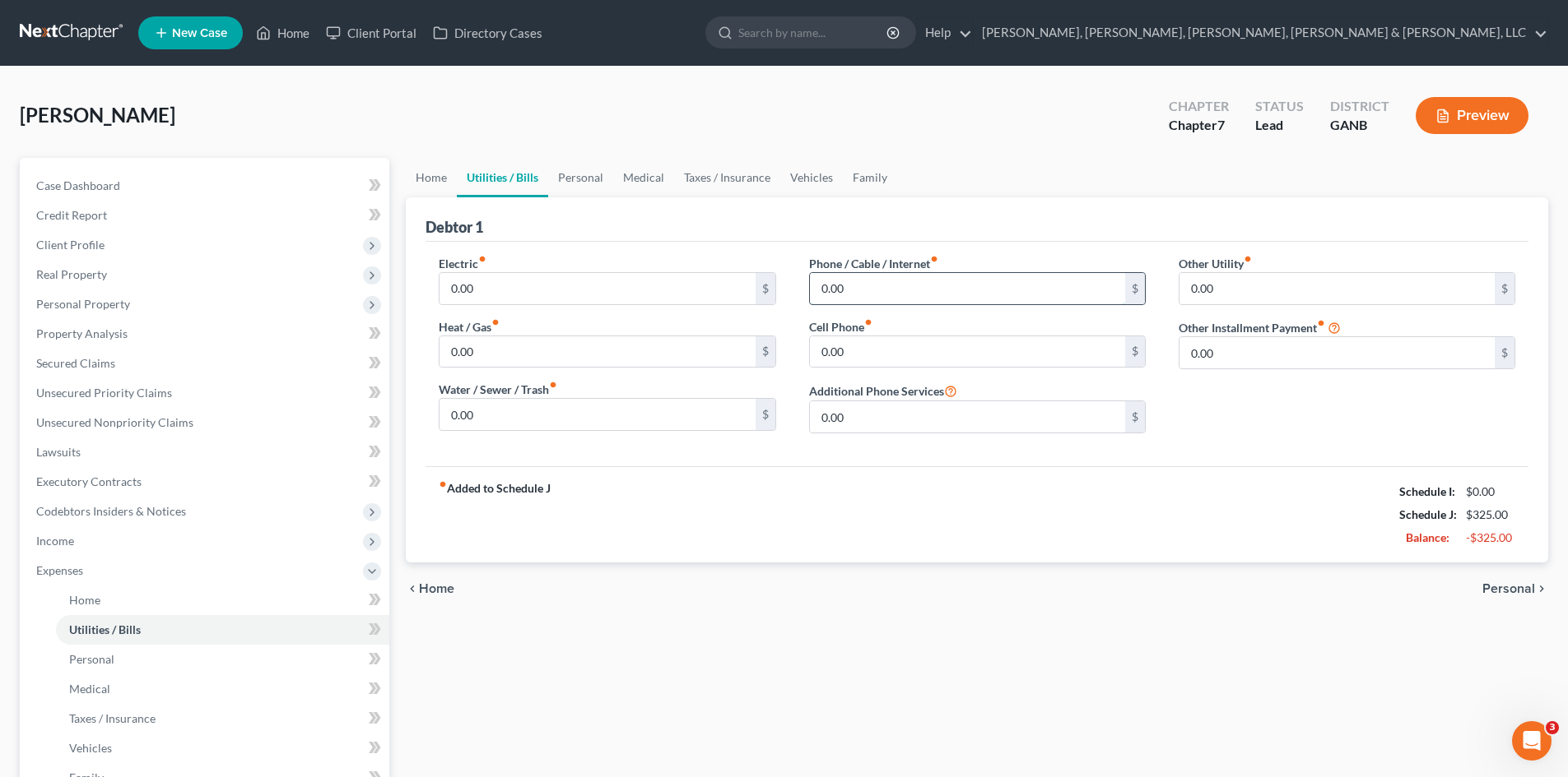
click at [886, 301] on input "0.00" at bounding box center [967, 289] width 315 height 32
type input "50"
click at [578, 178] on link "Personal" at bounding box center [580, 178] width 65 height 39
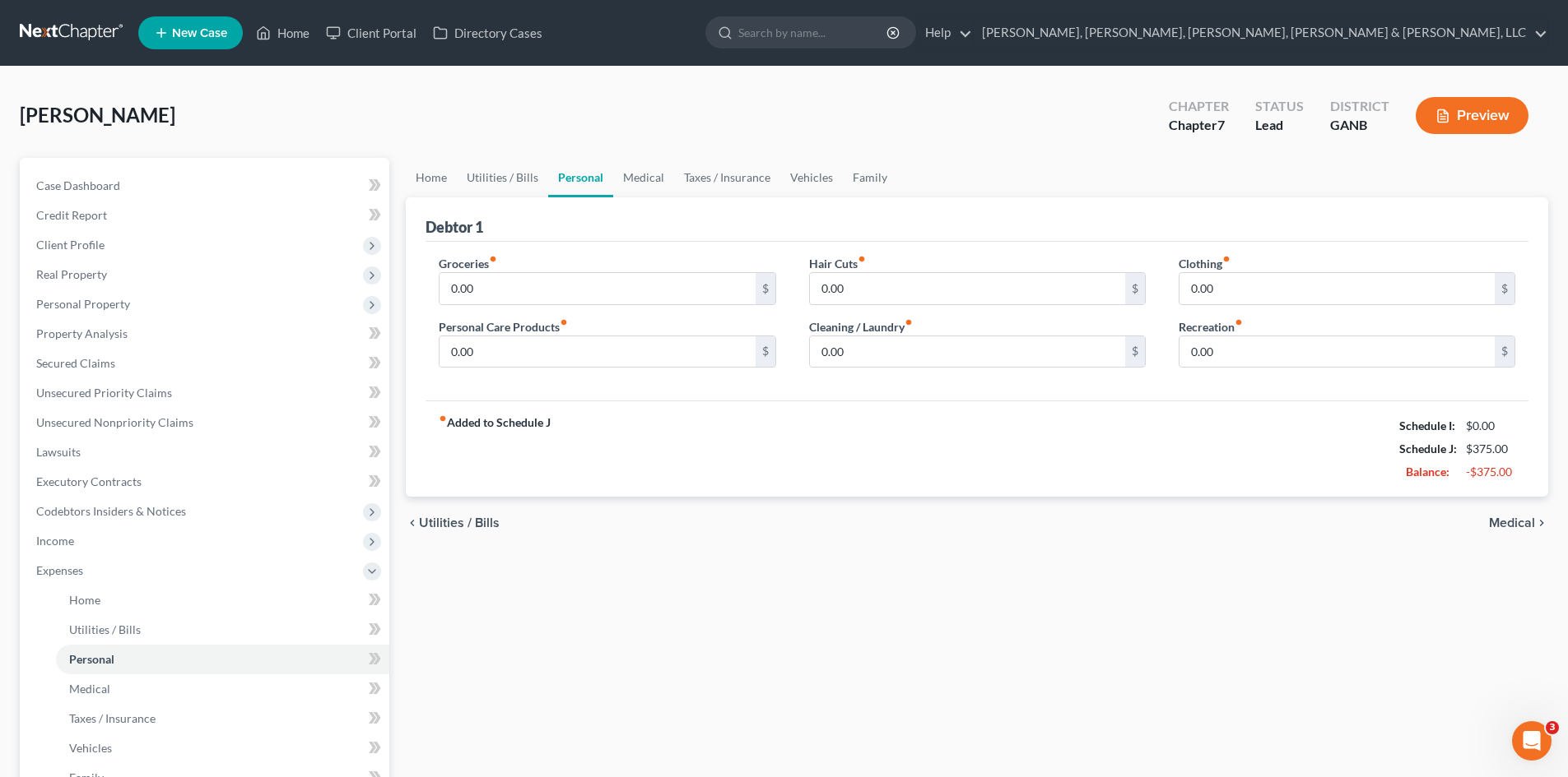
click at [552, 158] on link "Personal" at bounding box center [580, 178] width 65 height 39
click at [531, 173] on link "Utilities / Bills" at bounding box center [503, 178] width 91 height 39
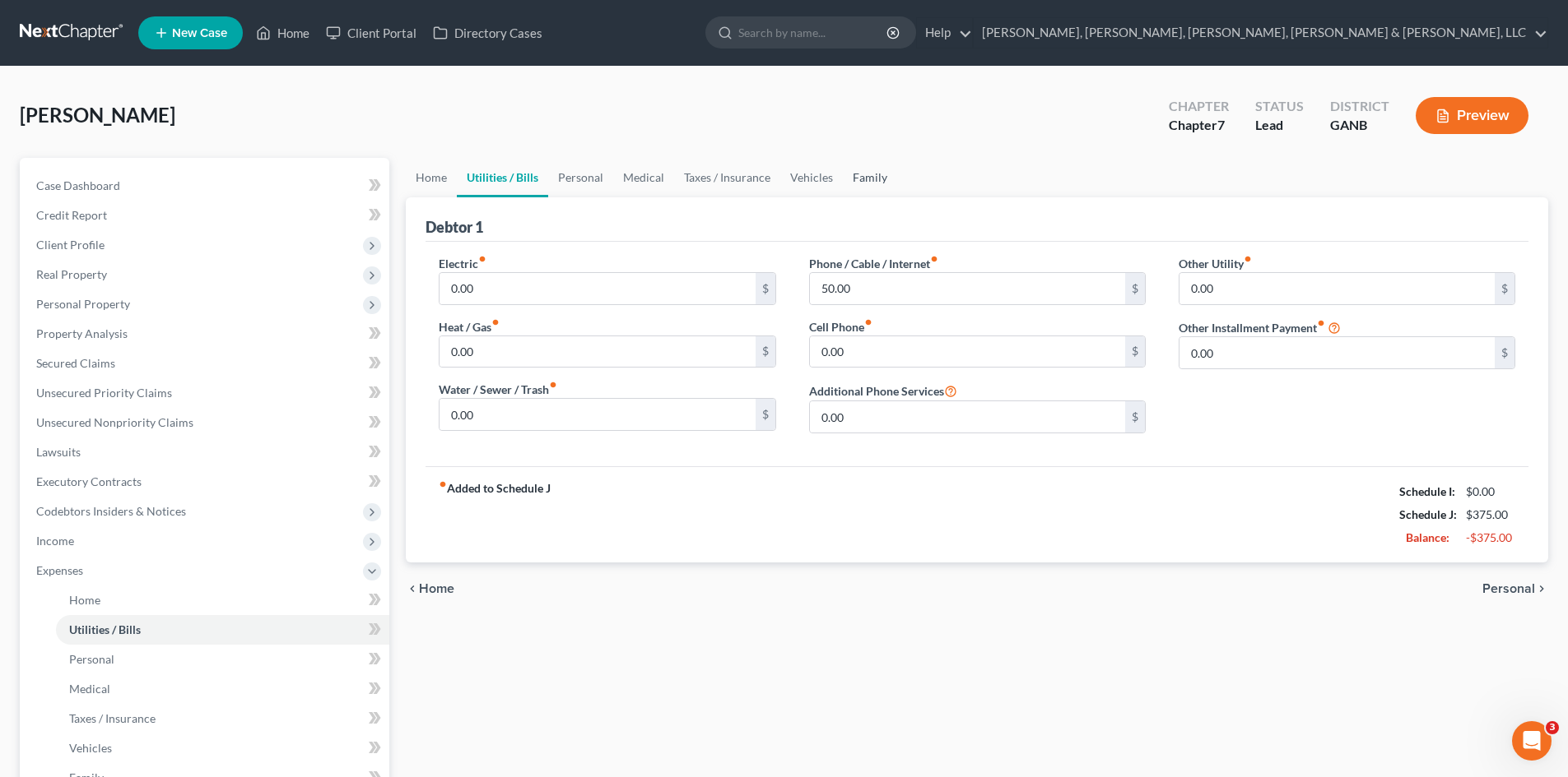
click at [854, 173] on link "Family" at bounding box center [870, 178] width 54 height 39
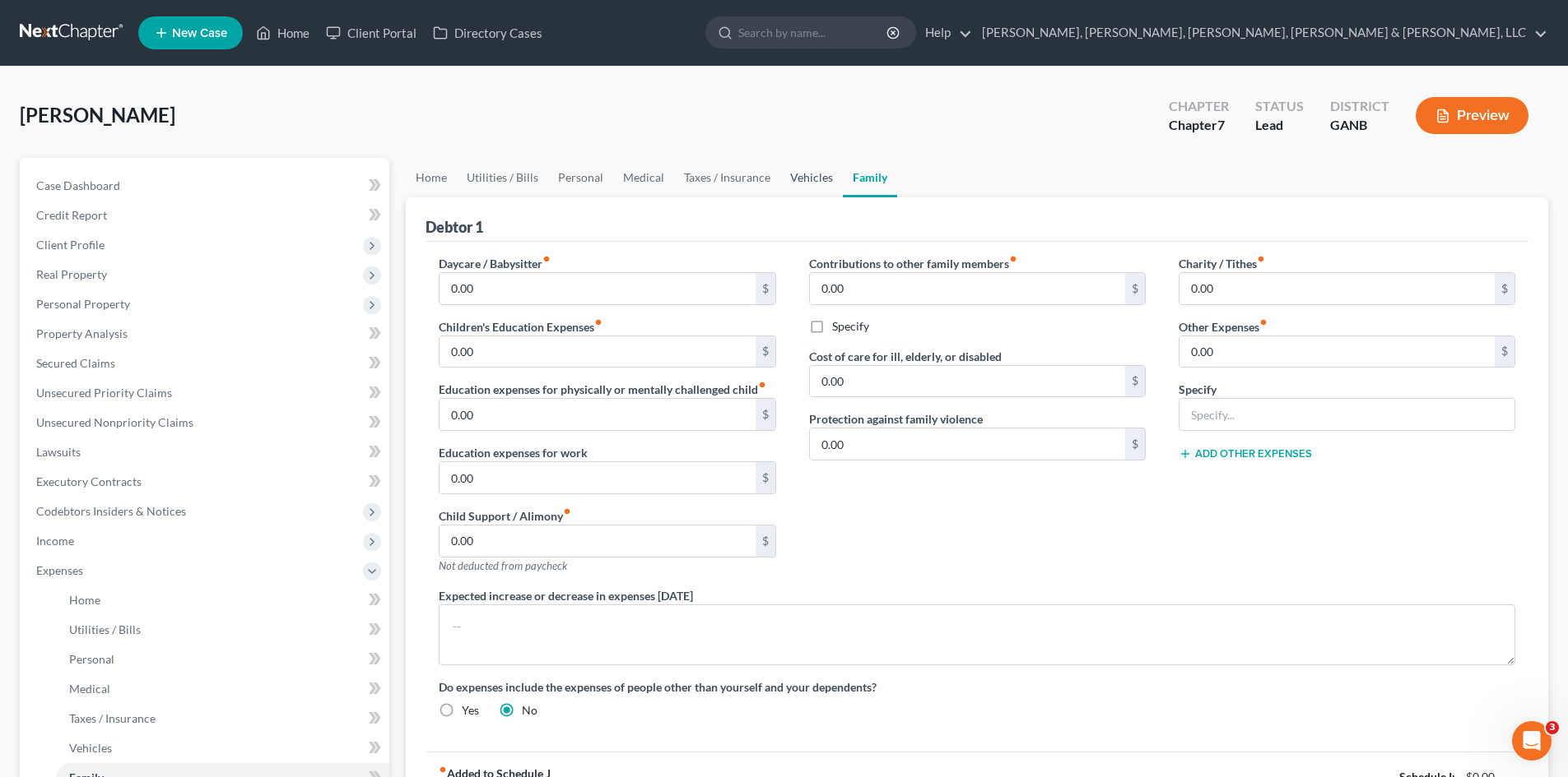
click at [810, 180] on link "Vehicles" at bounding box center [811, 178] width 62 height 39
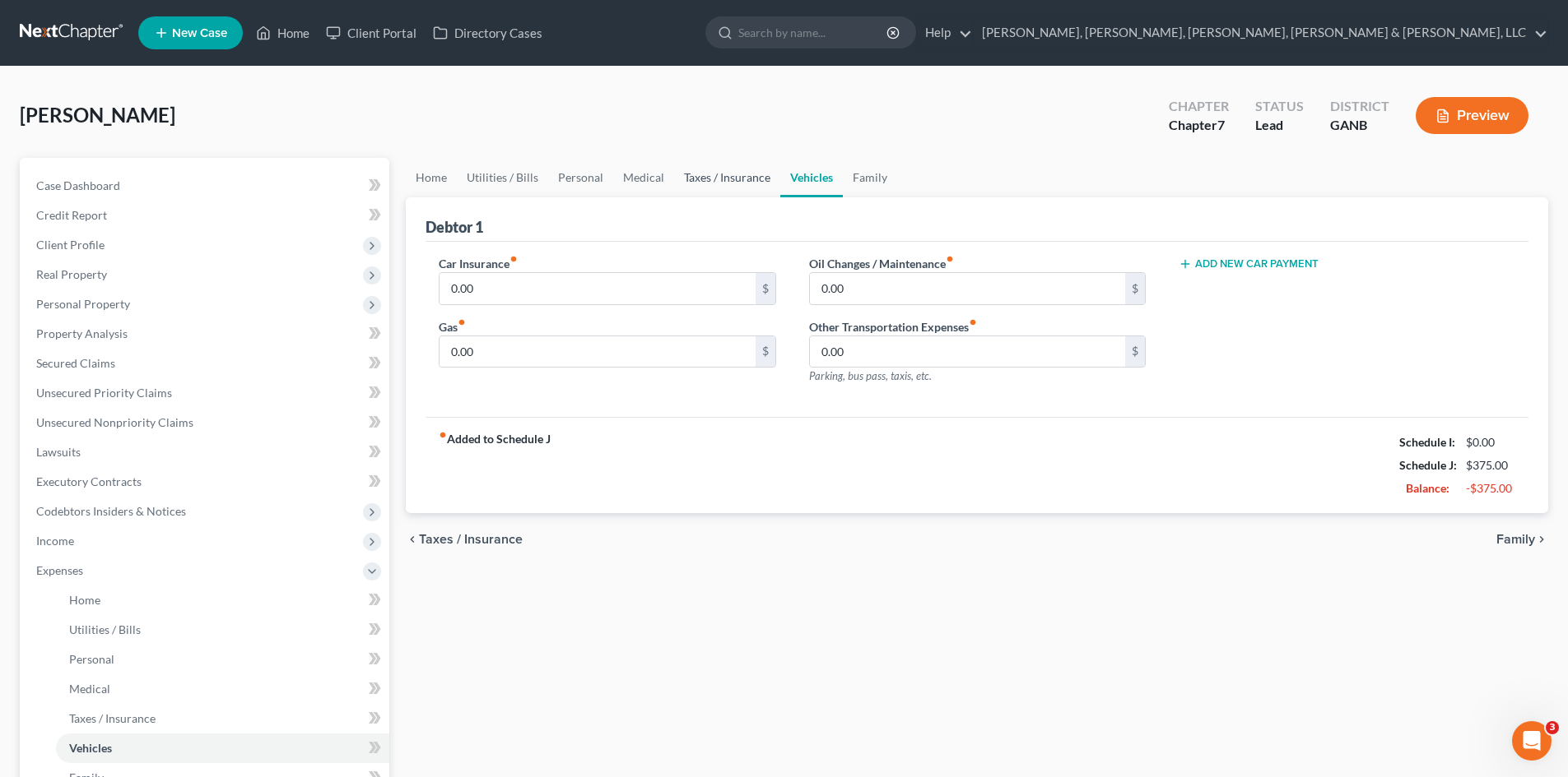
click at [720, 187] on link "Taxes / Insurance" at bounding box center [727, 178] width 106 height 39
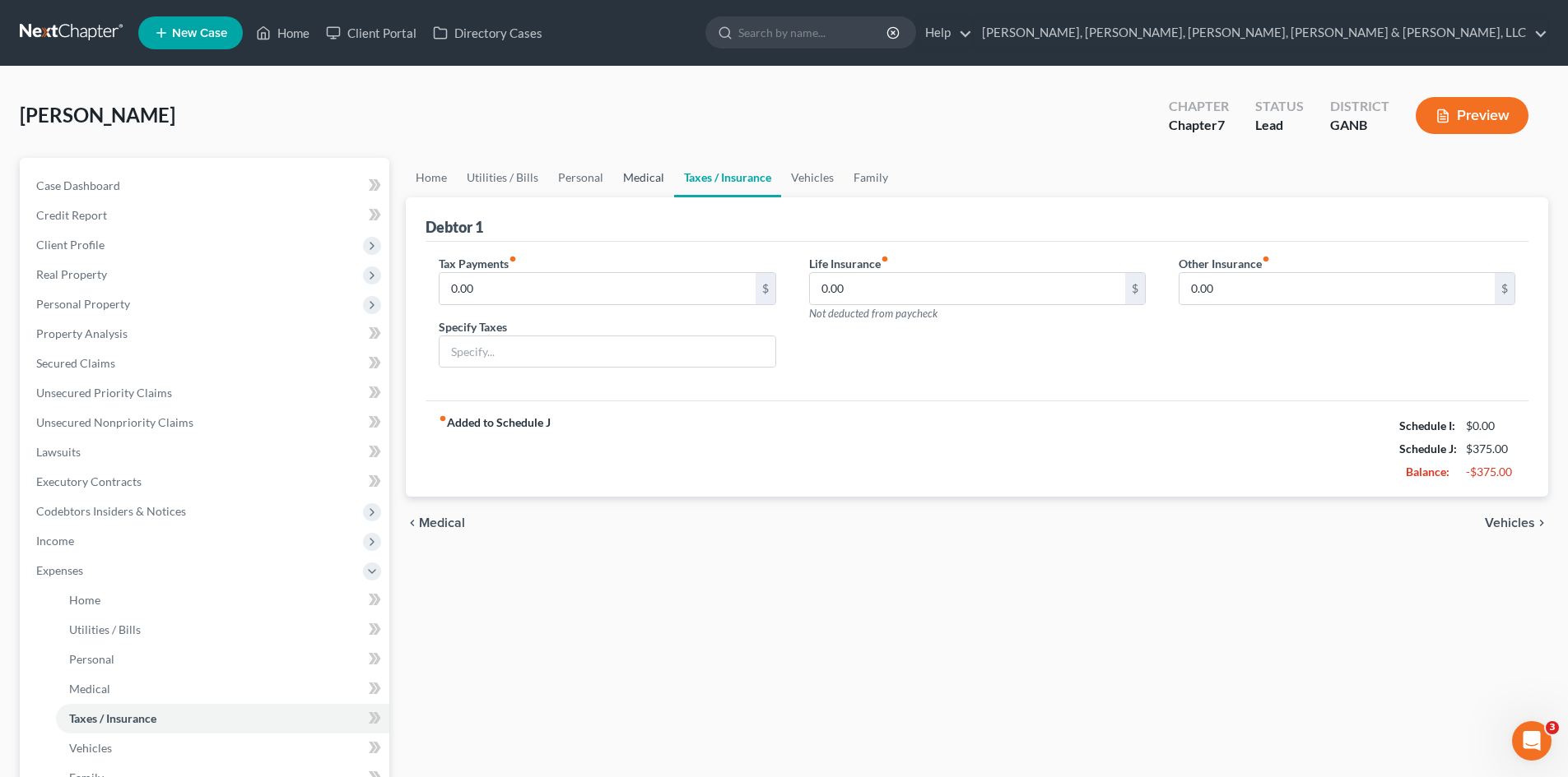
click at [640, 185] on link "Medical" at bounding box center [643, 178] width 61 height 39
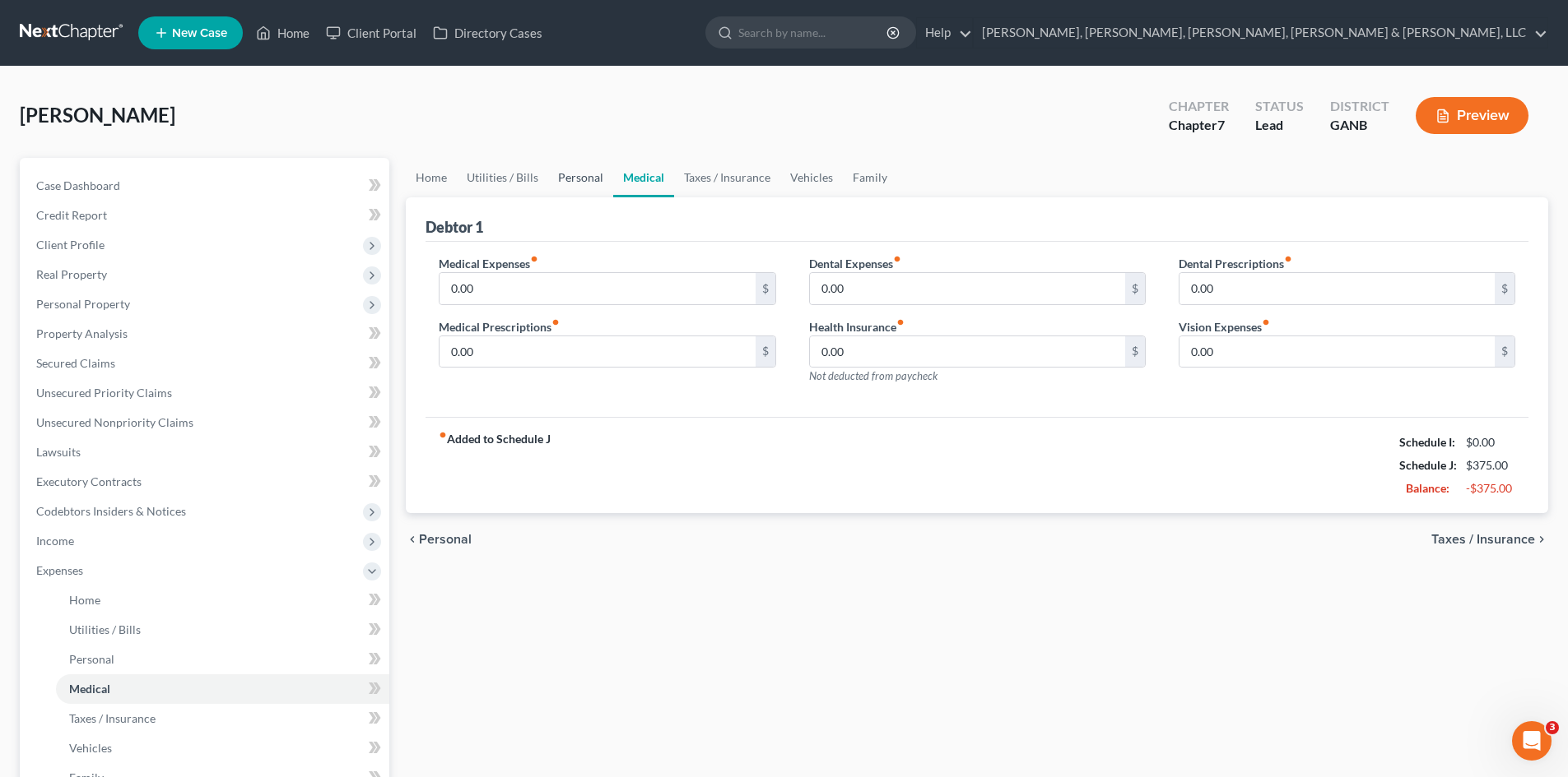
click at [574, 186] on link "Personal" at bounding box center [580, 178] width 65 height 39
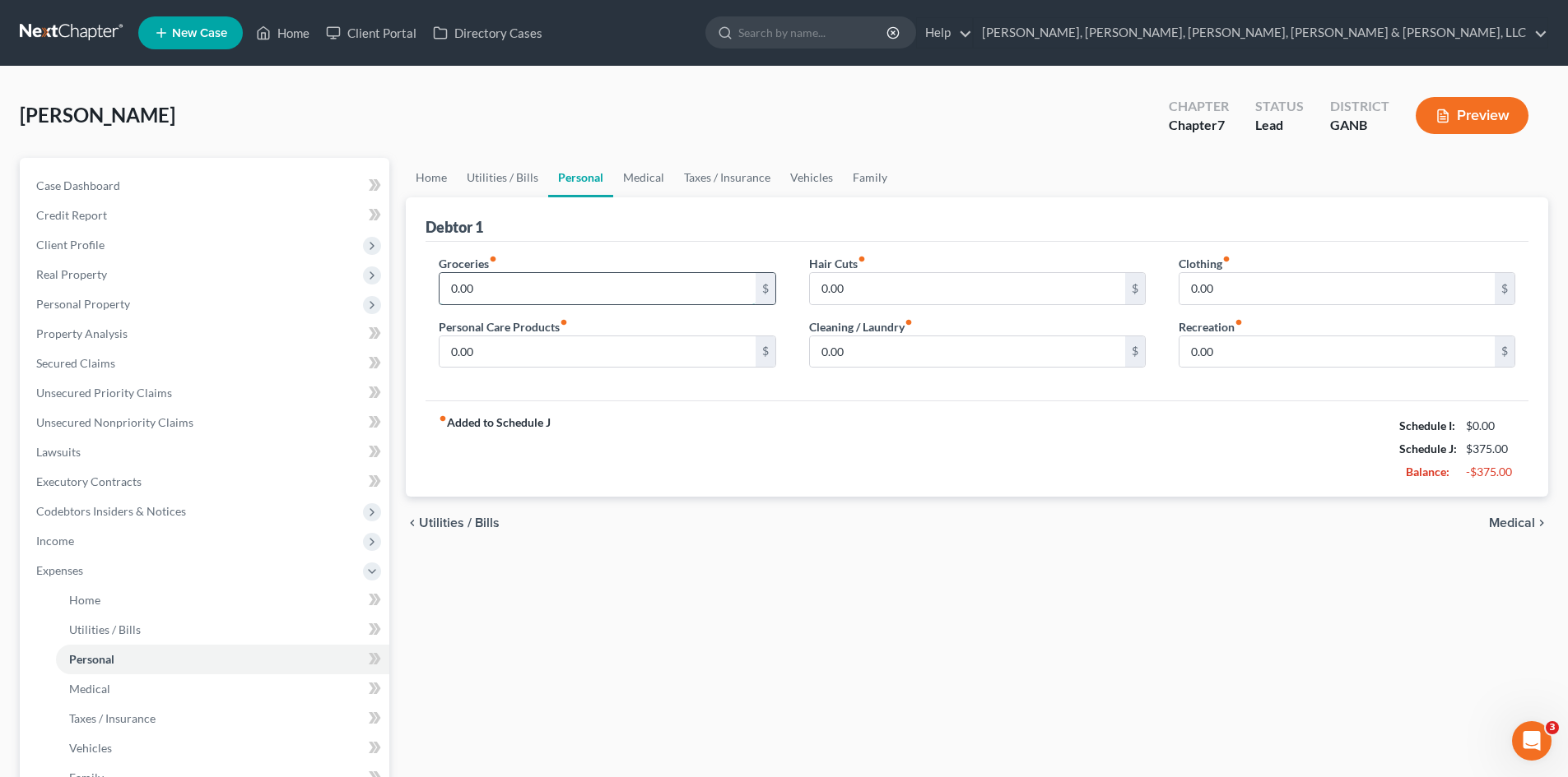
click at [564, 294] on input "0.00" at bounding box center [597, 289] width 315 height 32
type input "100"
click at [797, 409] on div "fiber_manual_record Added to Schedule J Schedule I: $0.00 Schedule J: $475.00 B…" at bounding box center [977, 449] width 1103 height 96
click at [791, 173] on link "Vehicles" at bounding box center [811, 178] width 62 height 39
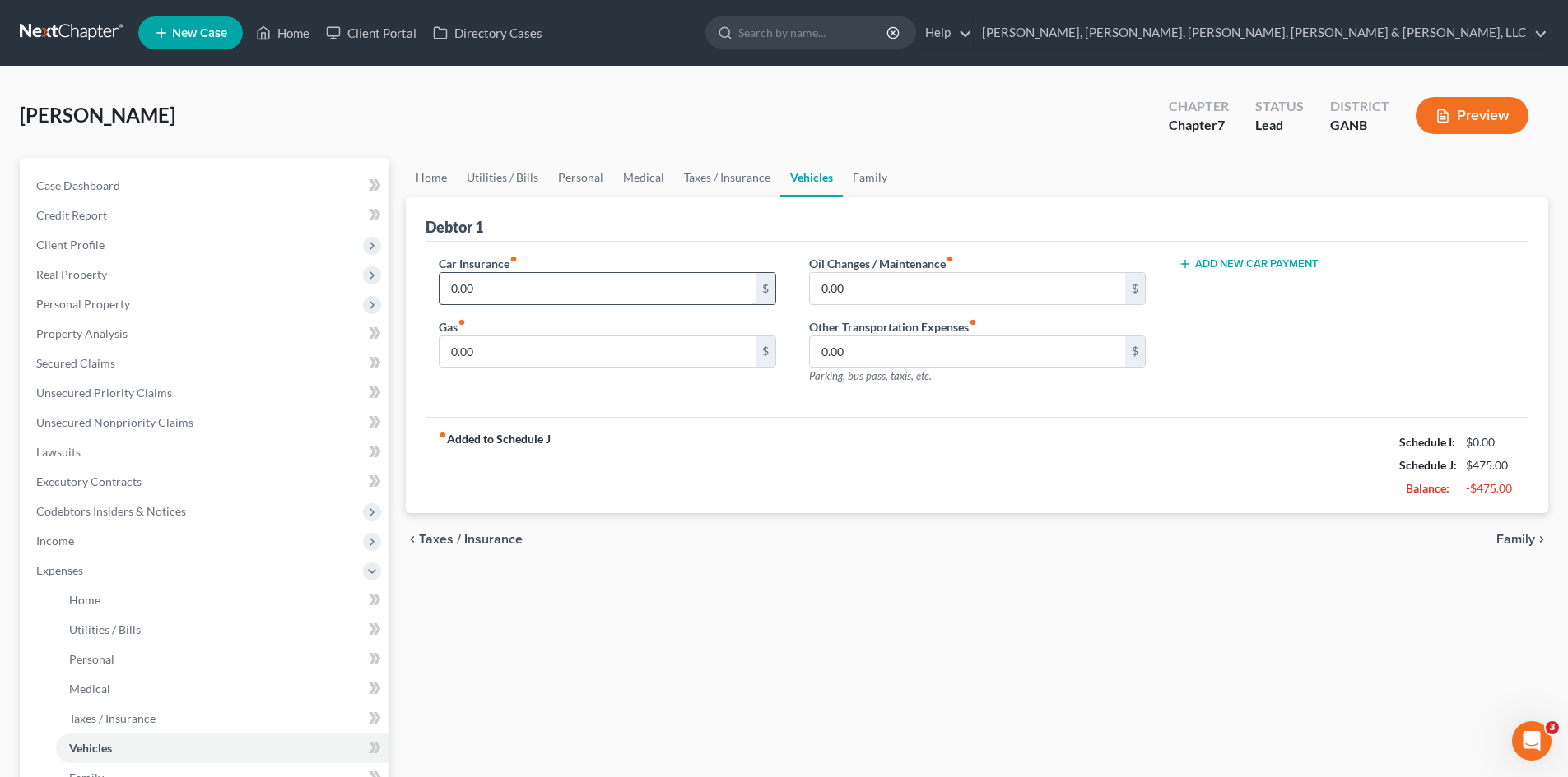
click at [514, 298] on input "0.00" at bounding box center [597, 289] width 315 height 32
type input "200"
click at [580, 185] on link "Personal" at bounding box center [580, 178] width 65 height 39
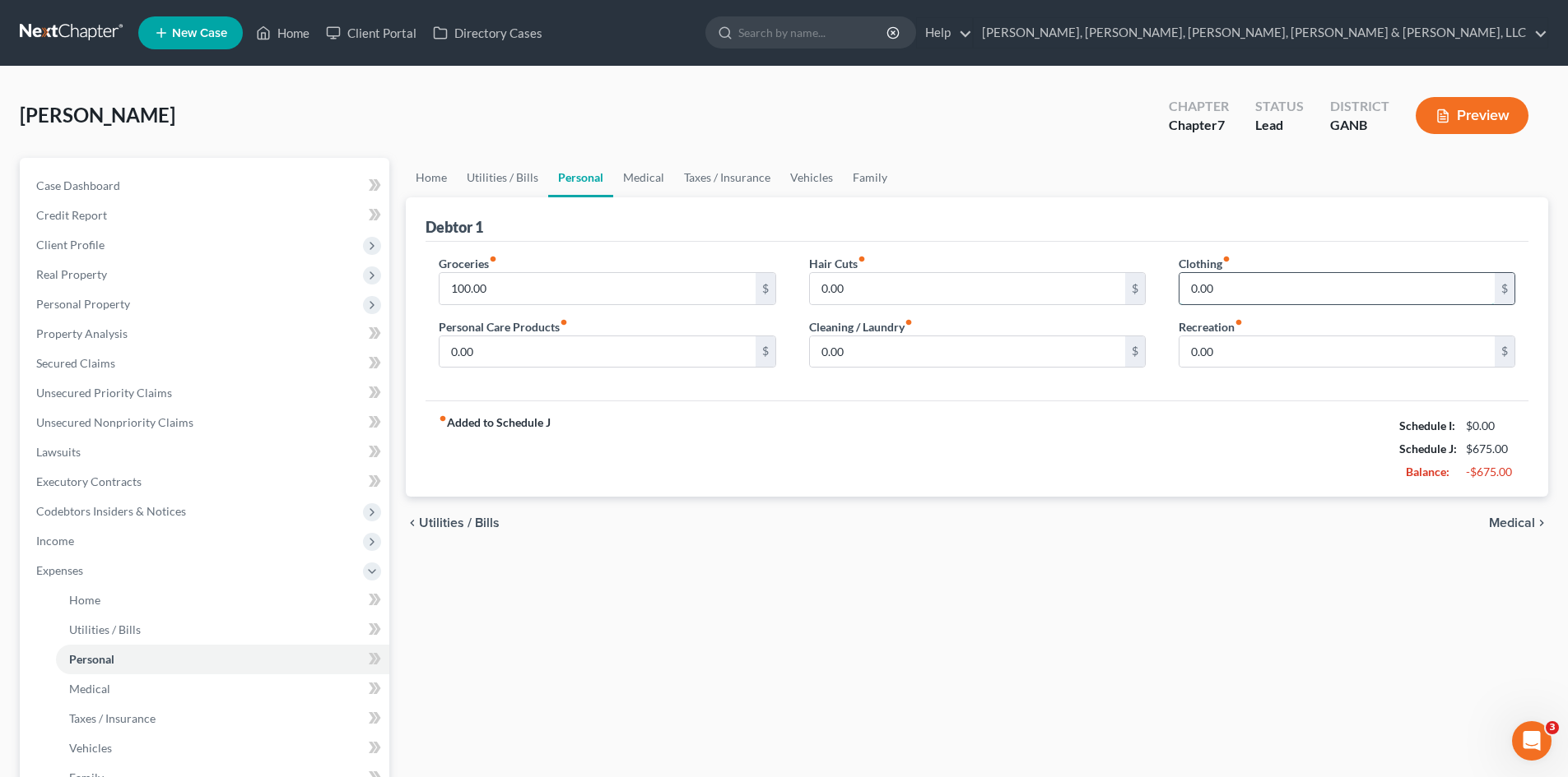
click at [1226, 304] on input "0.00" at bounding box center [1337, 289] width 315 height 32
type input "100"
click at [1149, 547] on div "chevron_left Utilities / Bills Medical chevron_right" at bounding box center [976, 523] width 1143 height 52
click at [818, 186] on link "Vehicles" at bounding box center [811, 178] width 62 height 39
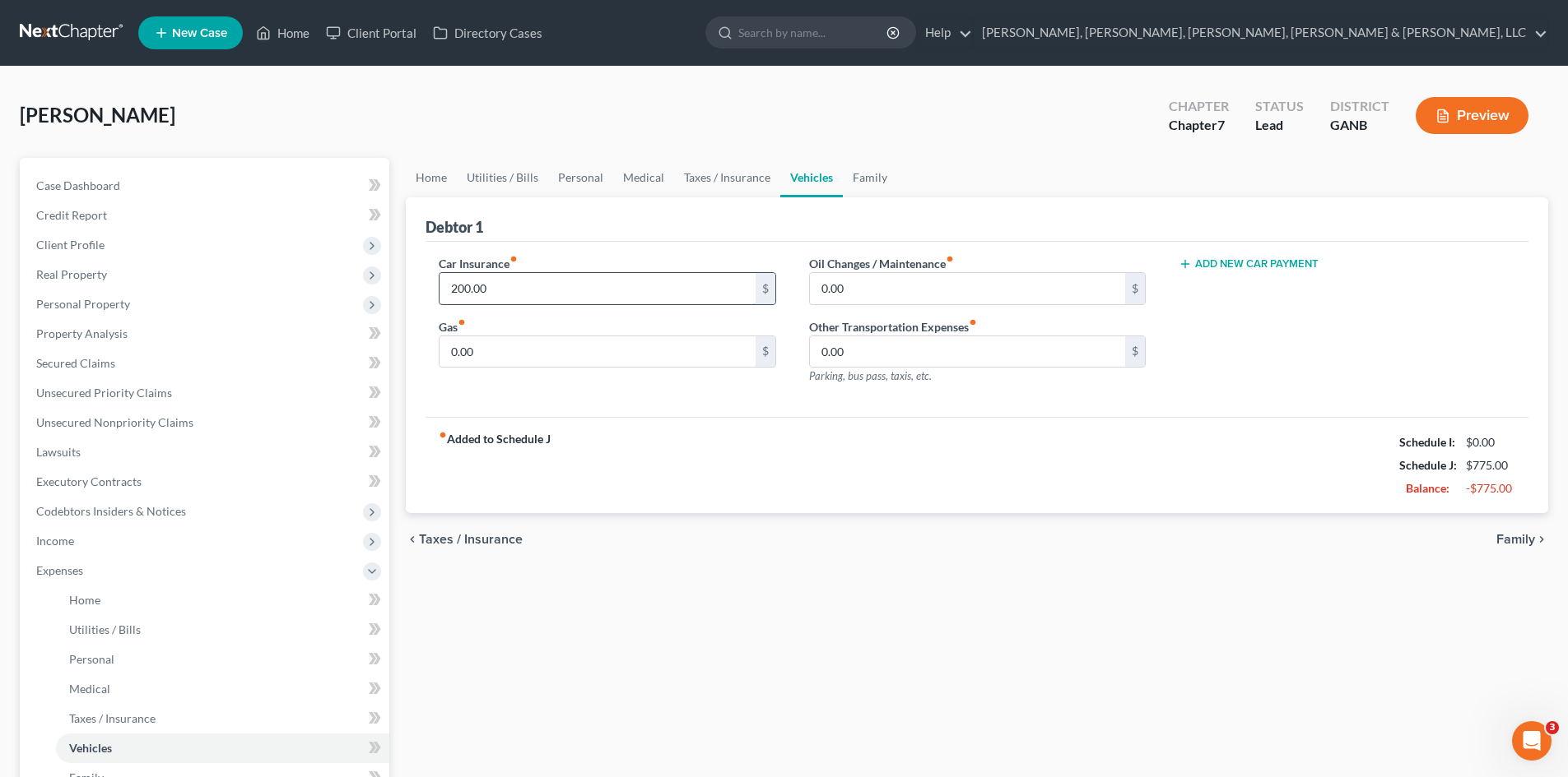
click at [610, 281] on input "200.00" at bounding box center [597, 289] width 315 height 32
click at [658, 246] on div "Car Insurance fiber_manual_record 200.00 $ Gas fiber_manual_record 0.00 $ Oil C…" at bounding box center [977, 329] width 1103 height 176
click at [691, 175] on link "Taxes / Insurance" at bounding box center [727, 178] width 106 height 39
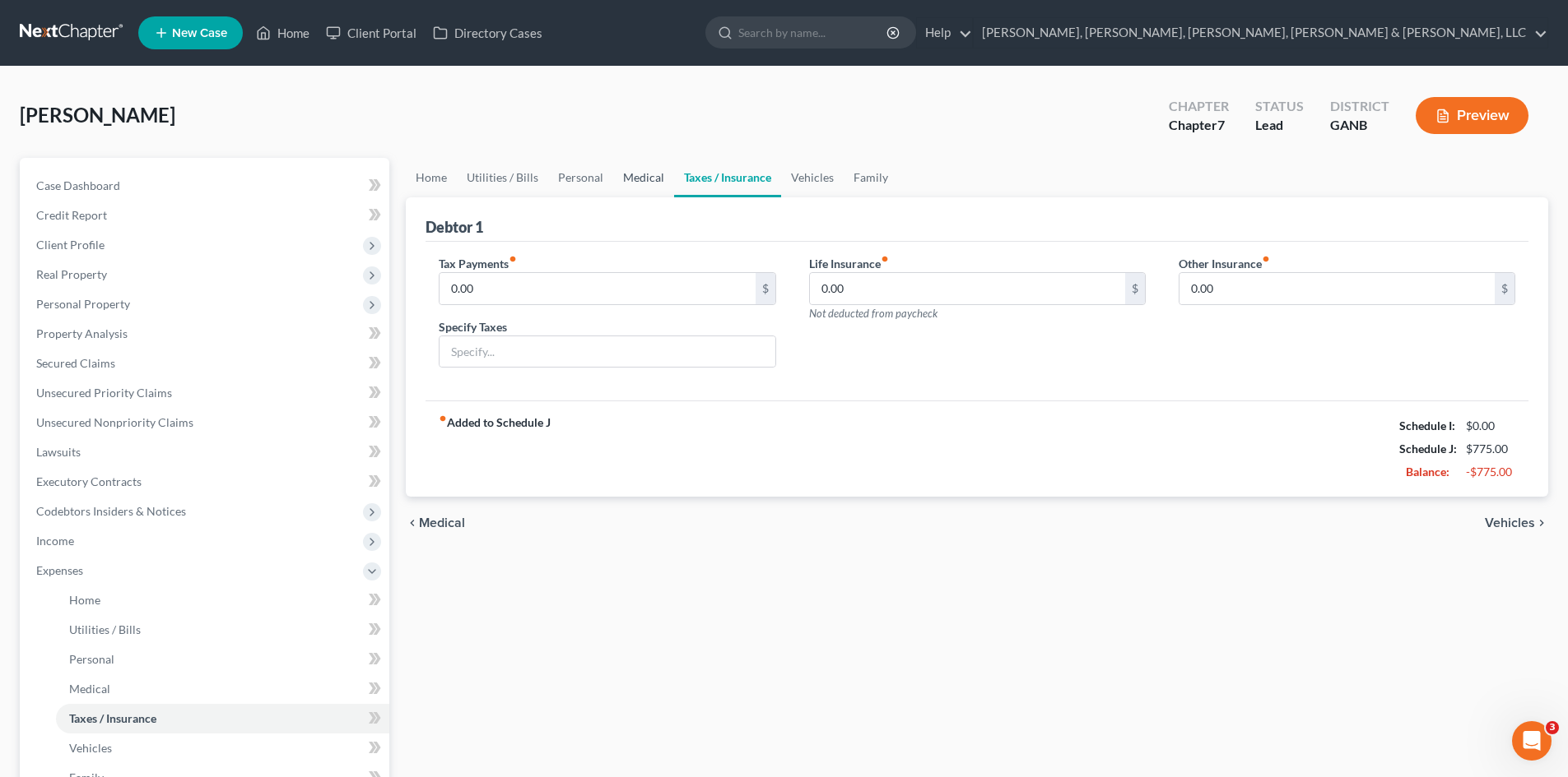
click at [626, 176] on link "Medical" at bounding box center [643, 178] width 61 height 39
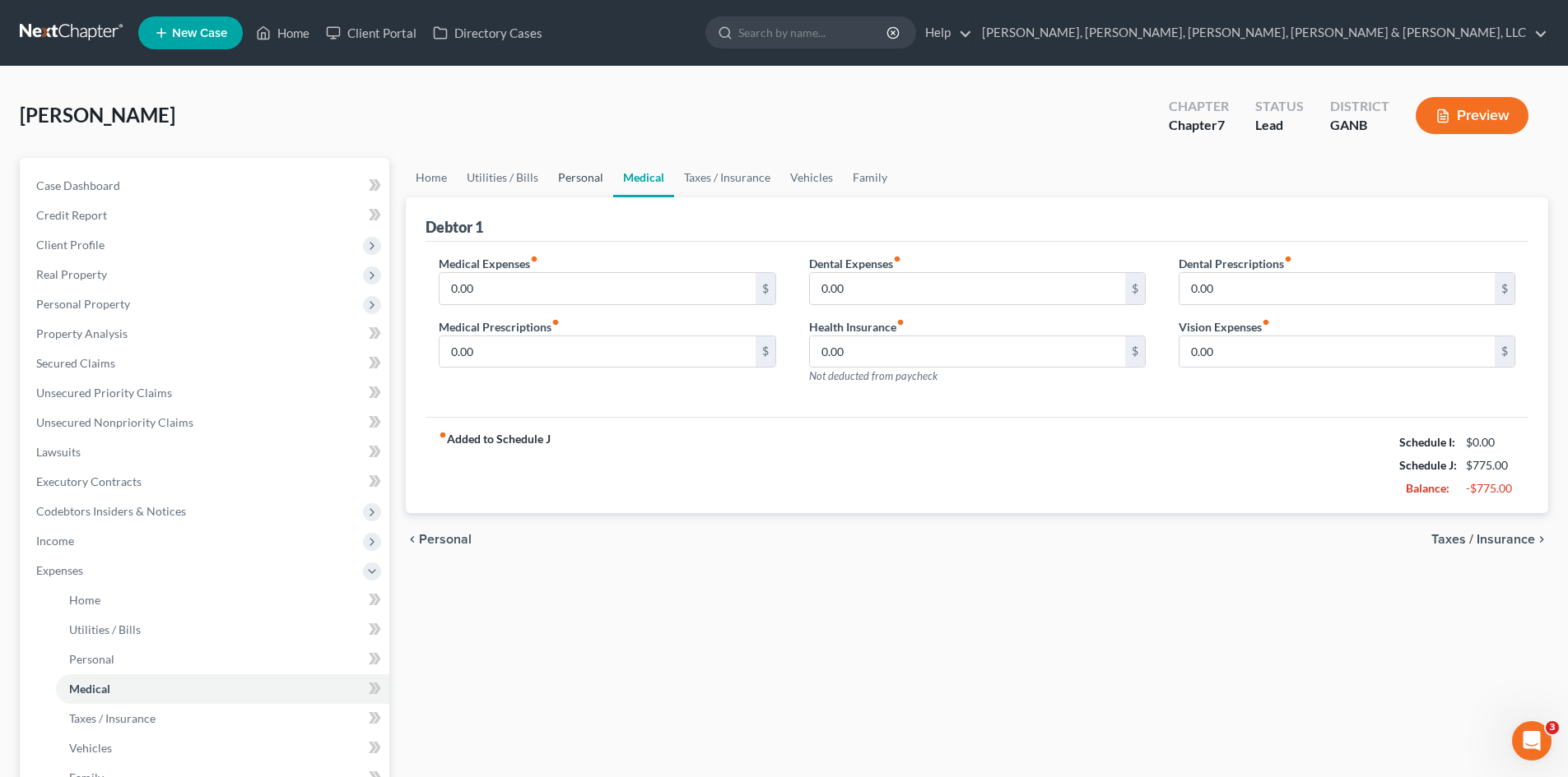
click at [559, 180] on link "Personal" at bounding box center [580, 178] width 65 height 39
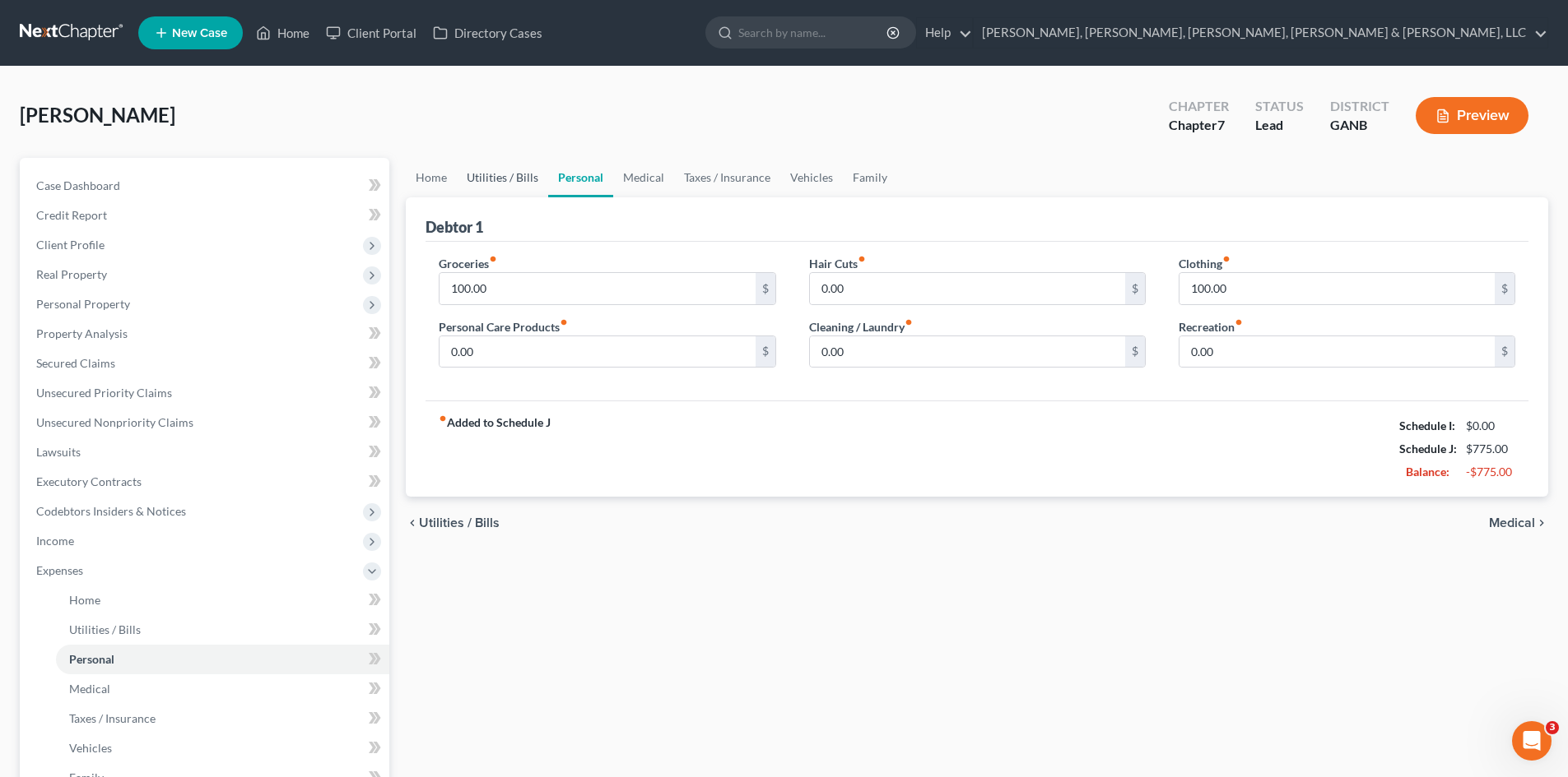
click at [510, 182] on link "Utilities / Bills" at bounding box center [503, 178] width 91 height 39
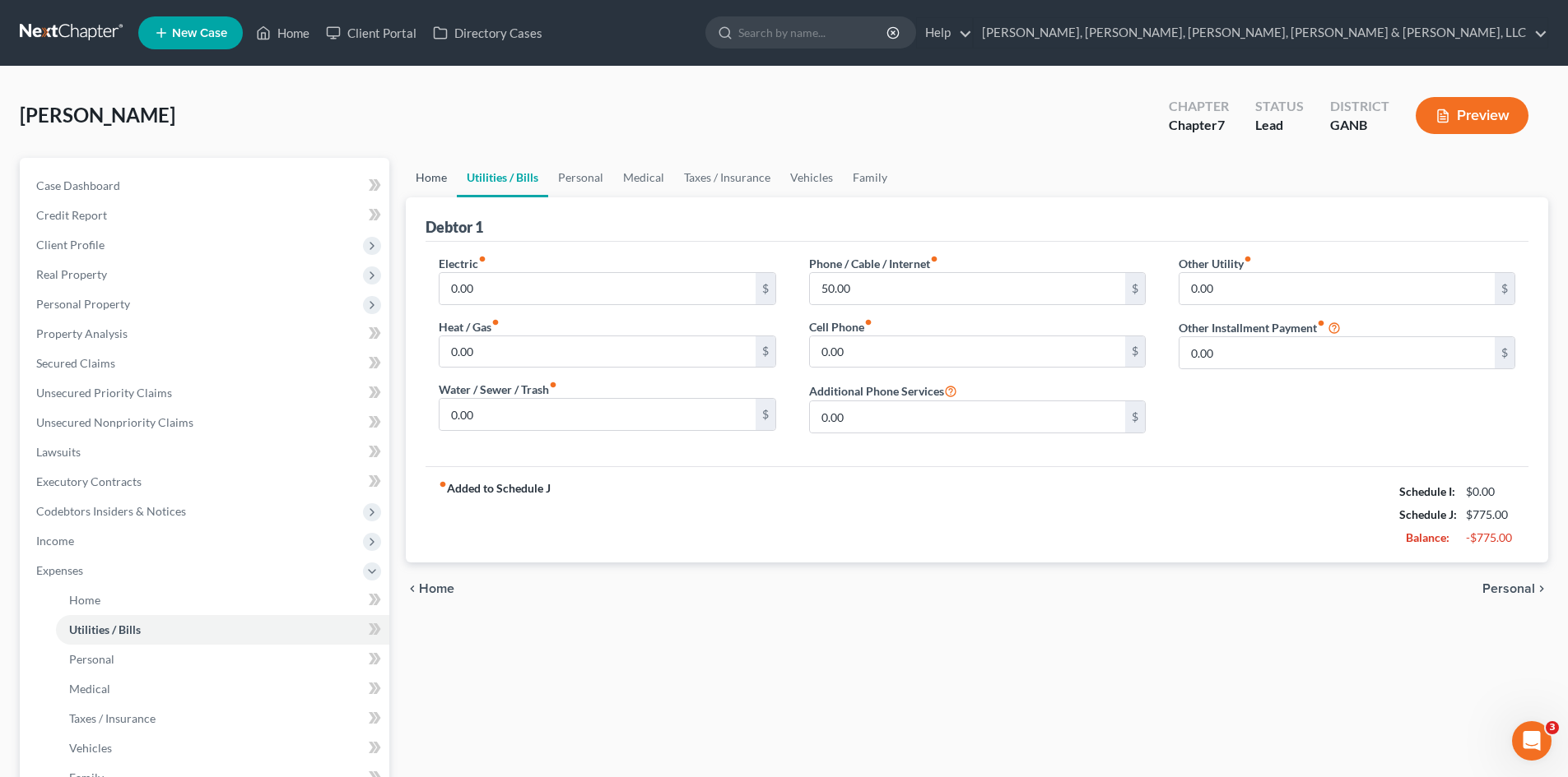
click at [429, 182] on link "Home" at bounding box center [431, 178] width 51 height 39
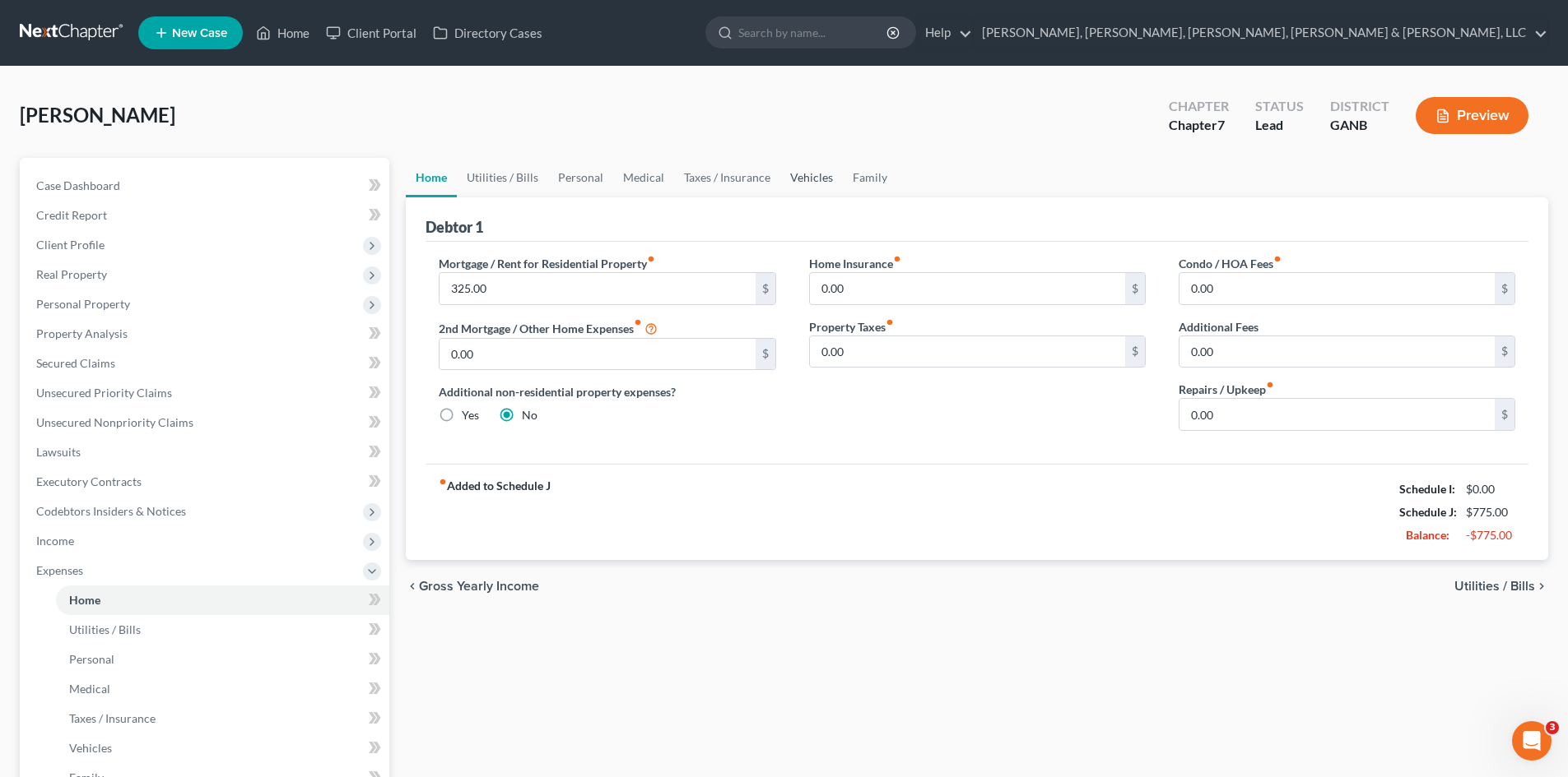
click at [793, 178] on link "Vehicles" at bounding box center [811, 178] width 62 height 39
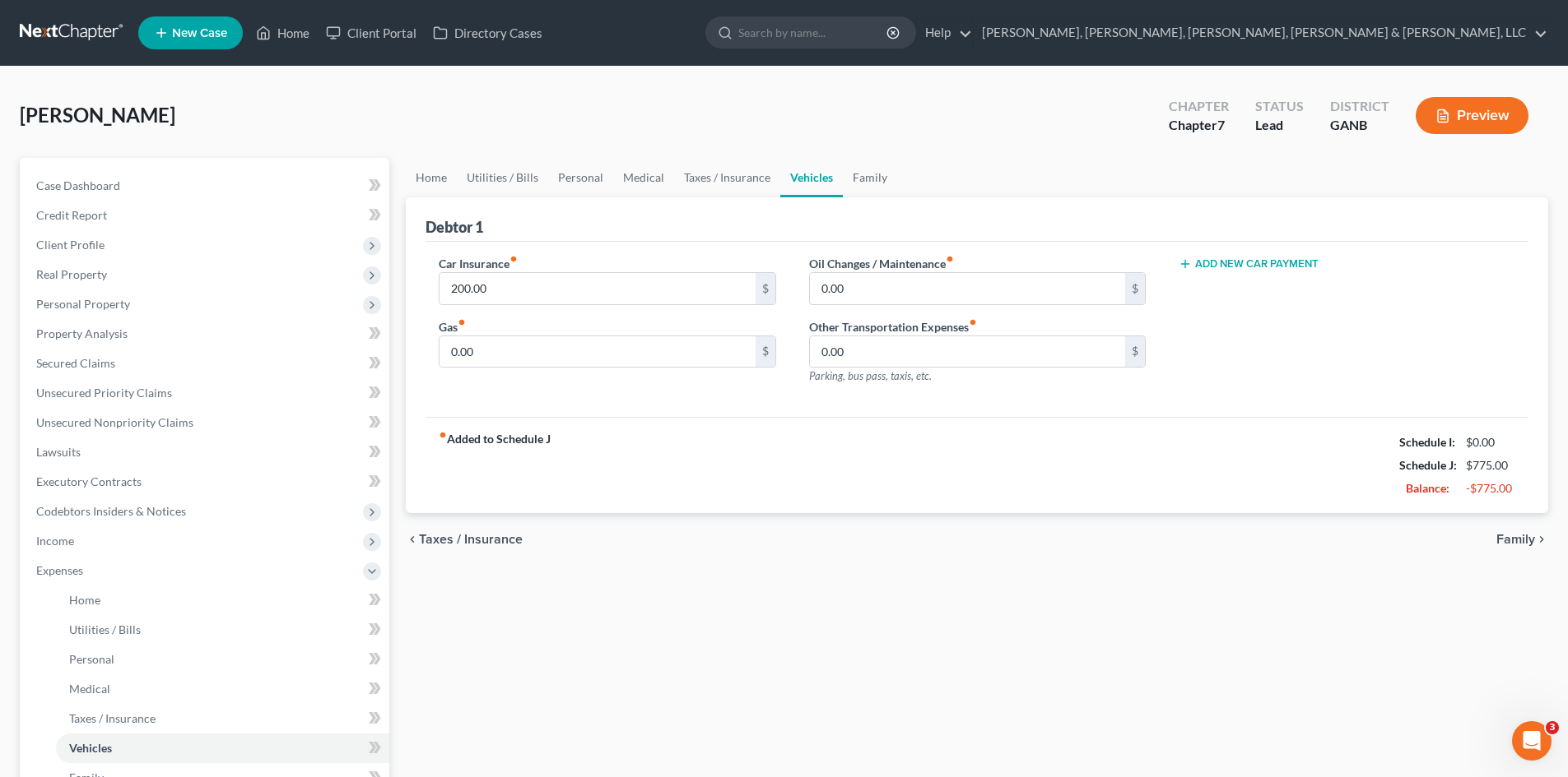
click at [1192, 260] on button "Add New Car Payment" at bounding box center [1248, 263] width 140 height 13
click at [1211, 280] on input "text" at bounding box center [1322, 289] width 285 height 32
type input "615"
click at [1296, 405] on div "Car Insurance fiber_manual_record 200.00 $ Gas fiber_manual_record 0.00 $ Oil C…" at bounding box center [977, 329] width 1103 height 176
click at [875, 178] on link "Family" at bounding box center [870, 178] width 54 height 39
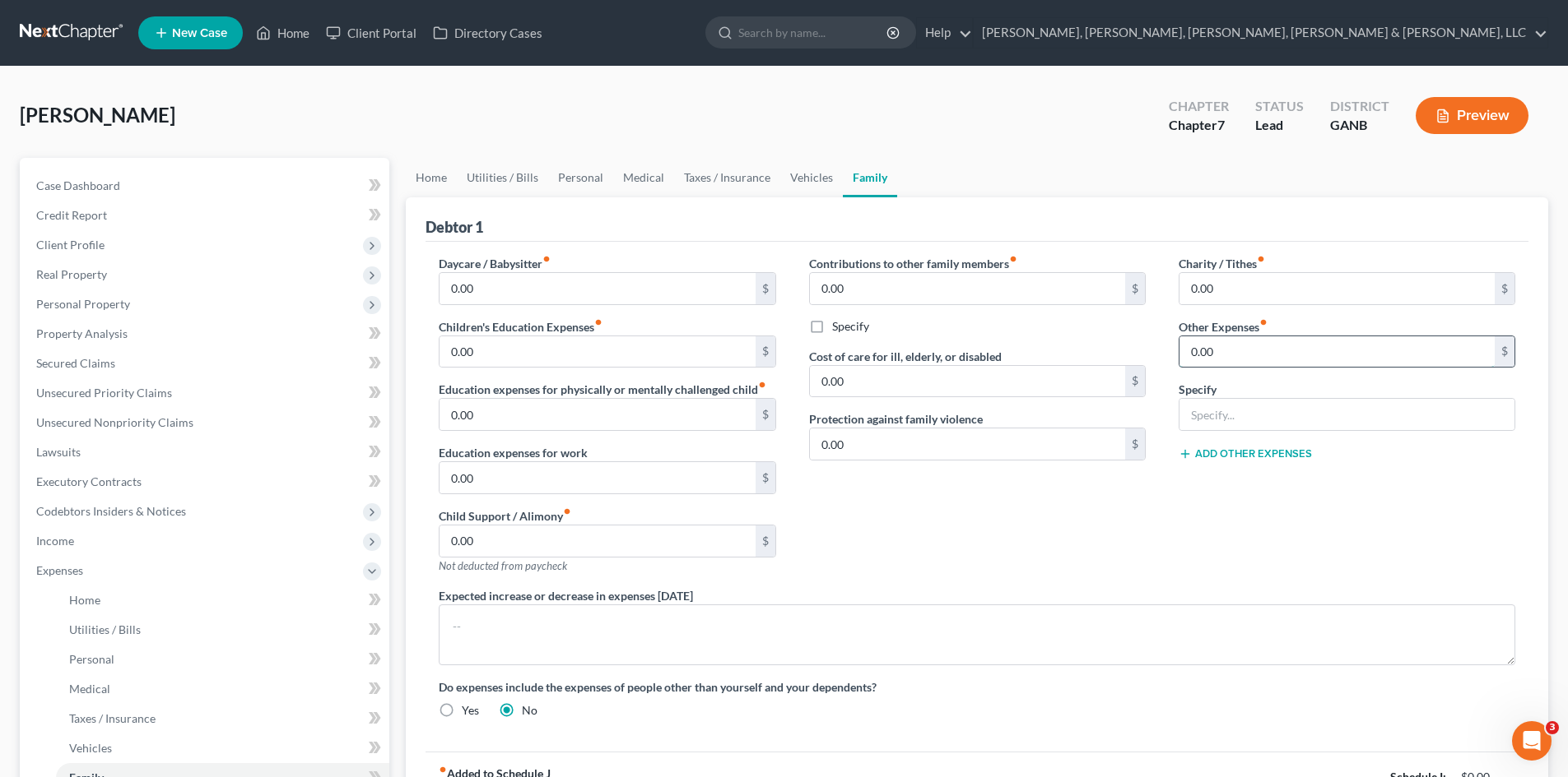
click at [1232, 348] on input "0.00" at bounding box center [1337, 353] width 315 height 32
type input "50"
click at [584, 187] on link "Personal" at bounding box center [580, 178] width 65 height 39
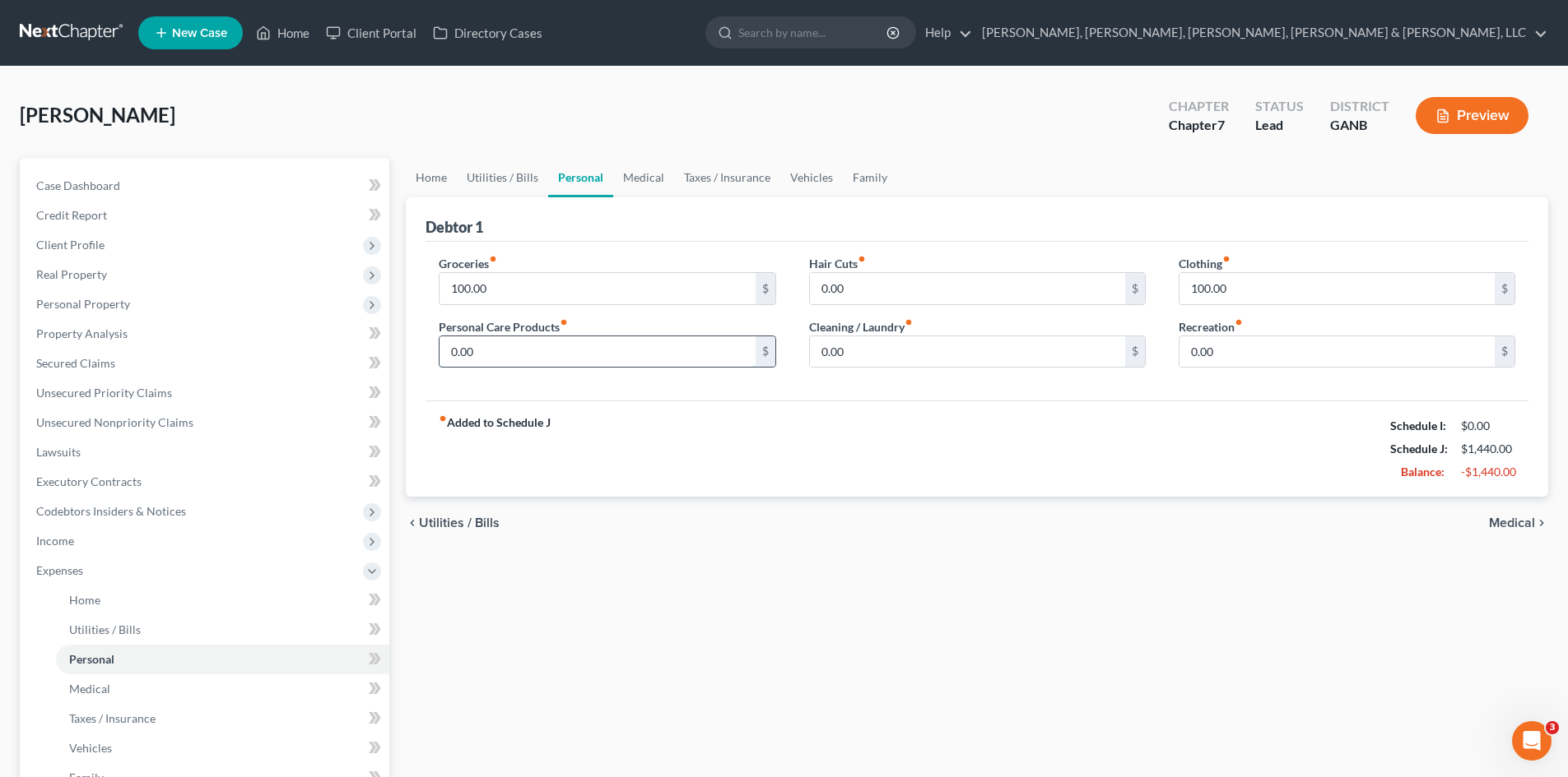
click at [540, 360] on input "0.00" at bounding box center [597, 353] width 315 height 32
type input "50"
click at [688, 487] on div "fiber_manual_record Added to Schedule J Schedule I: $0.00 Schedule J: $1,490.00…" at bounding box center [977, 449] width 1103 height 96
click at [158, 609] on link "Home" at bounding box center [222, 600] width 334 height 30
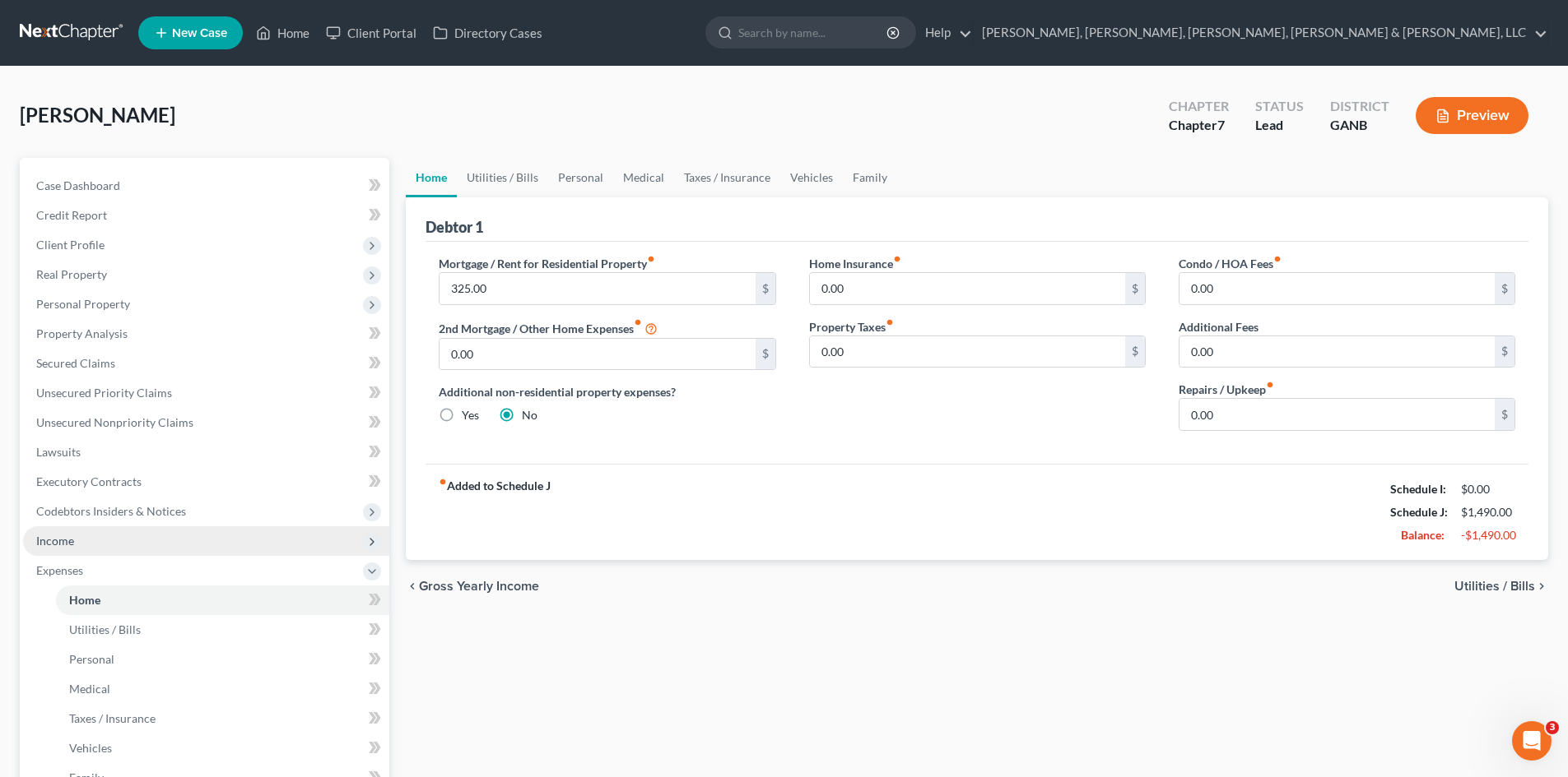
click at [157, 554] on span "Income" at bounding box center [206, 542] width 366 height 30
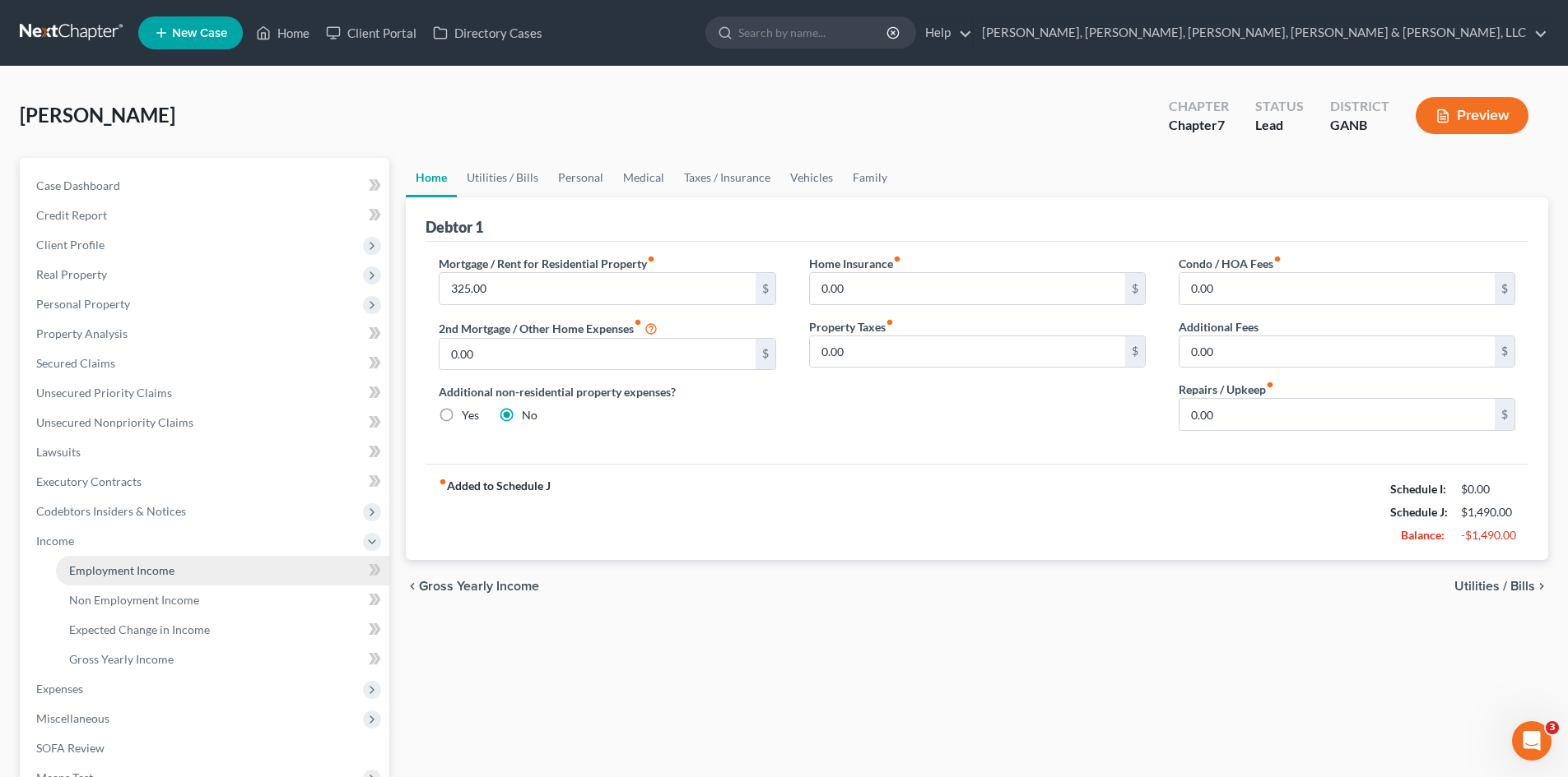
click at [157, 564] on span "Employment Income" at bounding box center [122, 570] width 105 height 14
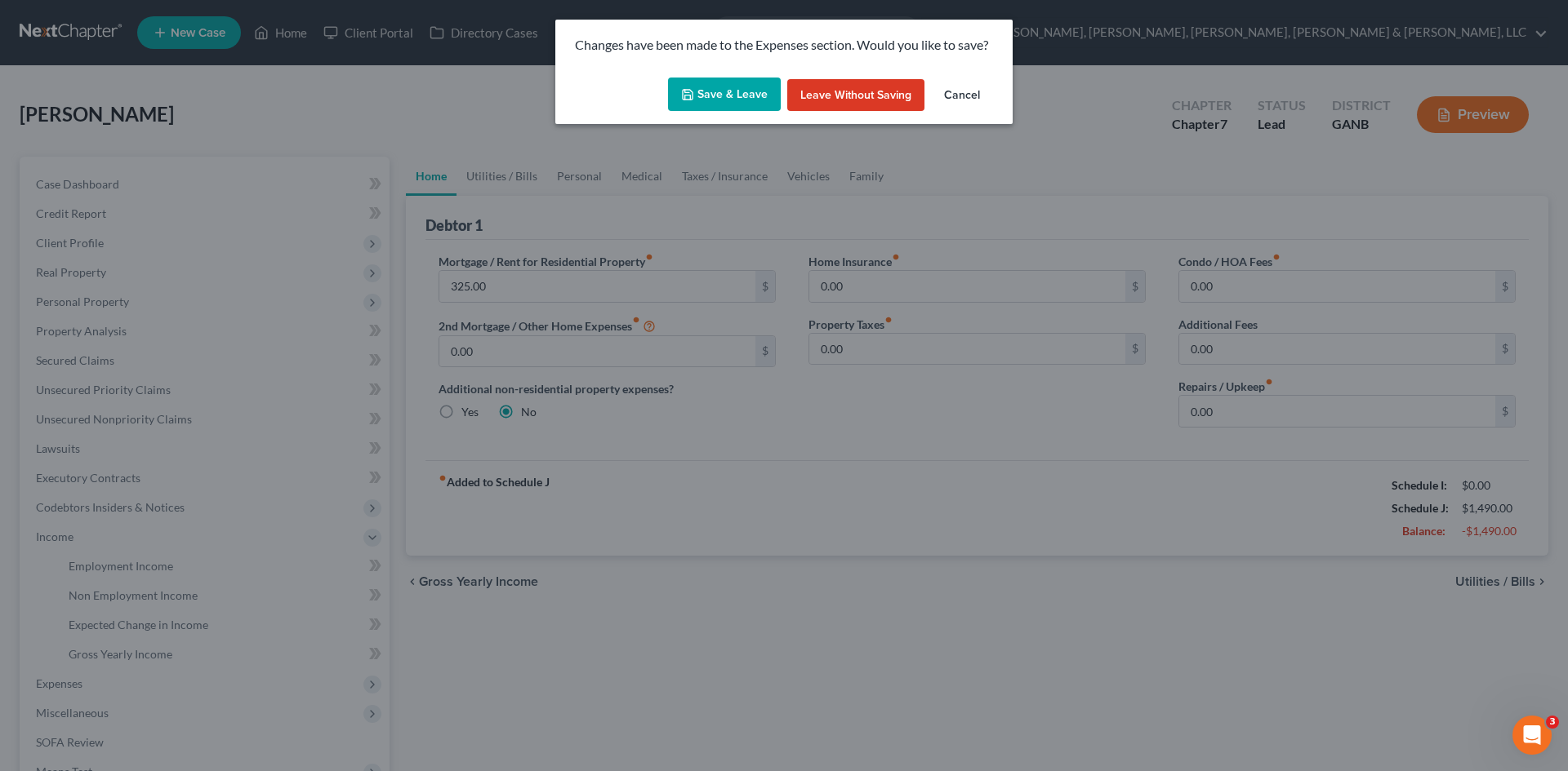
click at [731, 105] on button "Save & Leave" at bounding box center [724, 94] width 113 height 34
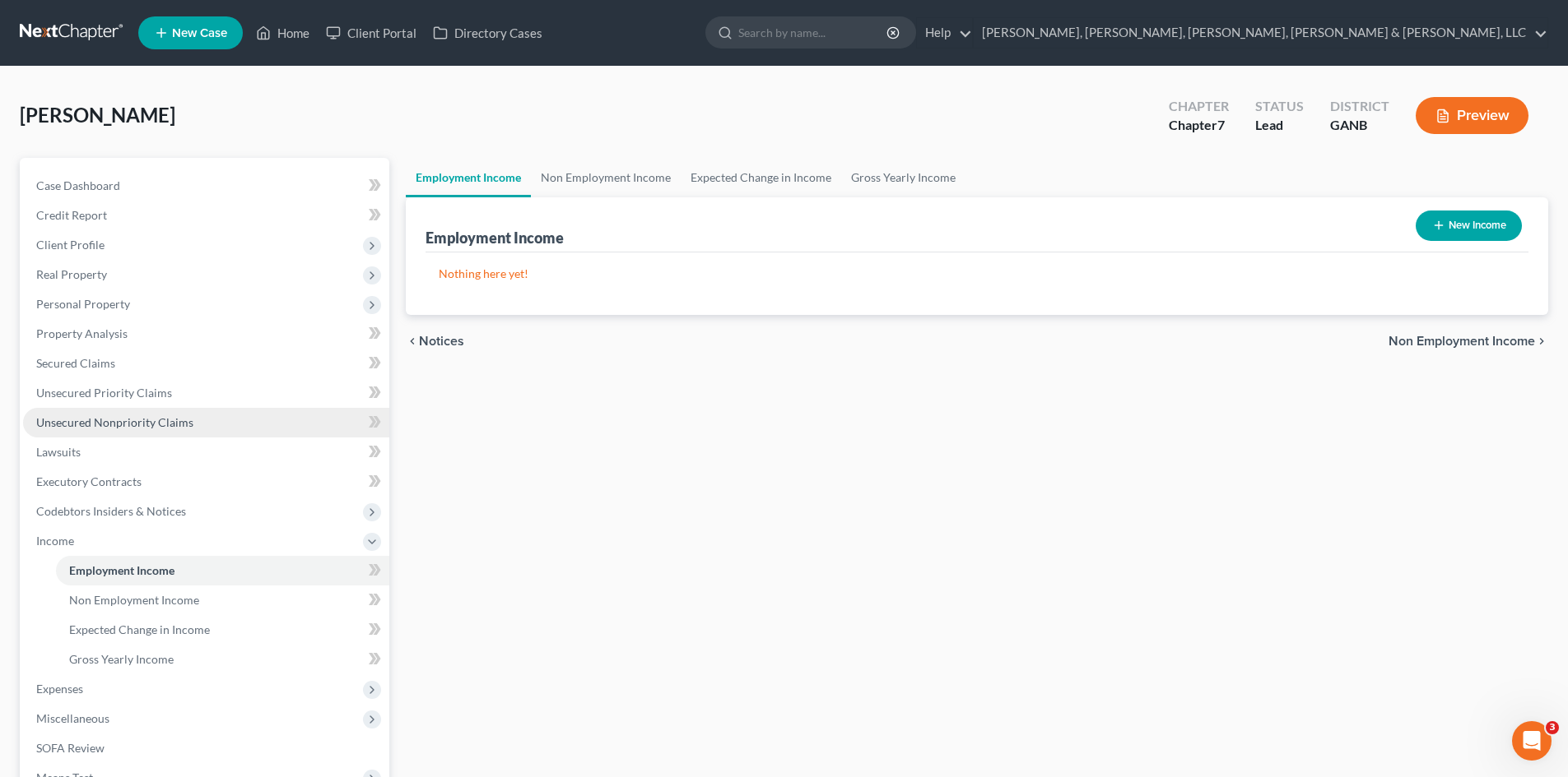
click at [114, 410] on link "Unsecured Nonpriority Claims" at bounding box center [206, 423] width 366 height 30
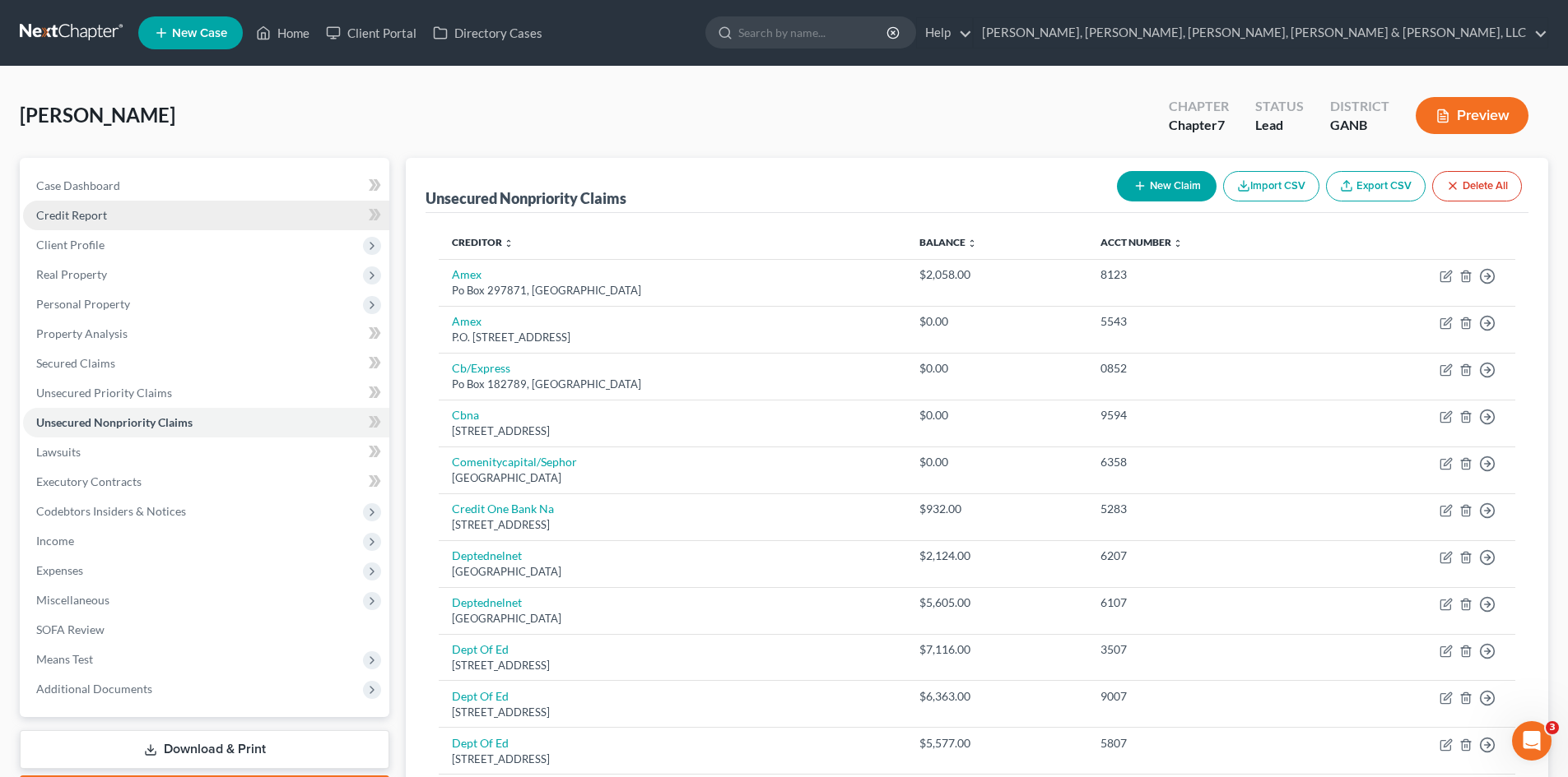
click at [130, 221] on link "Credit Report" at bounding box center [206, 215] width 366 height 30
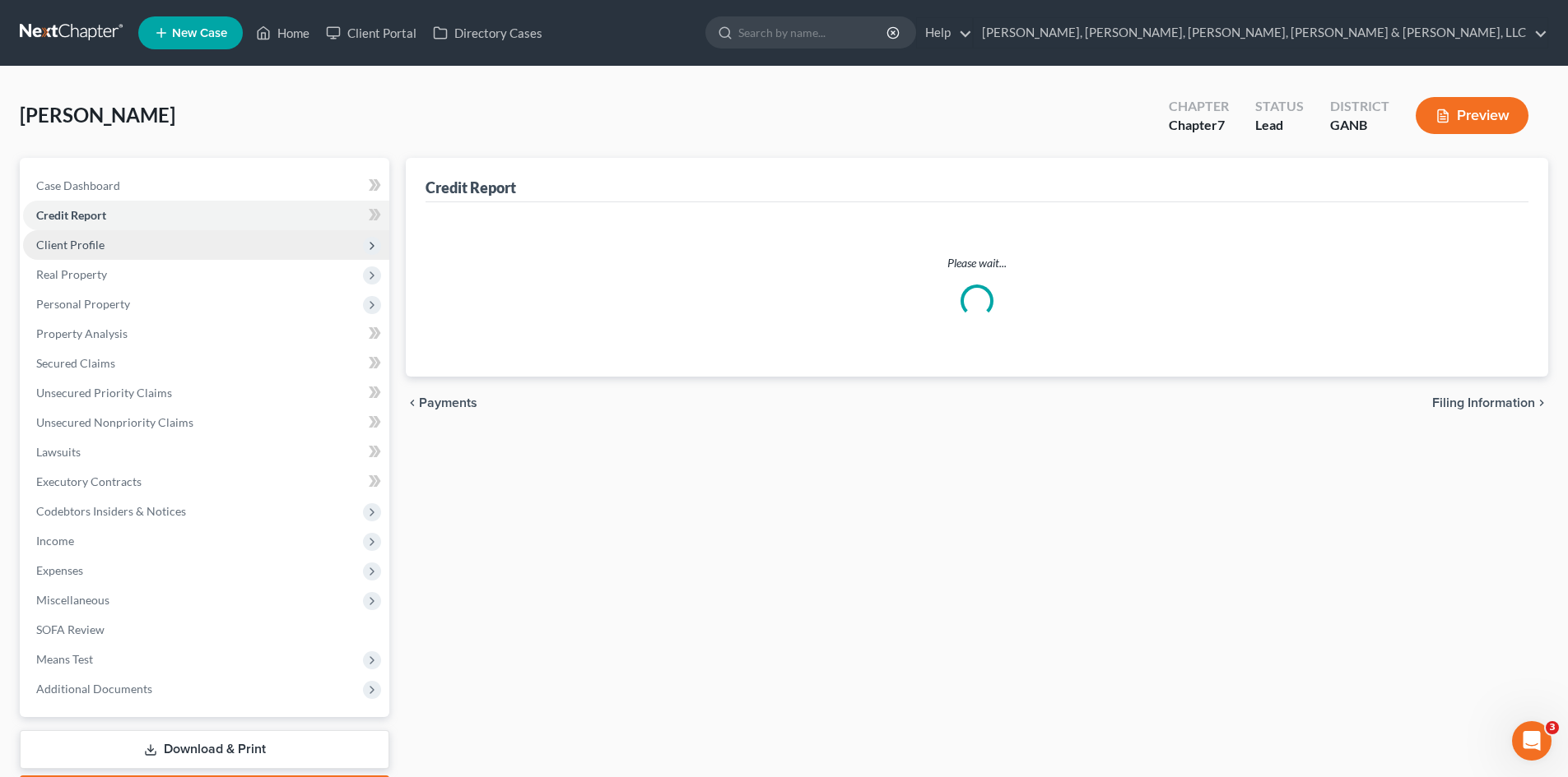
click at [139, 252] on span "Client Profile" at bounding box center [206, 245] width 366 height 30
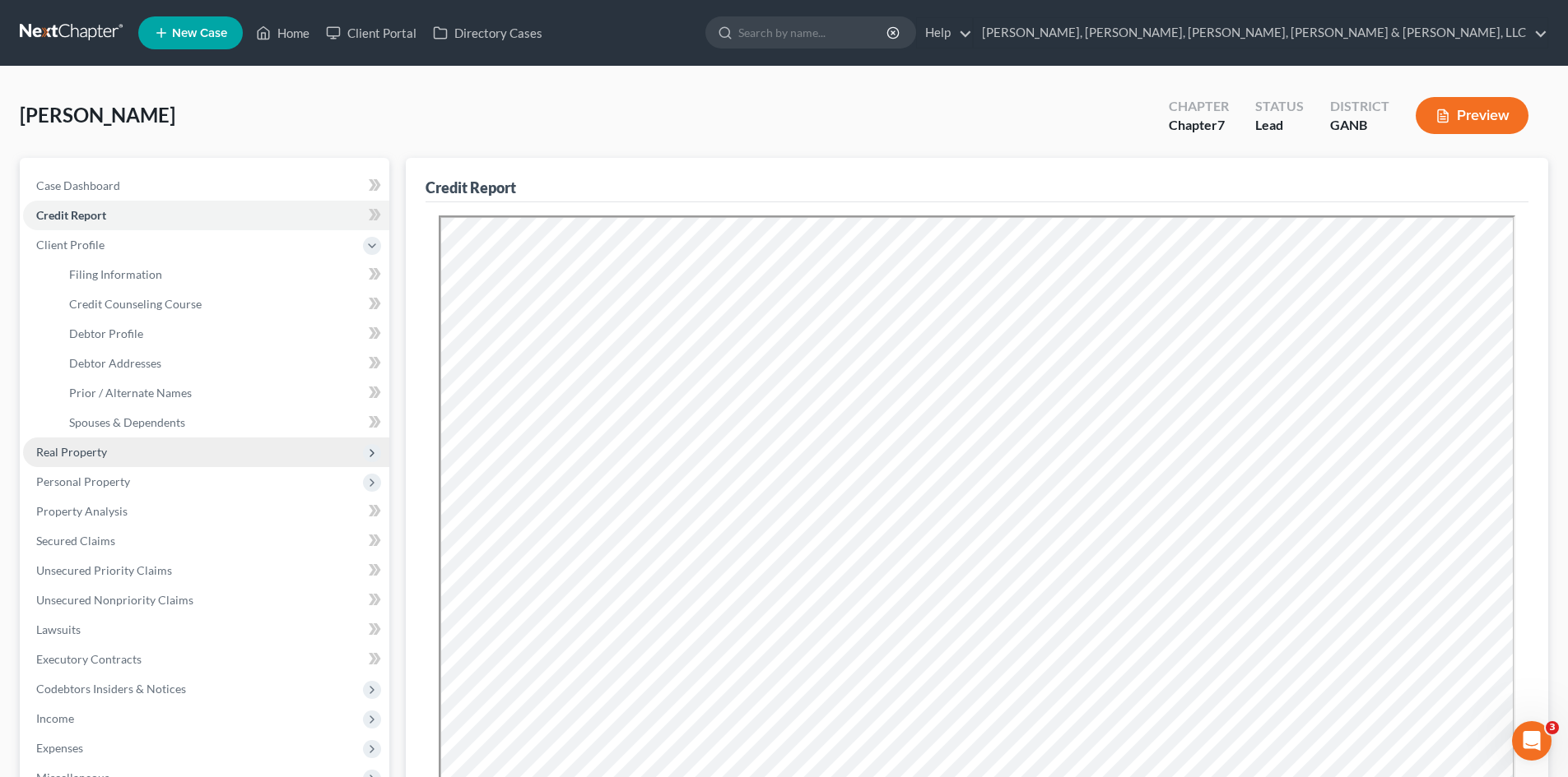
click at [143, 449] on span "Real Property" at bounding box center [206, 452] width 366 height 30
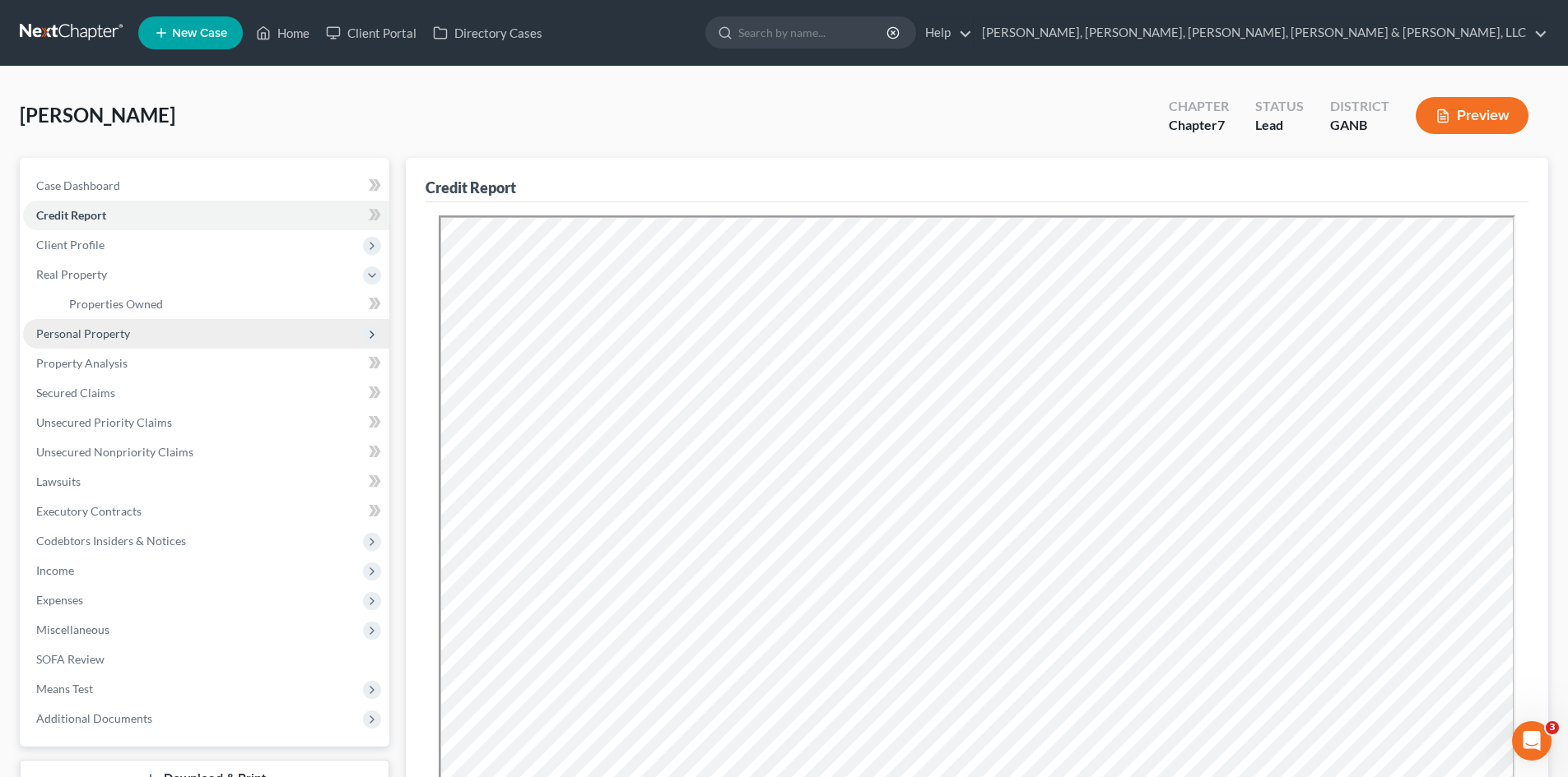
click at [151, 326] on span "Personal Property" at bounding box center [206, 334] width 366 height 30
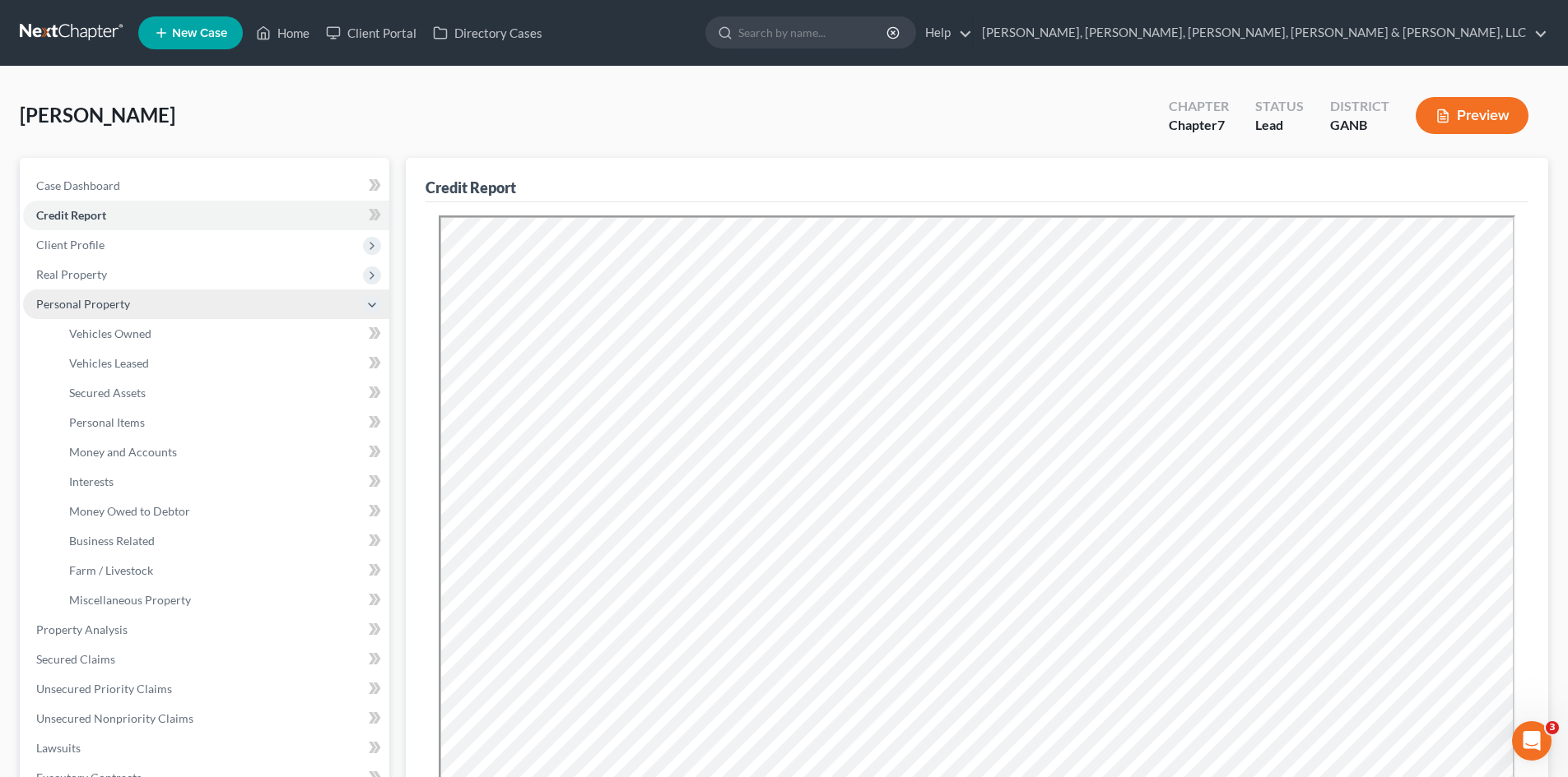
click at [149, 310] on span "Personal Property" at bounding box center [206, 304] width 366 height 30
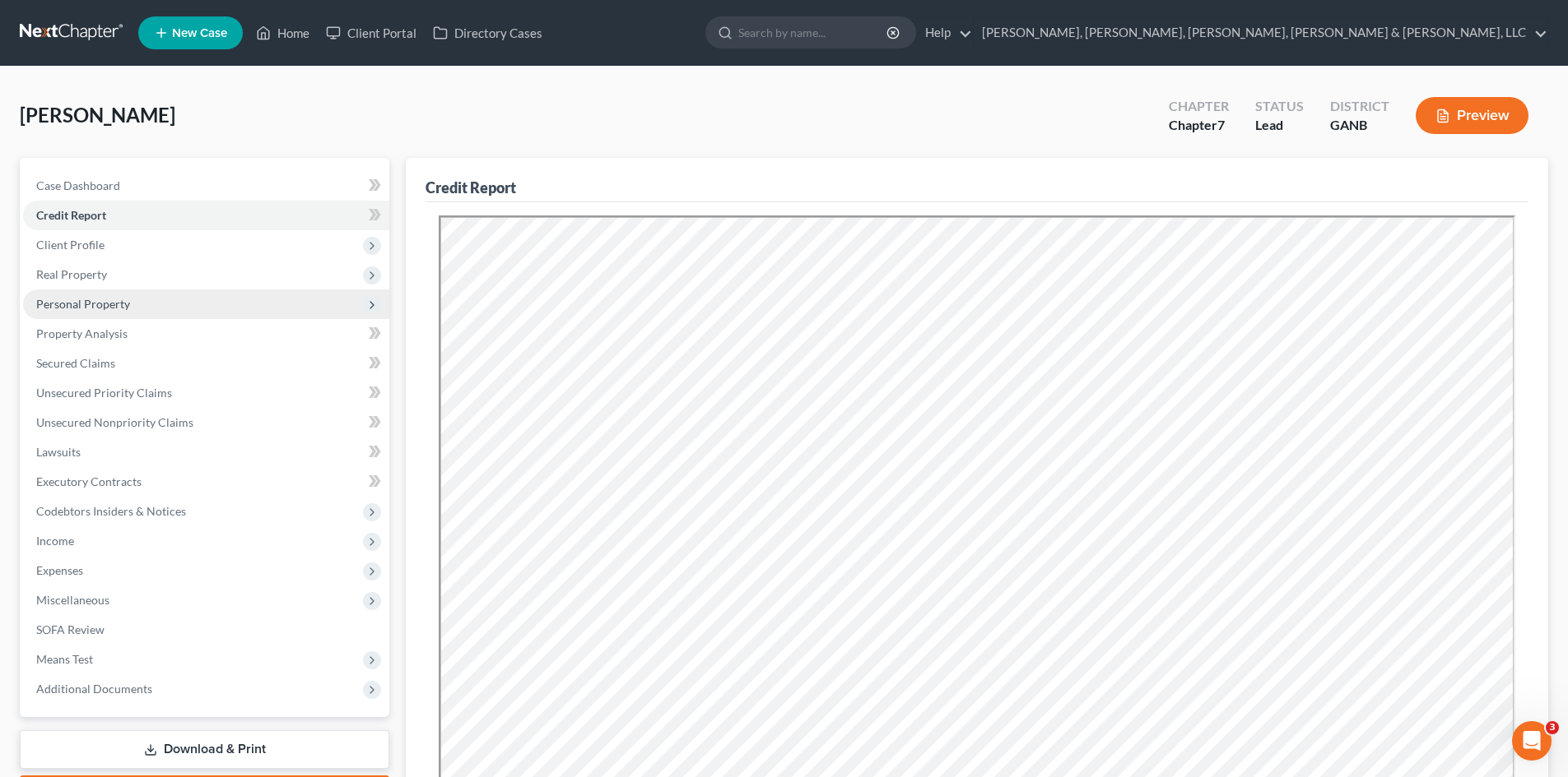
click at [148, 308] on span "Personal Property" at bounding box center [206, 304] width 366 height 30
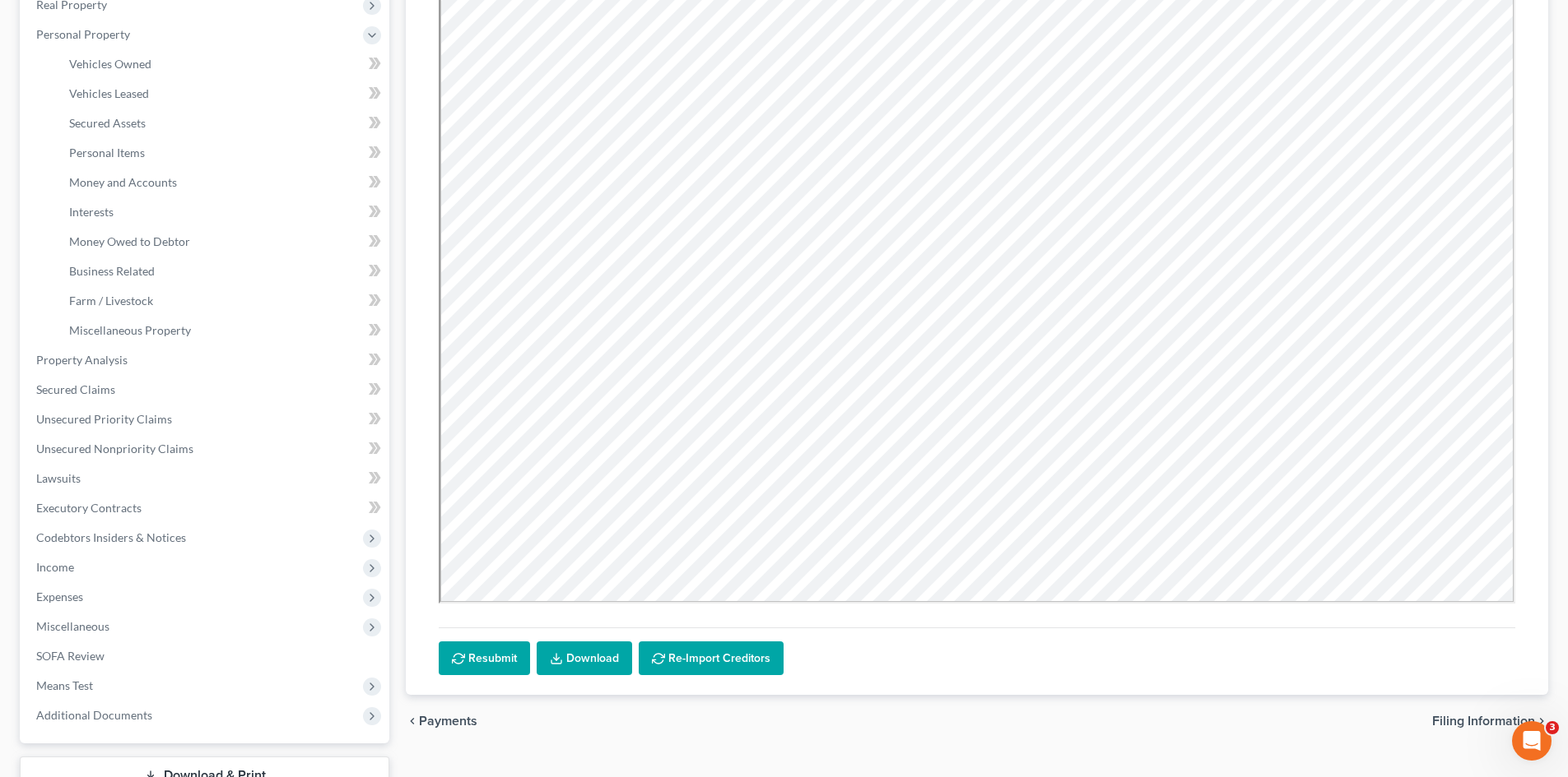
scroll to position [270, 0]
click at [197, 563] on span "Income" at bounding box center [206, 567] width 366 height 30
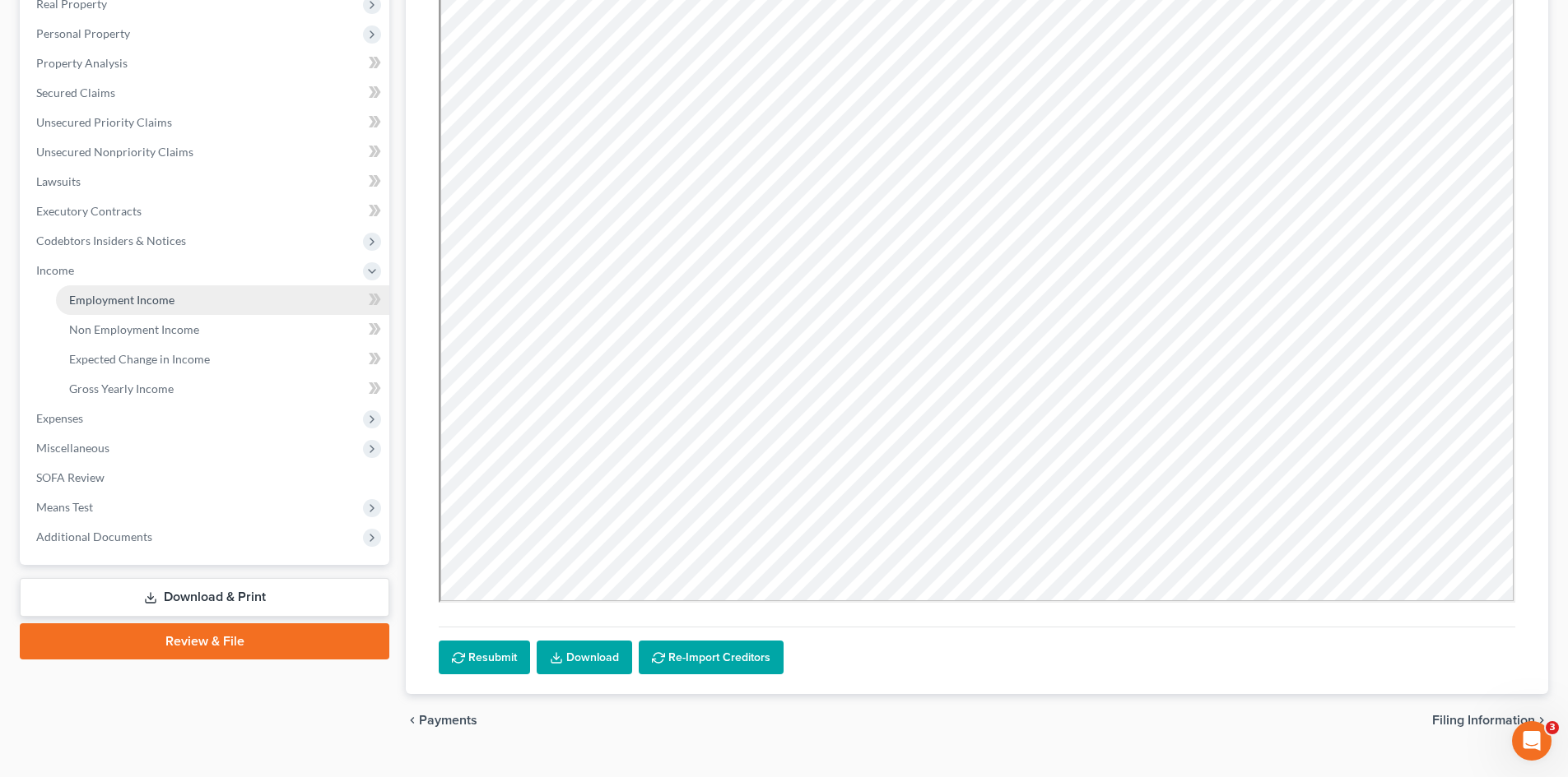
click at [183, 298] on link "Employment Income" at bounding box center [222, 300] width 334 height 30
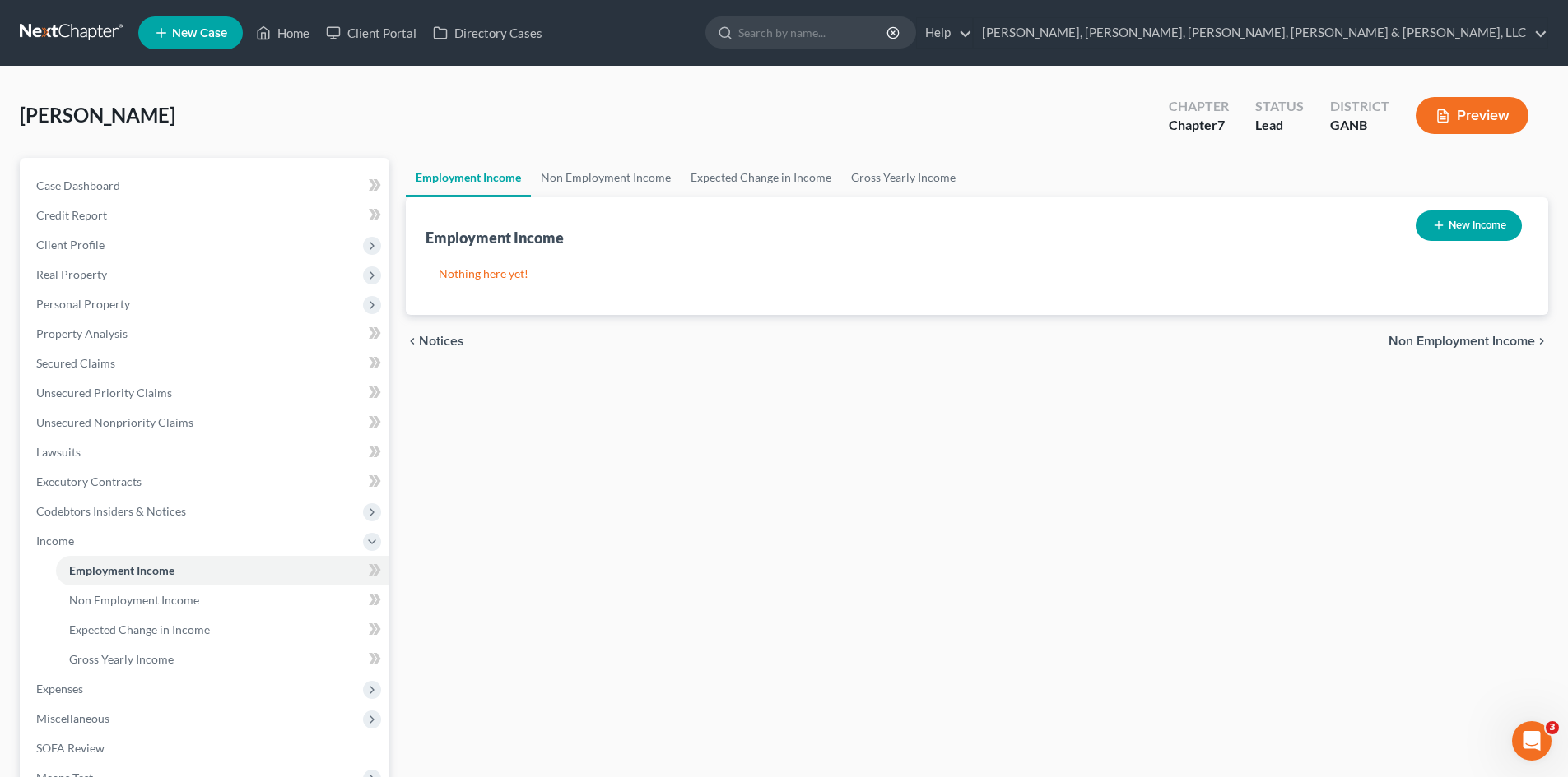
click at [1457, 220] on button "New Income" at bounding box center [1468, 226] width 106 height 31
select select "0"
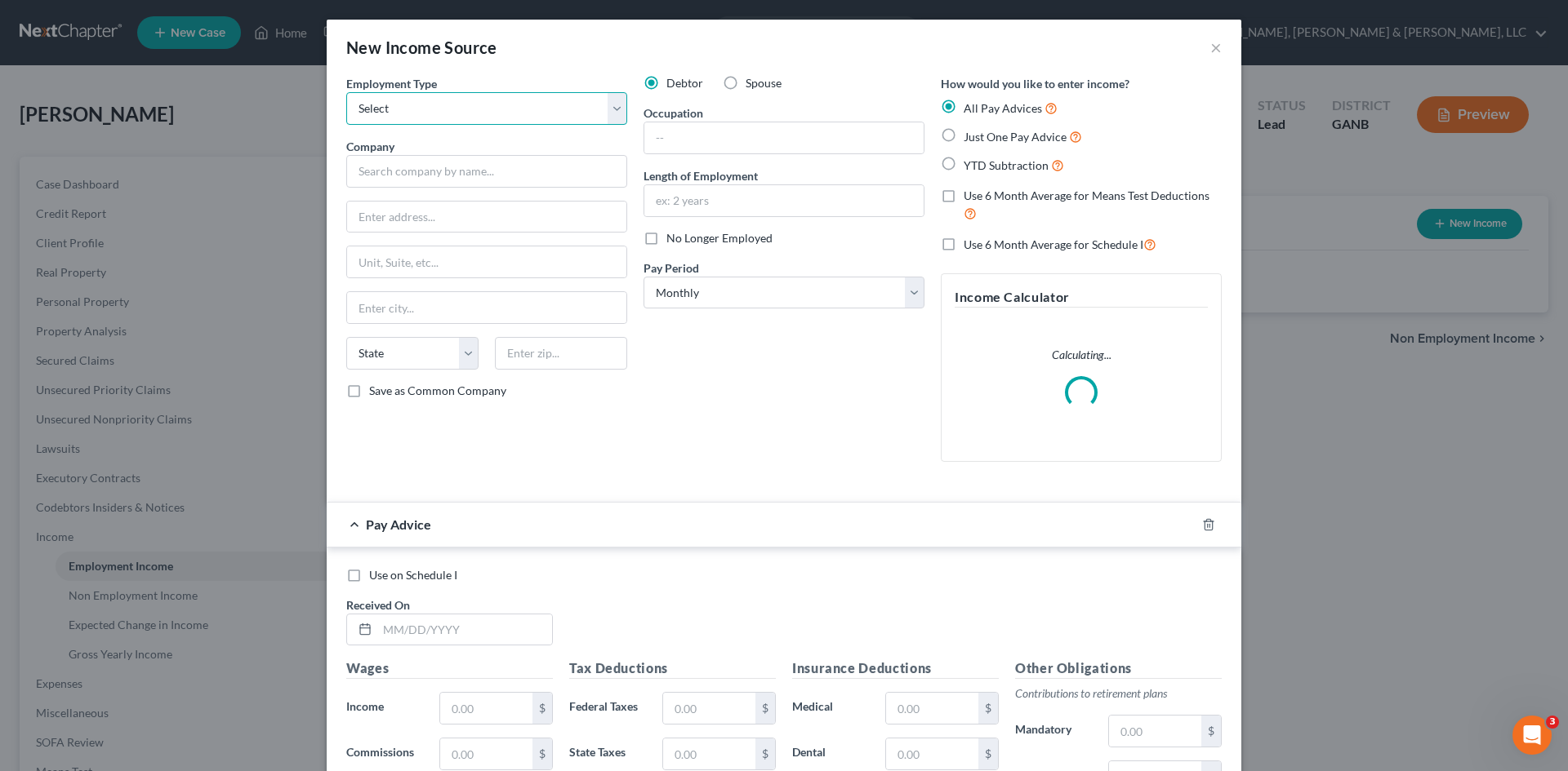
click at [546, 117] on select "Select Full or [DEMOGRAPHIC_DATA] Employment Self Employment" at bounding box center [486, 109] width 281 height 33
select select "0"
click at [347, 92] on select "Select Full or [DEMOGRAPHIC_DATA] Employment Self Employment" at bounding box center [486, 109] width 281 height 33
click at [536, 148] on div "Company *" at bounding box center [486, 162] width 281 height 49
click at [532, 159] on input "text" at bounding box center [486, 172] width 281 height 33
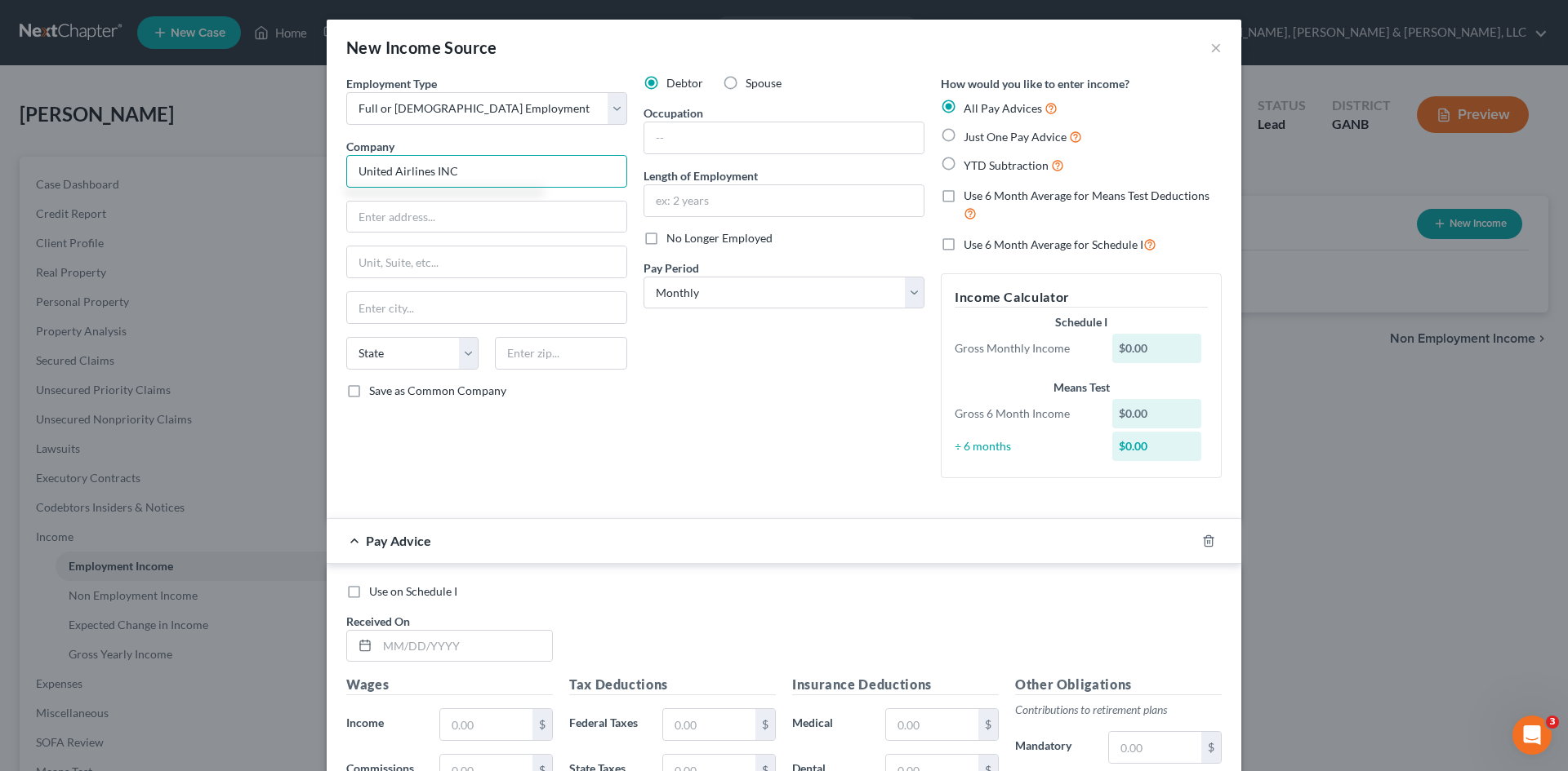
type input "United Airlines INC"
type input "1"
type input "United Airlines Inc"
type input "1"
type input "[STREET_ADDRESS]"
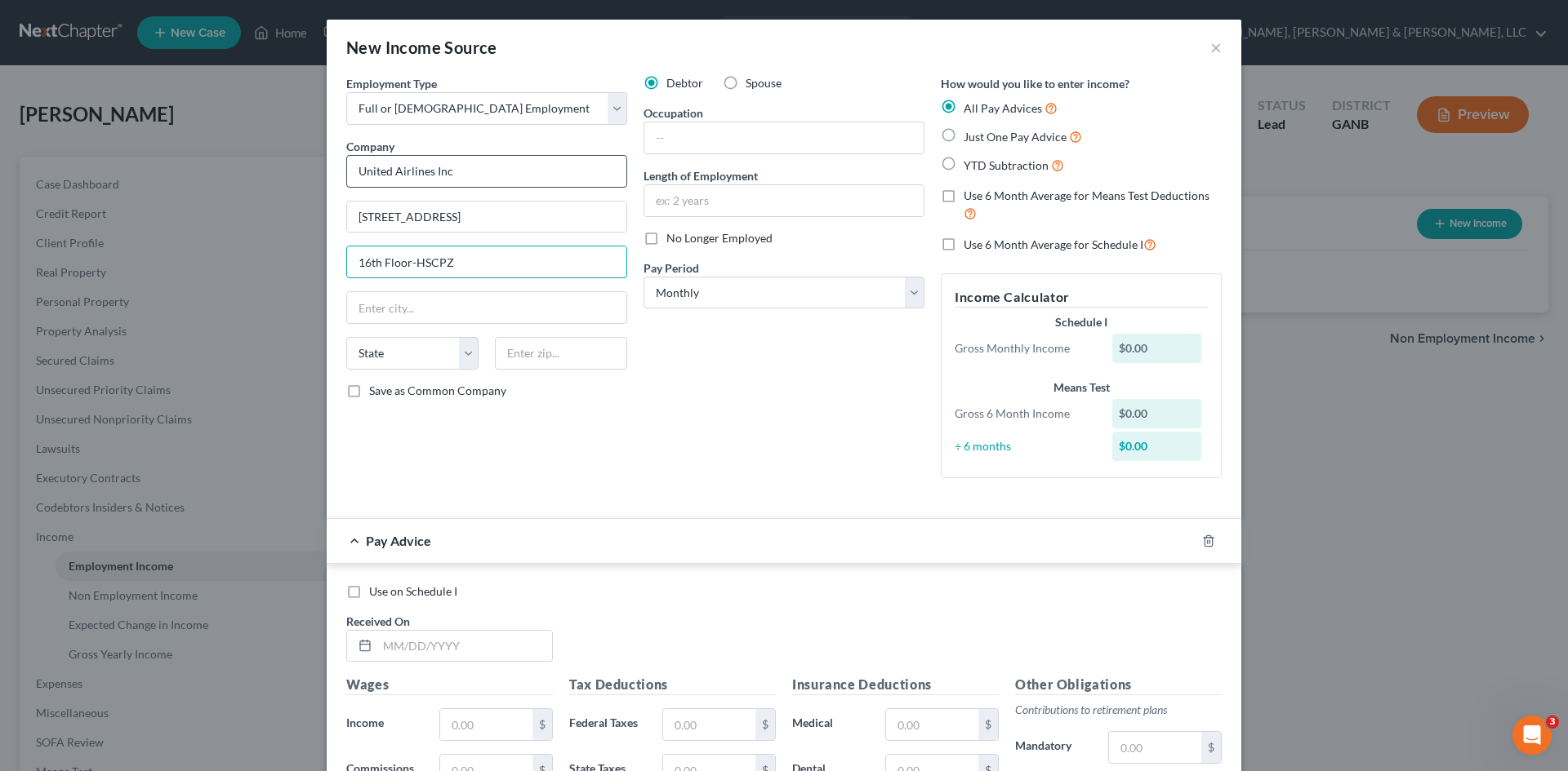
type input "16th Floor-HSCPZ"
type input "[GEOGRAPHIC_DATA]"
select select "45"
type input "77002"
drag, startPoint x: 660, startPoint y: 114, endPoint x: 674, endPoint y: 135, distance: 25.2
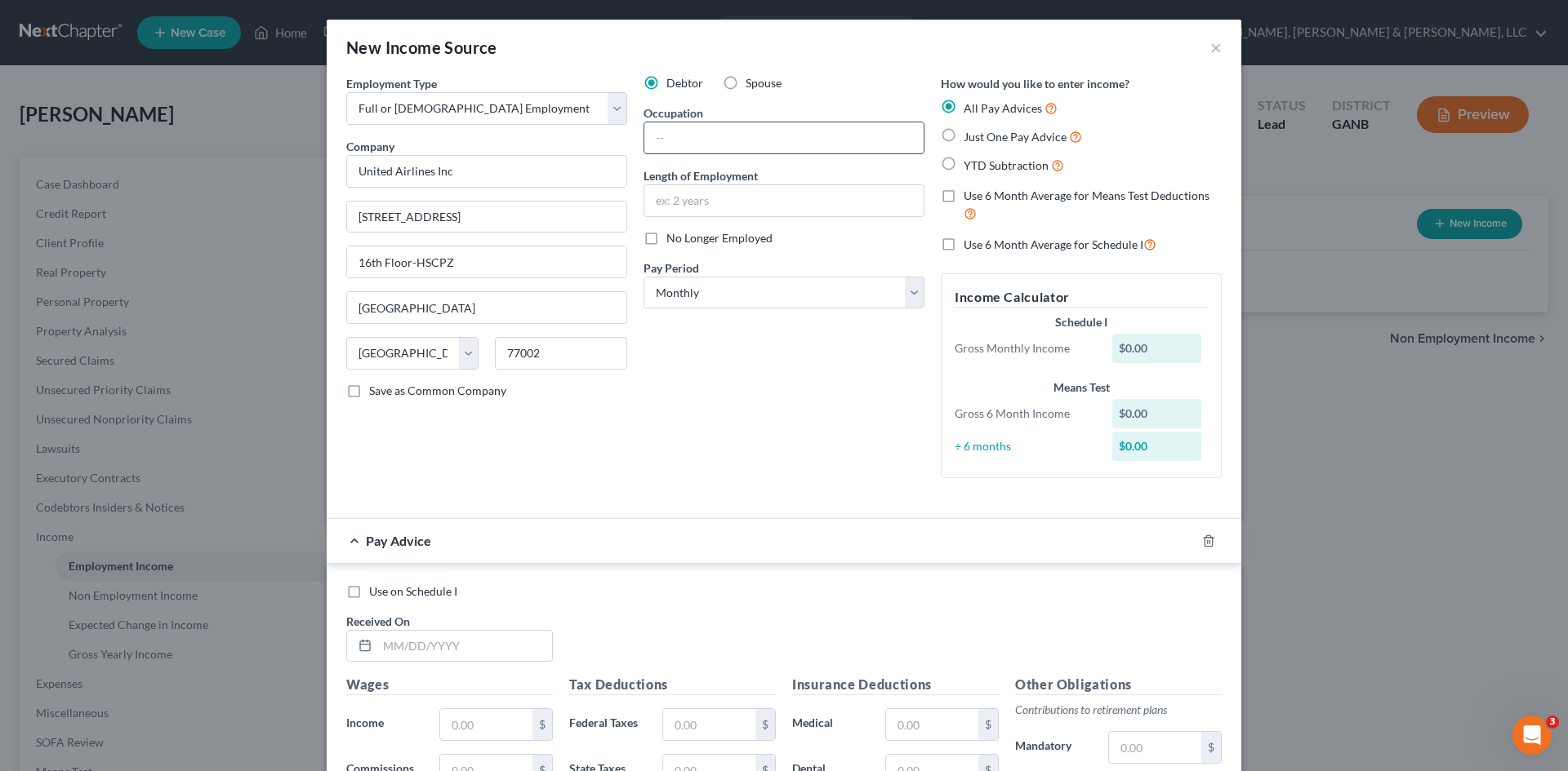
click at [662, 114] on label "Occupation" at bounding box center [673, 113] width 60 height 17
click at [675, 136] on input "text" at bounding box center [784, 138] width 280 height 31
type input "Flight Attendant"
click at [956, 138] on div "Just One Pay Advice" at bounding box center [1081, 137] width 281 height 19
click at [963, 134] on label "Just One Pay Advice" at bounding box center [1022, 137] width 118 height 19
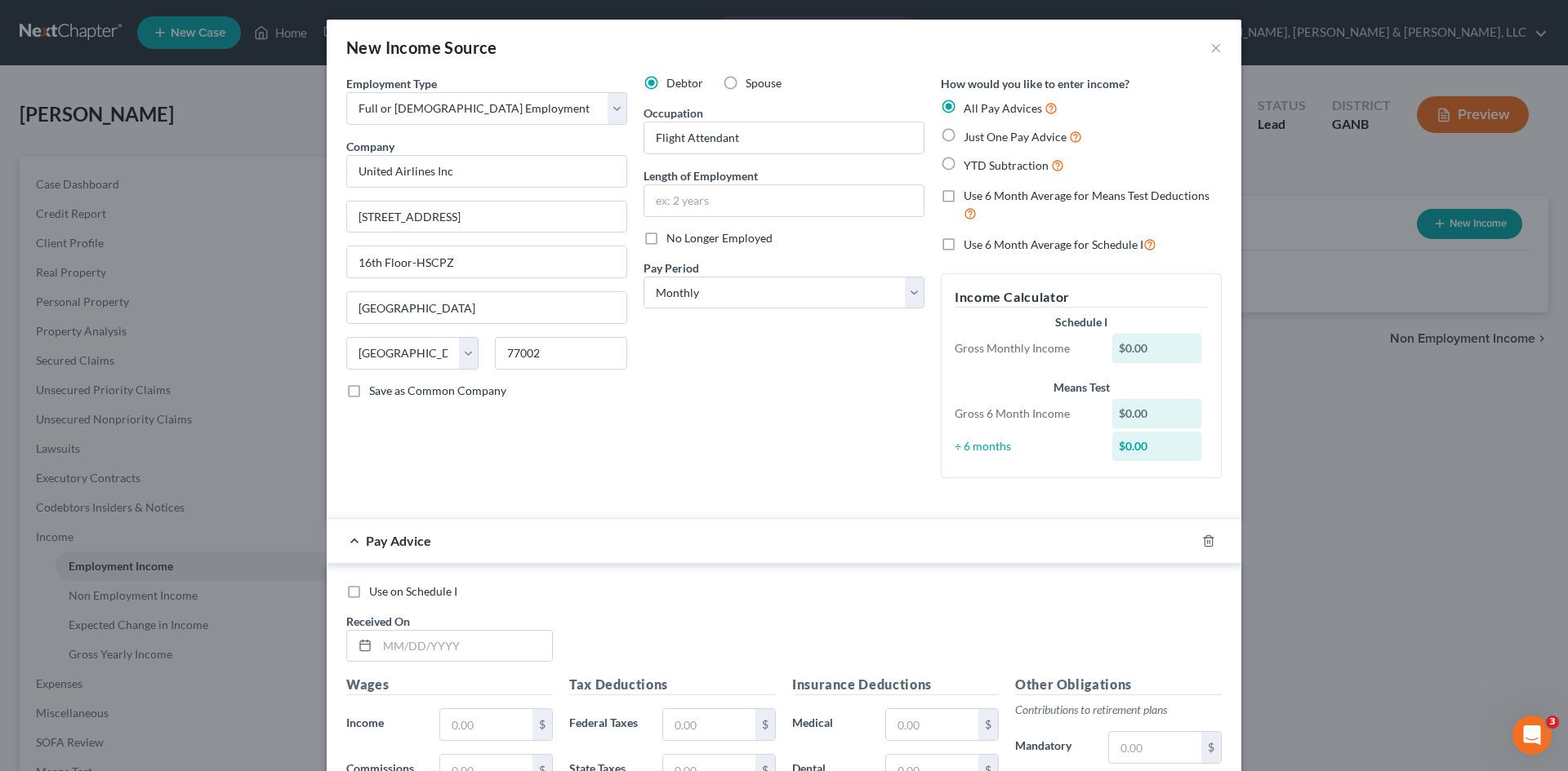
click at [970, 134] on input "Just One Pay Advice" at bounding box center [976, 133] width 10 height 10
radio input "true"
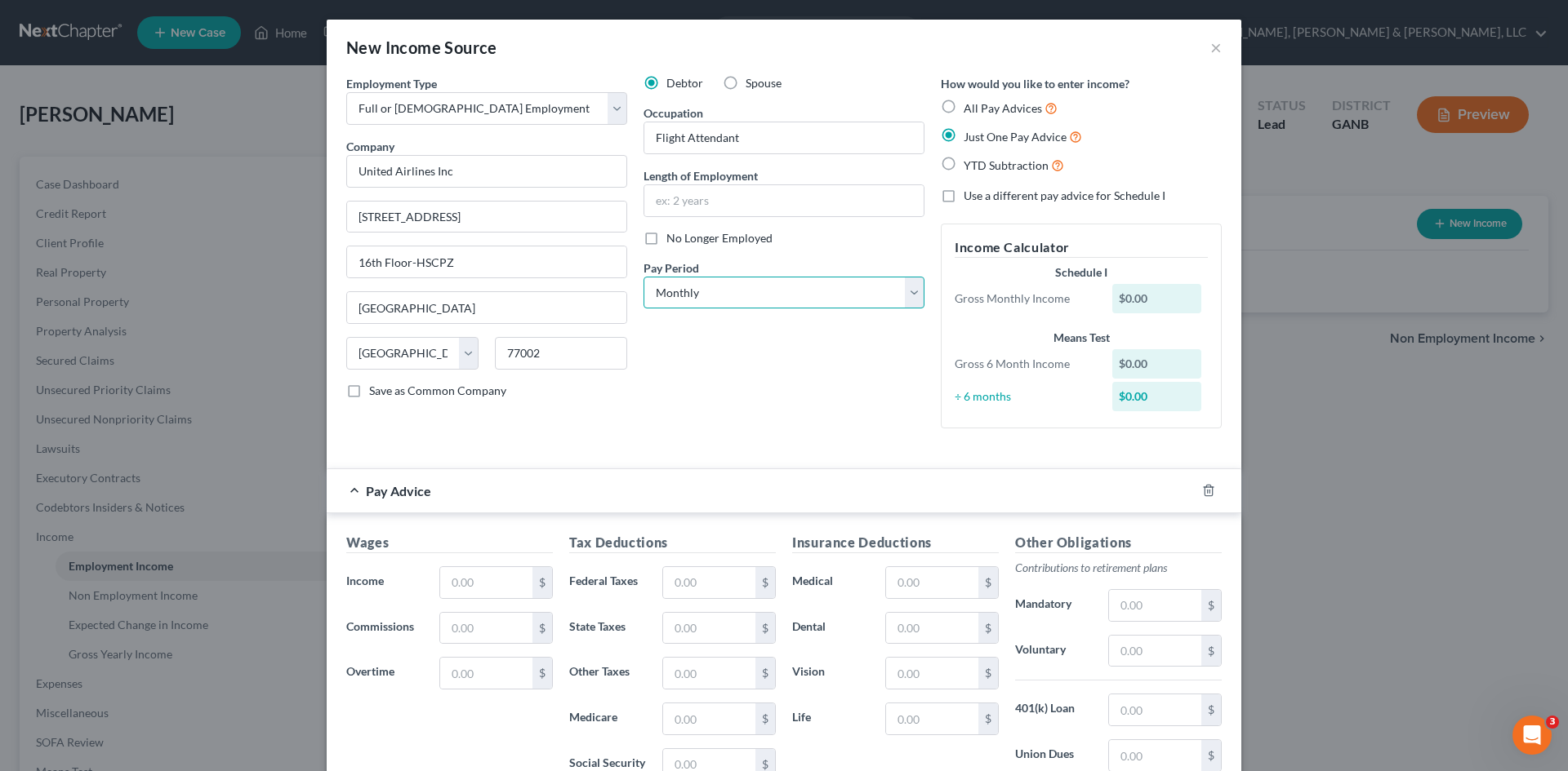
click at [823, 293] on select "Select Monthly Twice Monthly Every Other Week Weekly" at bounding box center [784, 293] width 281 height 33
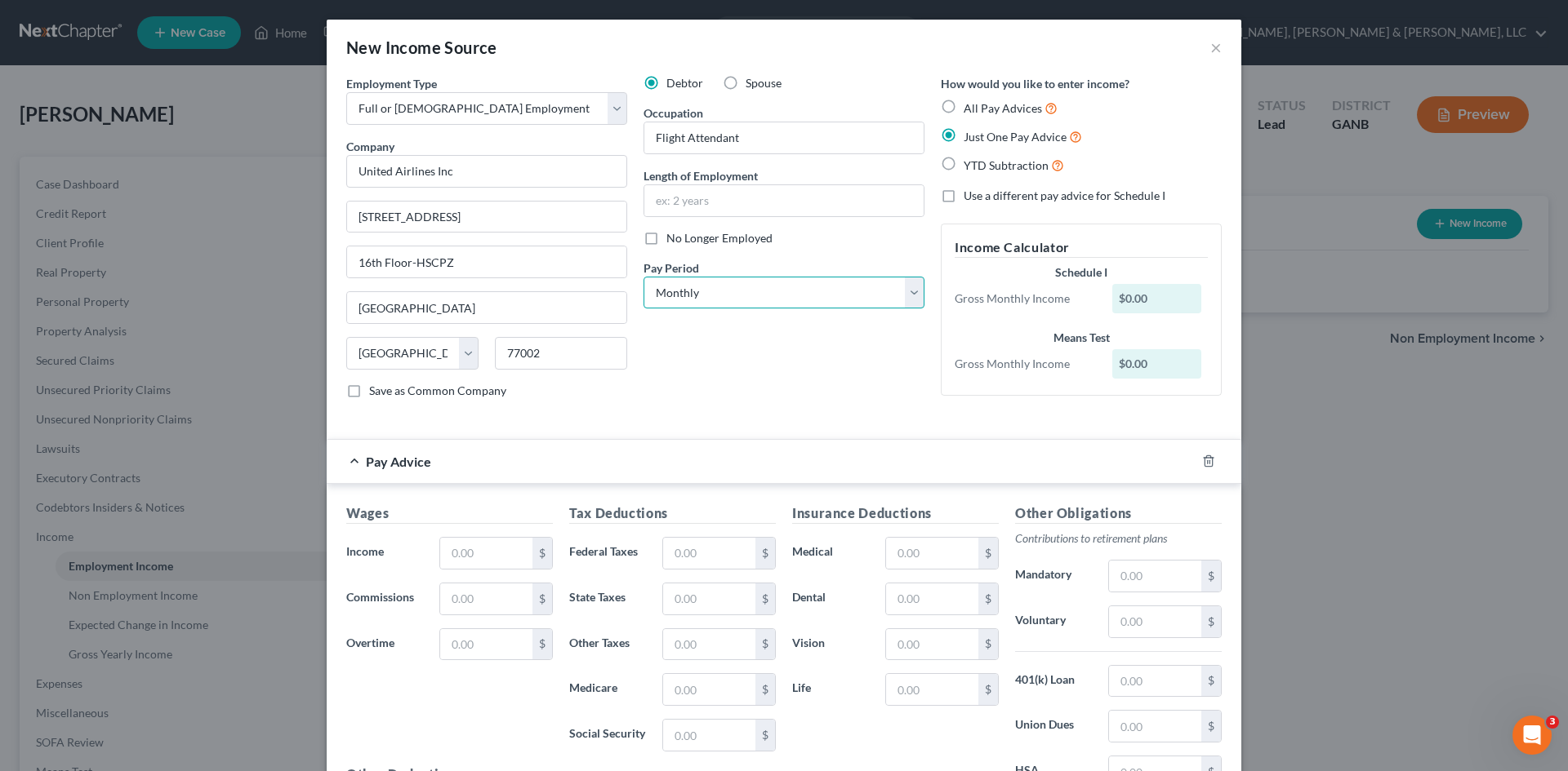
click at [644, 277] on select "Select Monthly Twice Monthly Every Other Week Weekly" at bounding box center [784, 293] width 281 height 33
click at [471, 548] on input "text" at bounding box center [486, 554] width 92 height 31
type input "3,802.72"
click at [679, 550] on input "text" at bounding box center [709, 554] width 92 height 31
type input "181.45"
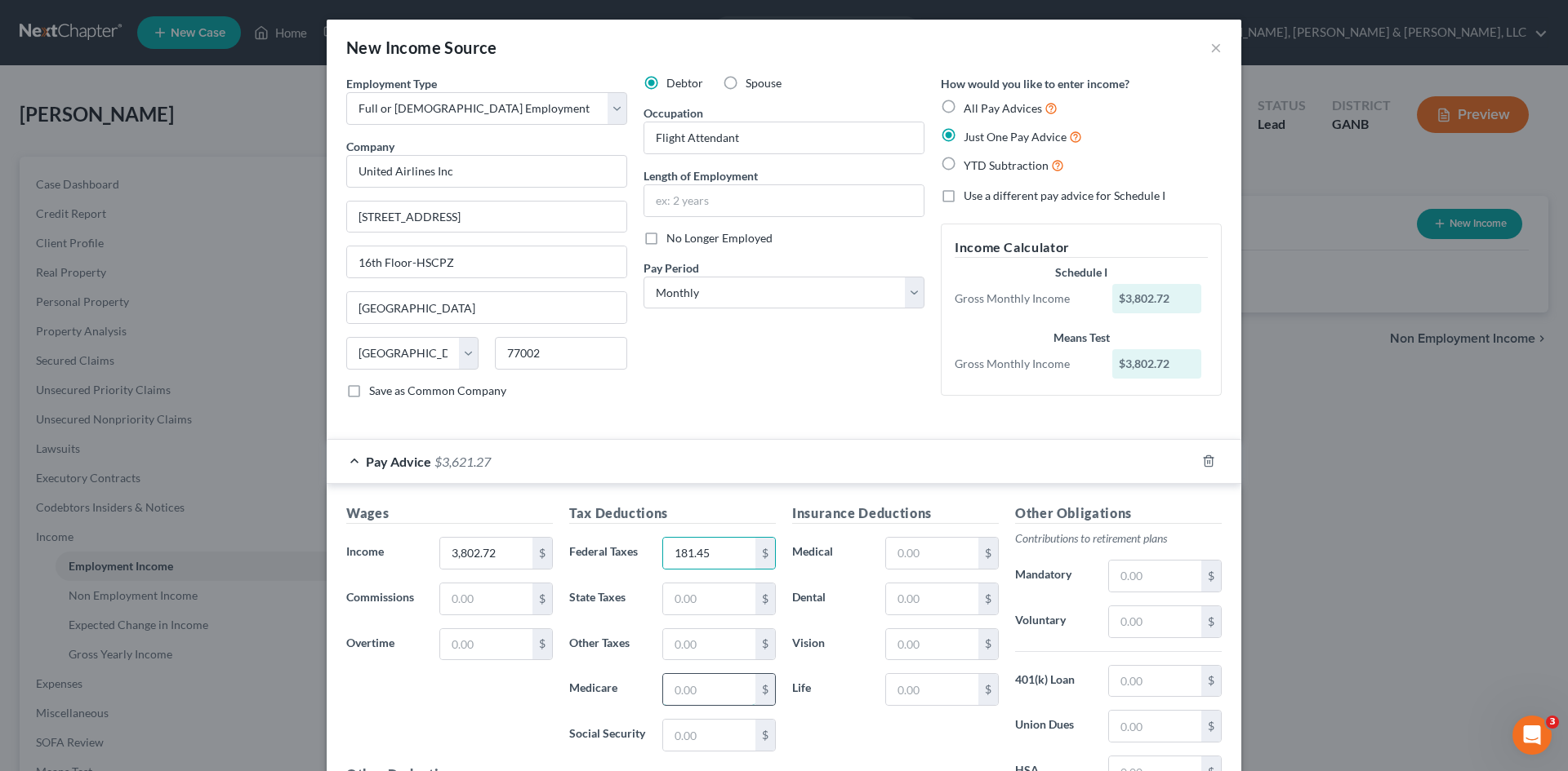
click at [690, 695] on input "text" at bounding box center [709, 690] width 92 height 31
type input "36.06"
click at [682, 584] on input "text" at bounding box center [709, 599] width 92 height 31
type input "95.55"
click at [681, 732] on input "text" at bounding box center [709, 735] width 92 height 31
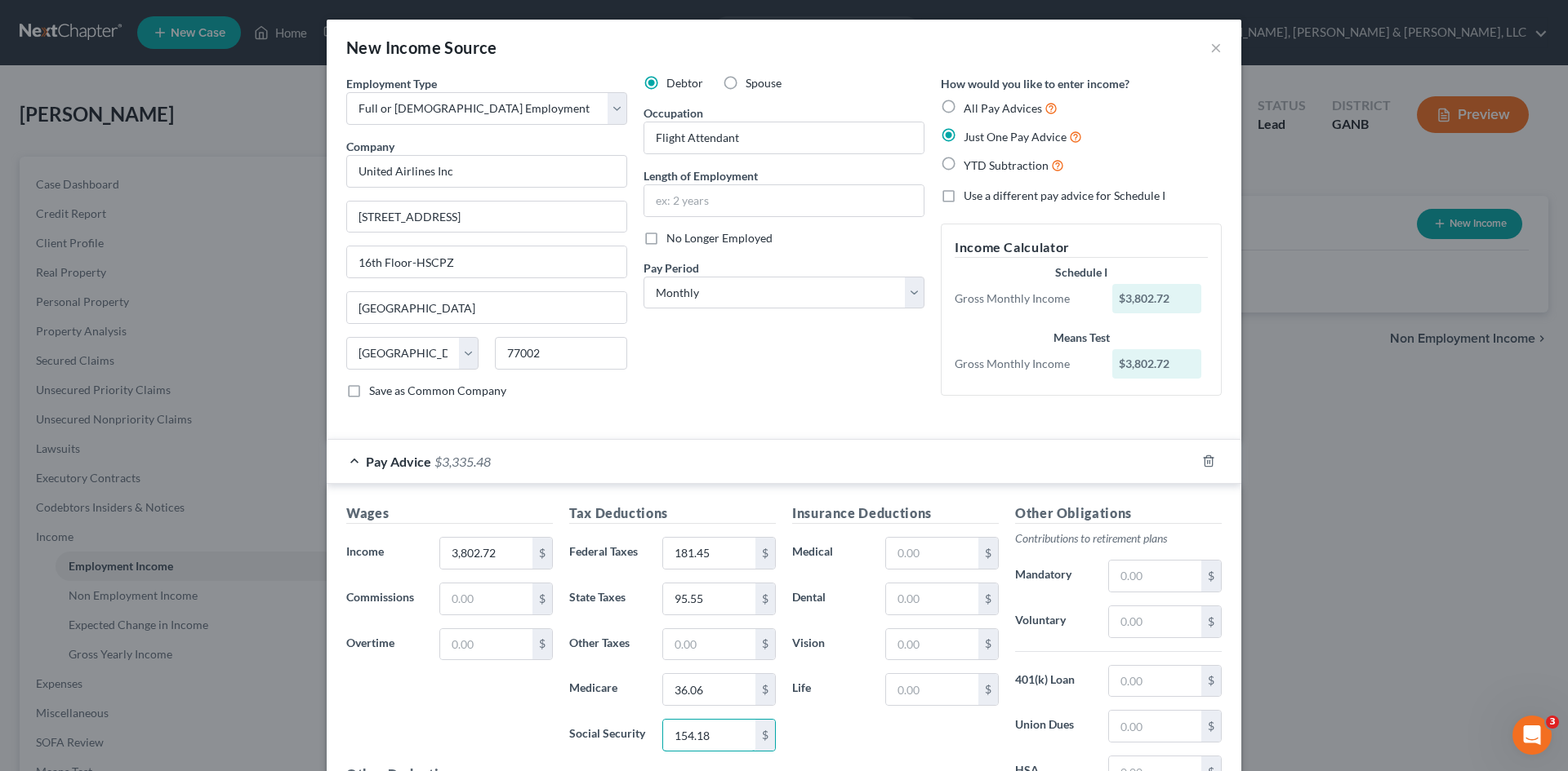
type input "154.18"
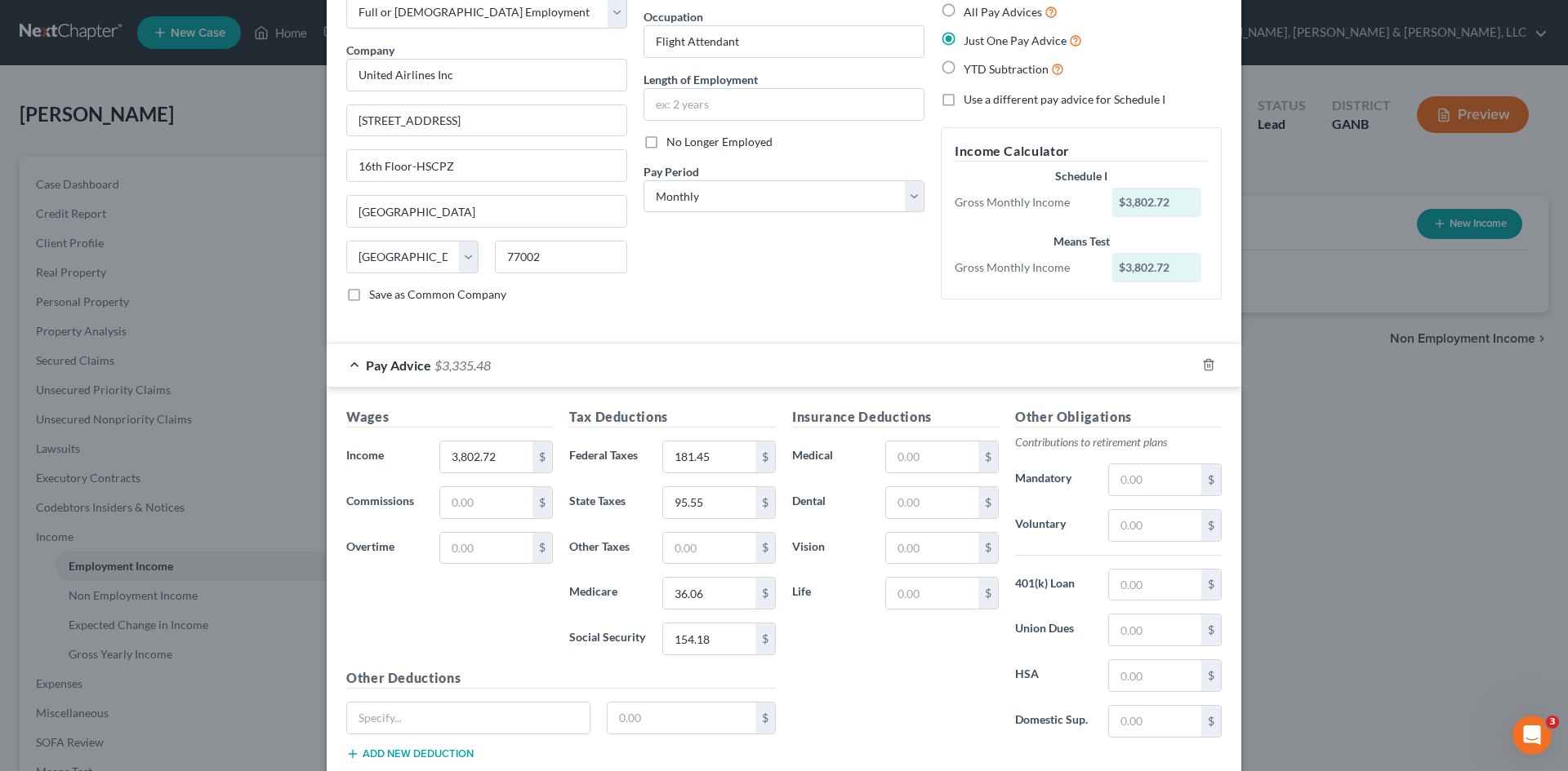
scroll to position [112, 0]
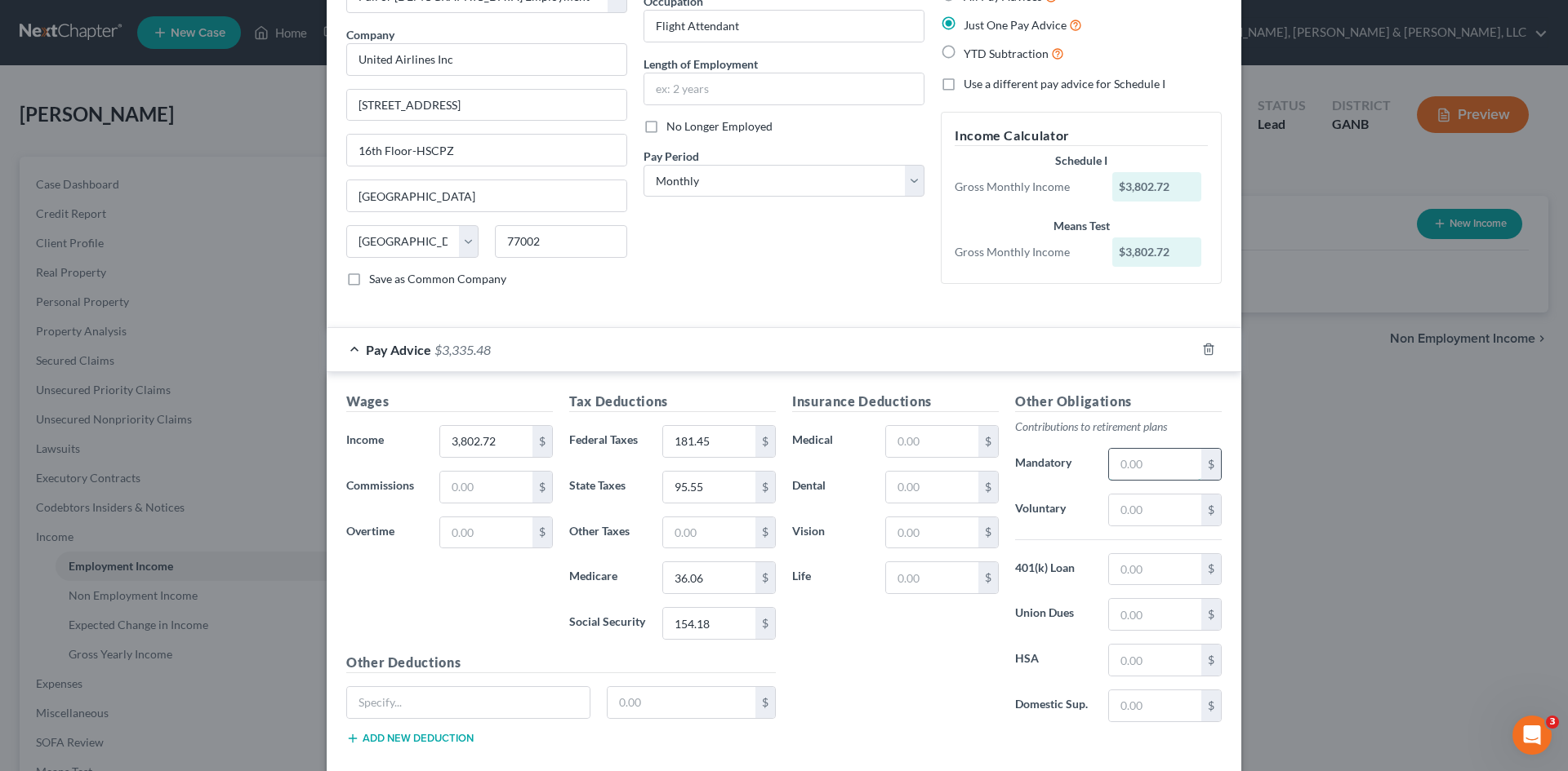
click at [1109, 458] on input "text" at bounding box center [1155, 465] width 92 height 31
type input "47.35"
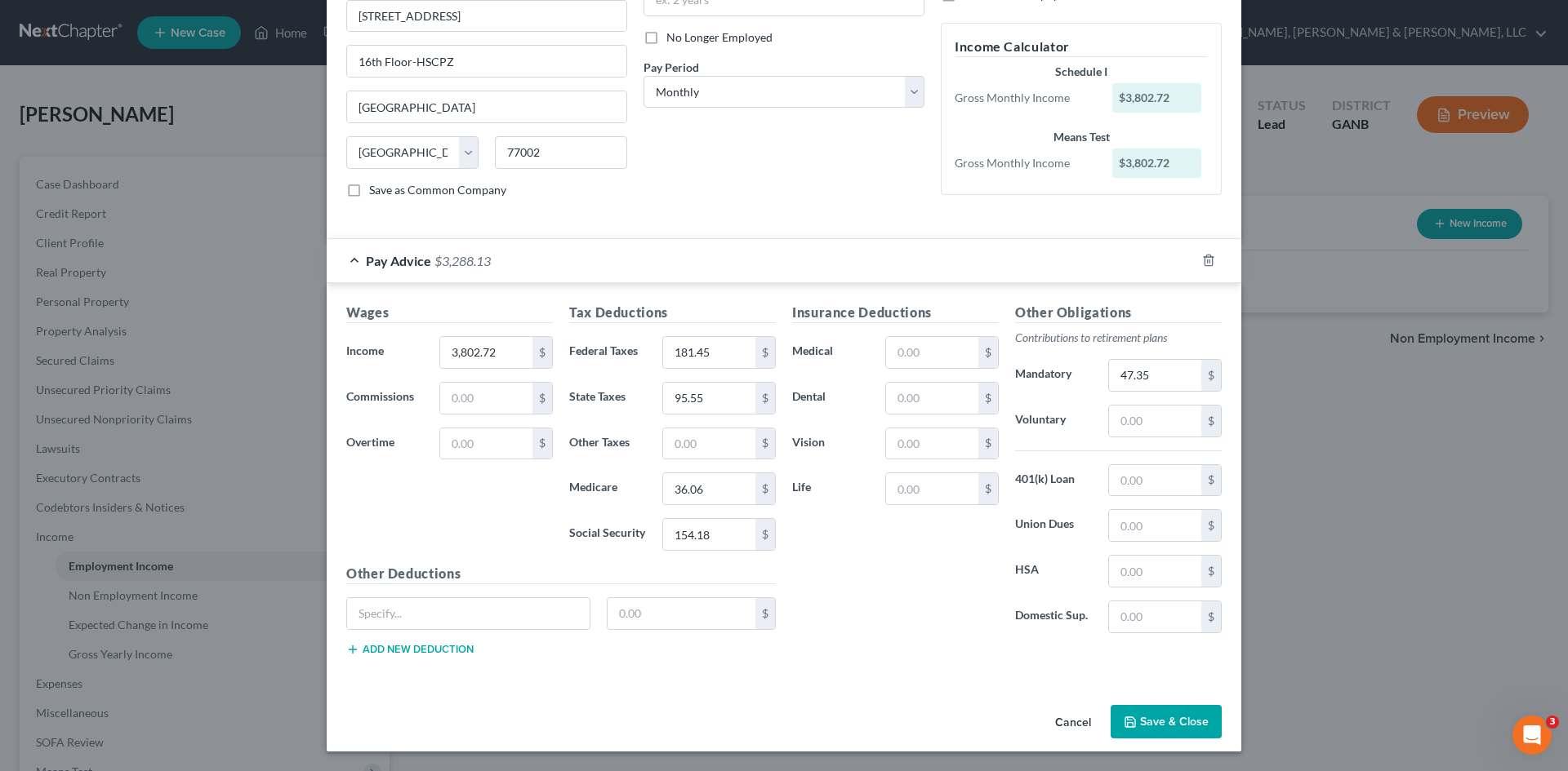
click at [1193, 710] on button "Save & Close" at bounding box center [1167, 722] width 111 height 34
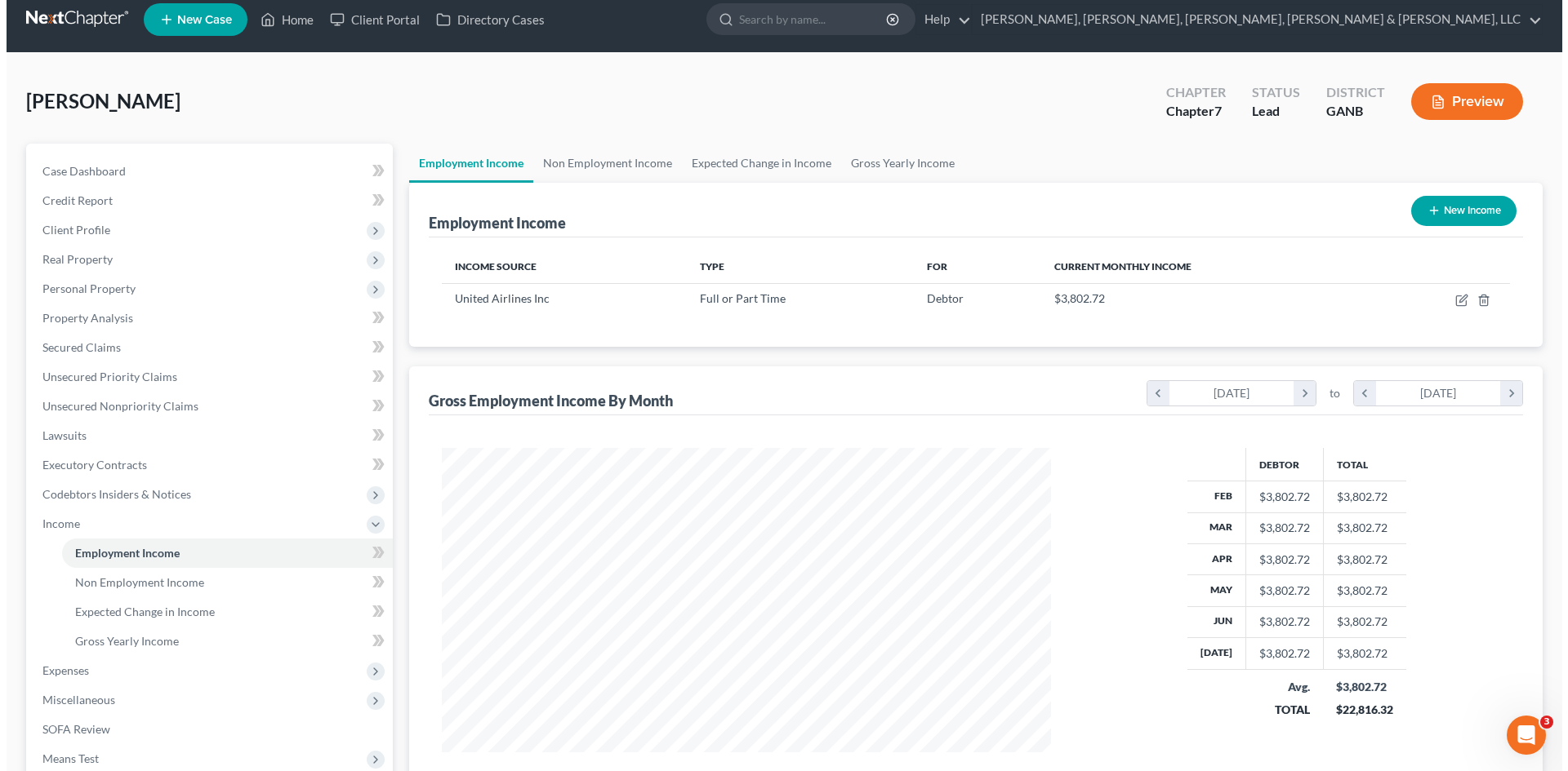
scroll to position [0, 0]
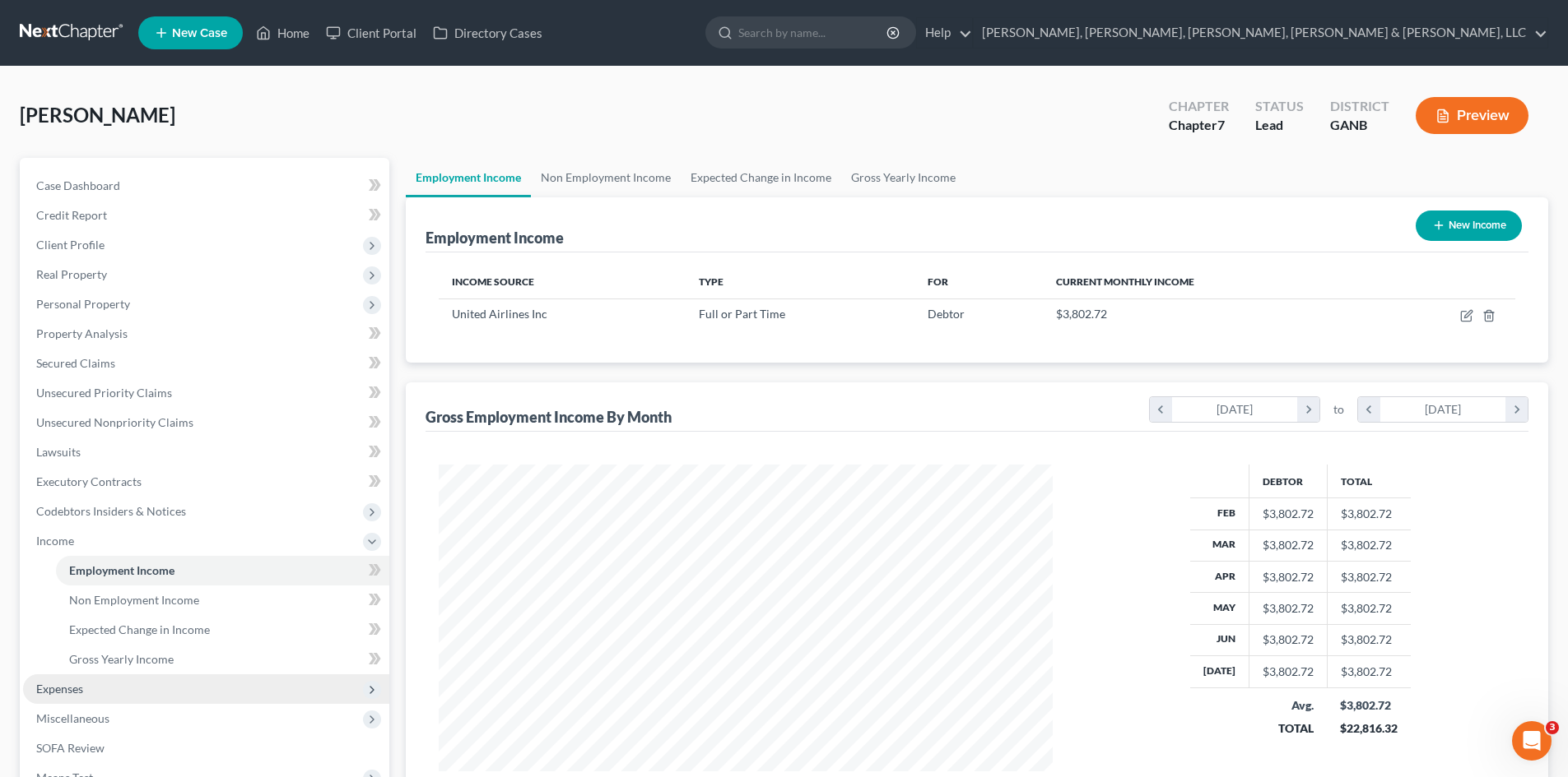
click at [241, 694] on span "Expenses" at bounding box center [206, 690] width 366 height 30
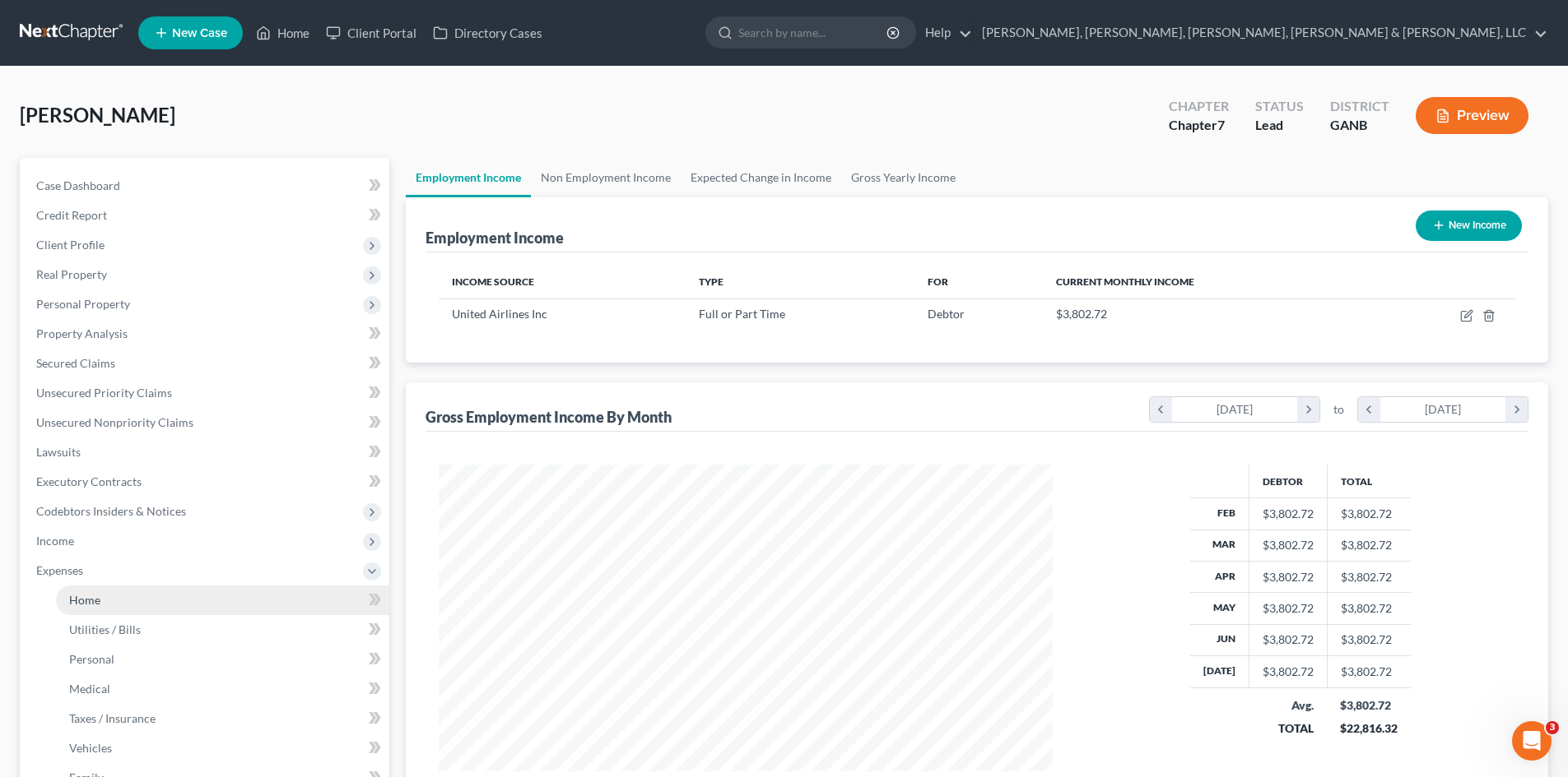
click at [193, 606] on link "Home" at bounding box center [222, 600] width 334 height 30
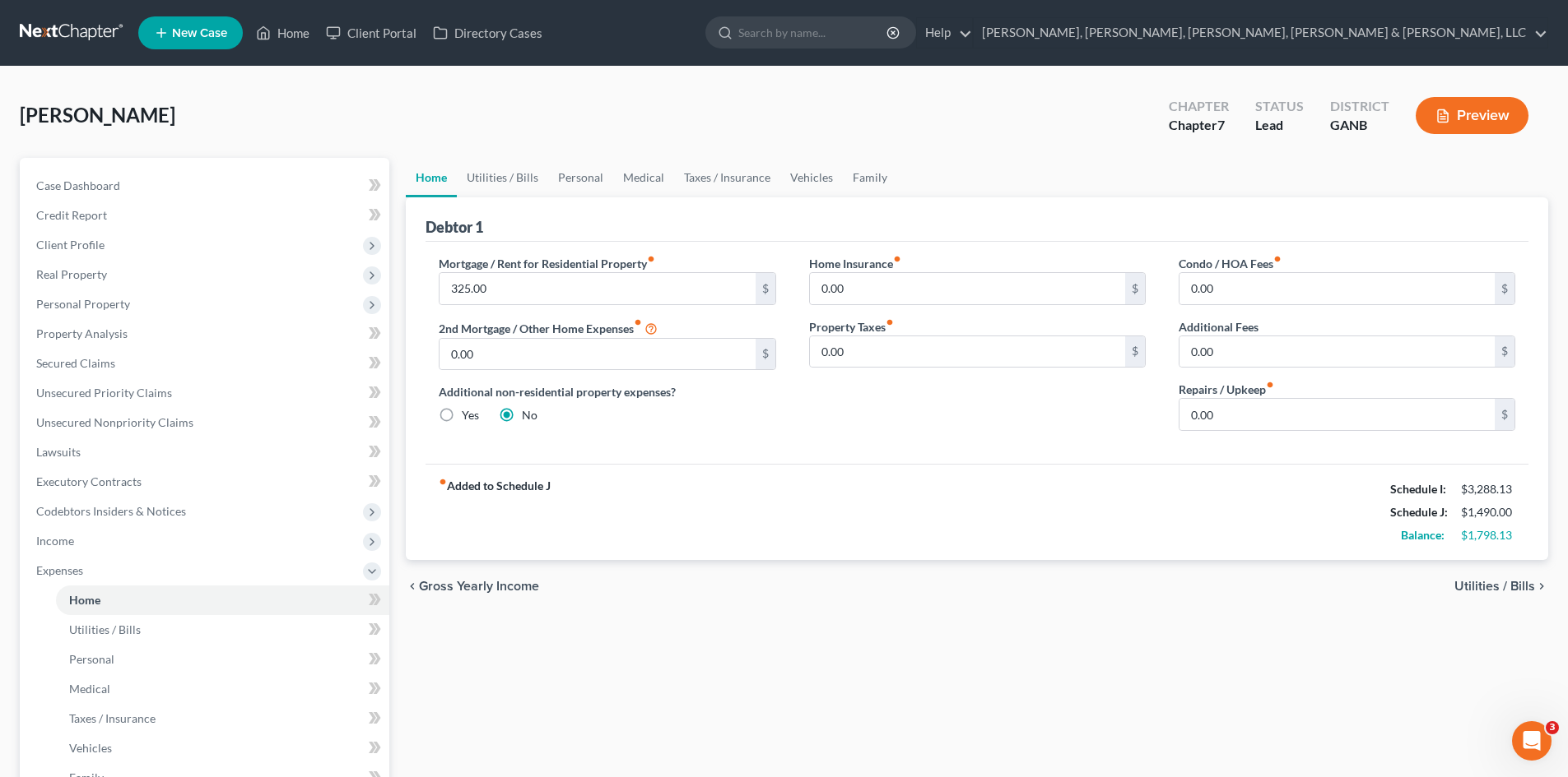
click at [1503, 119] on button "Preview" at bounding box center [1472, 116] width 113 height 37
